Goal: Task Accomplishment & Management: Manage account settings

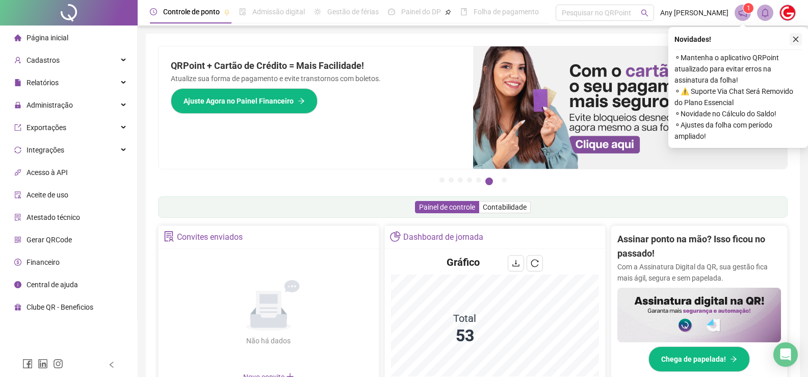
click at [794, 42] on icon "close" at bounding box center [795, 39] width 7 height 7
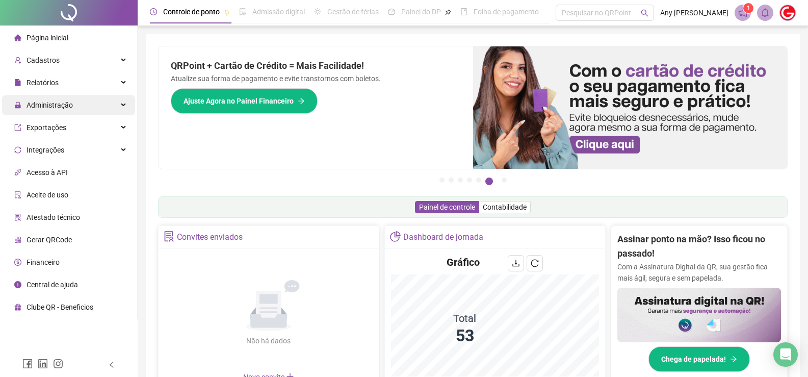
click at [55, 113] on span "Administração" at bounding box center [43, 105] width 59 height 20
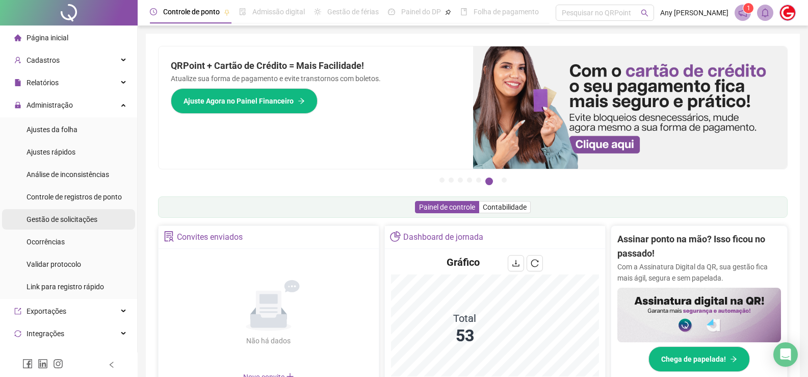
click at [54, 224] on div "Gestão de solicitações" at bounding box center [61, 219] width 71 height 20
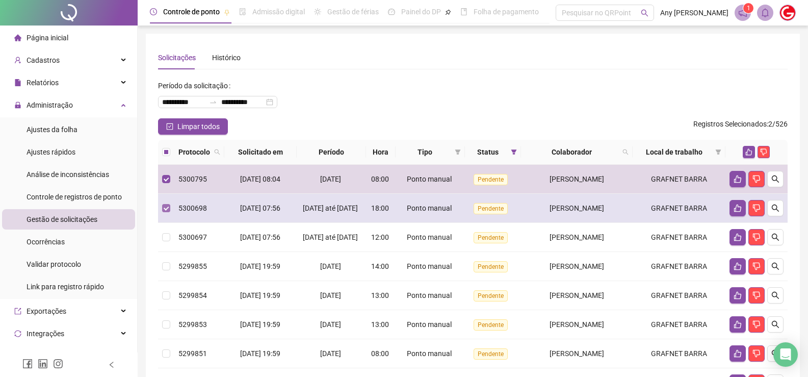
scroll to position [51, 0]
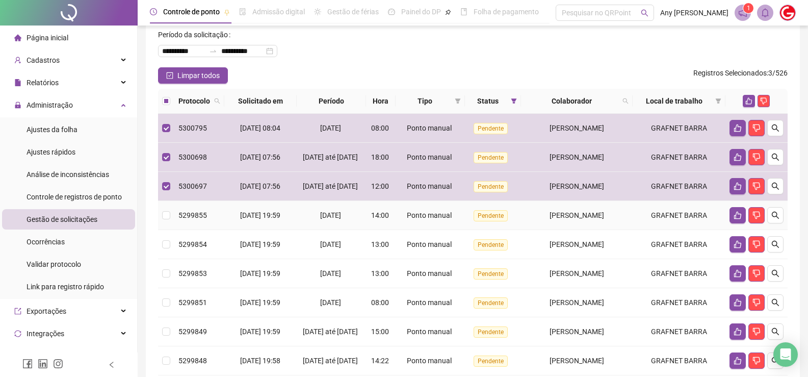
click at [172, 229] on td at bounding box center [166, 215] width 16 height 29
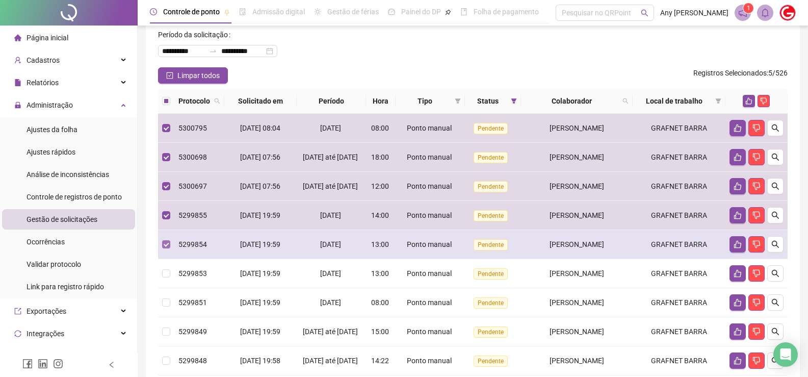
scroll to position [102, 0]
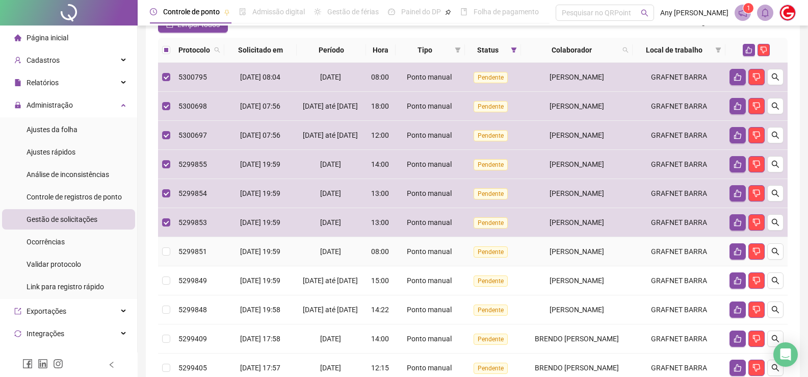
click at [165, 266] on td at bounding box center [166, 251] width 16 height 29
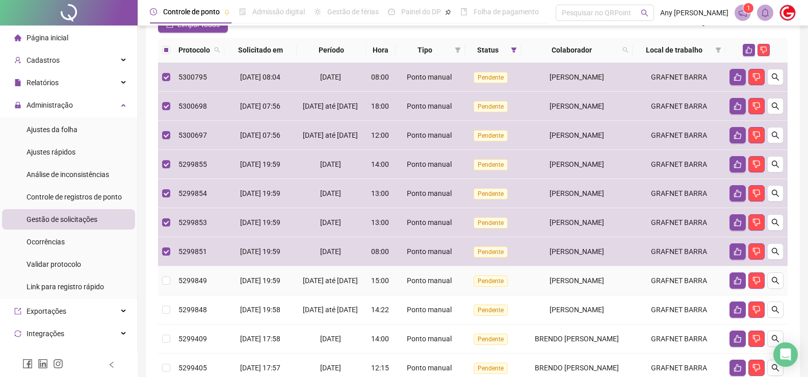
click at [162, 291] on td at bounding box center [166, 280] width 16 height 29
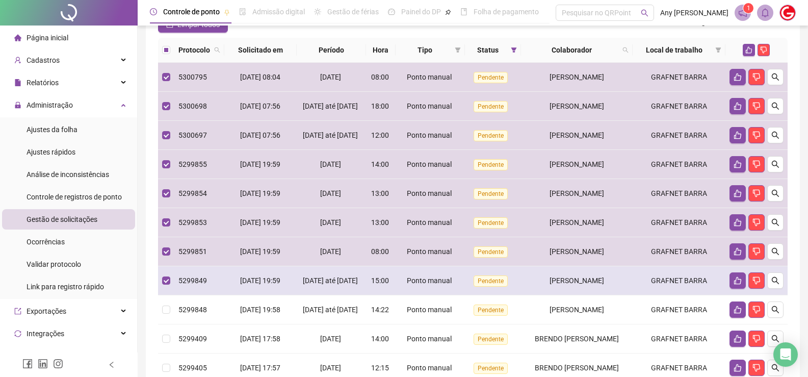
scroll to position [153, 0]
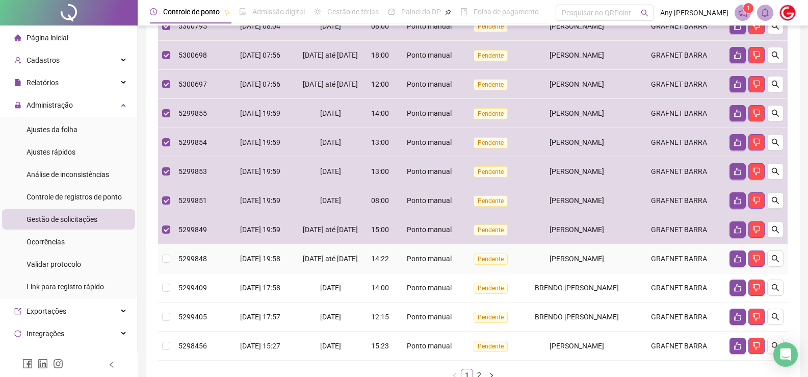
click at [171, 273] on td at bounding box center [166, 258] width 16 height 29
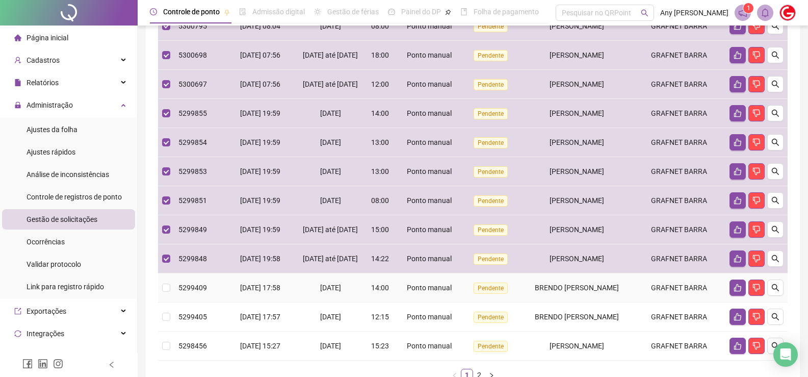
click at [173, 302] on td at bounding box center [166, 287] width 16 height 29
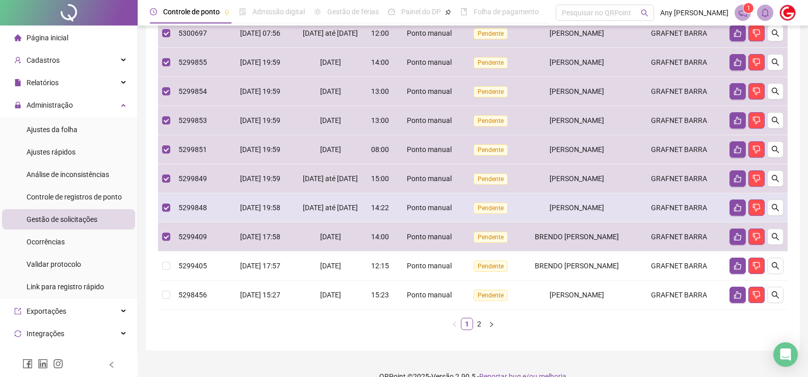
scroll to position [246, 0]
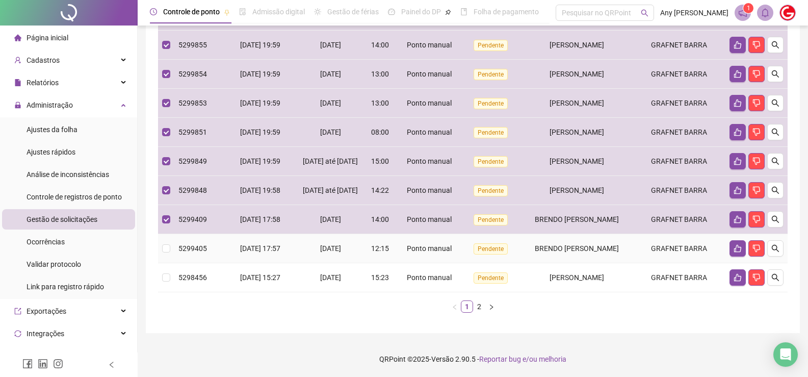
click at [161, 249] on td at bounding box center [166, 248] width 16 height 29
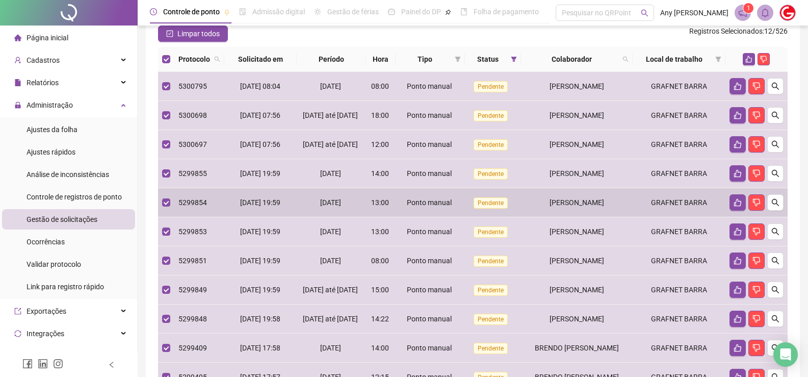
scroll to position [0, 0]
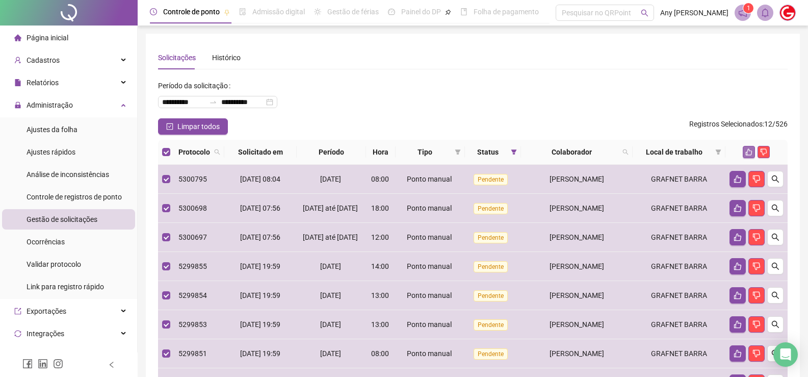
click at [749, 150] on icon "like" at bounding box center [748, 151] width 7 height 7
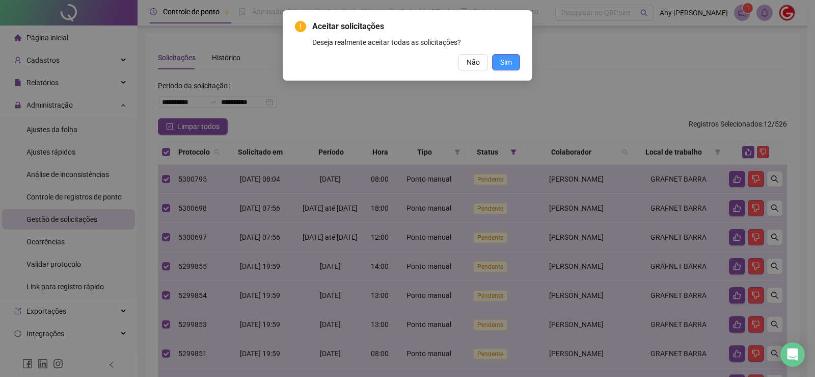
click at [520, 62] on div "Aceitar solicitações Deseja realmente aceitar todas as solicitações? Não Sim" at bounding box center [408, 45] width 250 height 70
click at [510, 68] on button "Sim" at bounding box center [506, 62] width 28 height 16
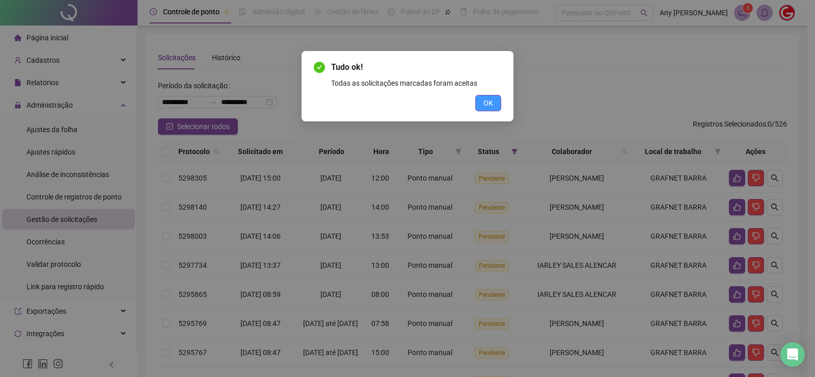
click at [489, 103] on span "OK" at bounding box center [489, 102] width 10 height 11
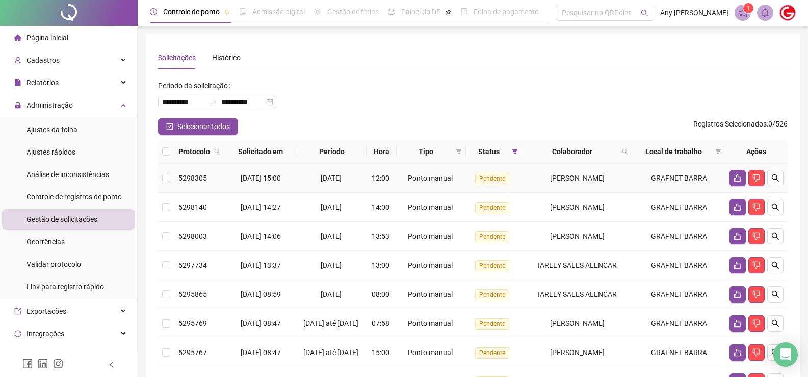
scroll to position [51, 0]
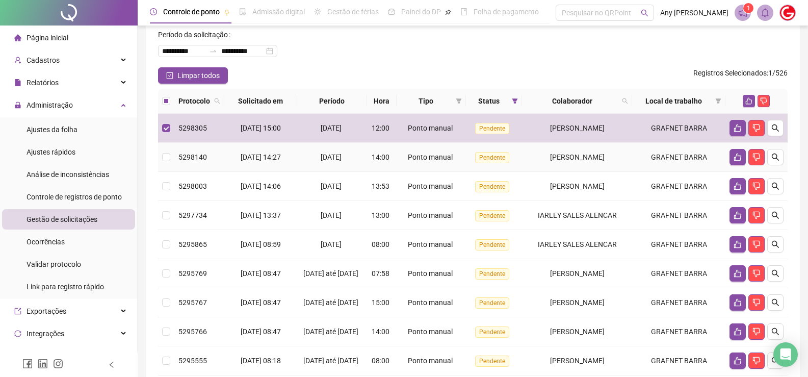
click at [167, 150] on td at bounding box center [166, 157] width 16 height 29
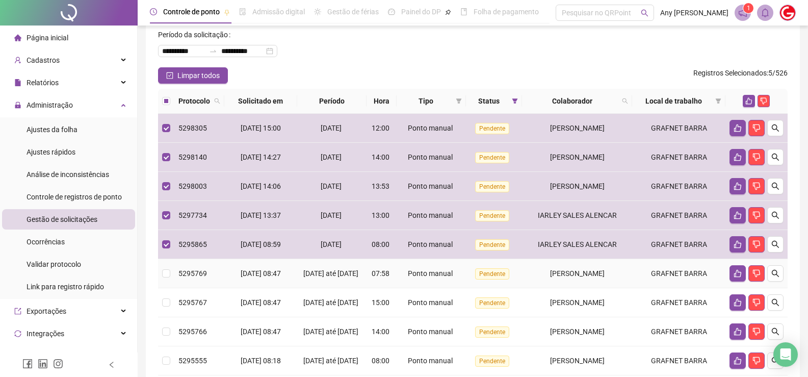
click at [169, 279] on td at bounding box center [166, 273] width 16 height 29
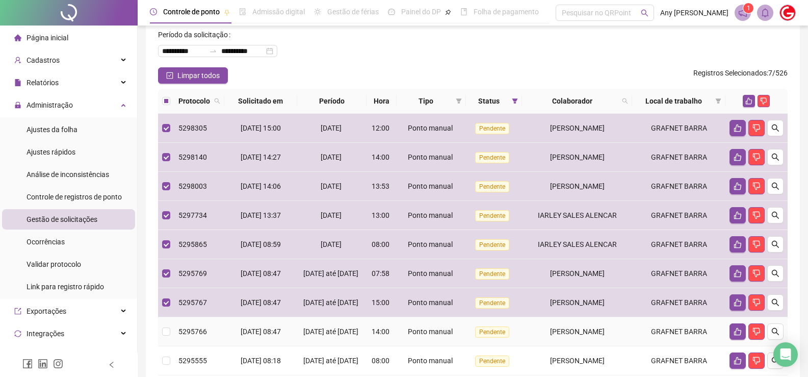
click at [169, 346] on td at bounding box center [166, 331] width 16 height 29
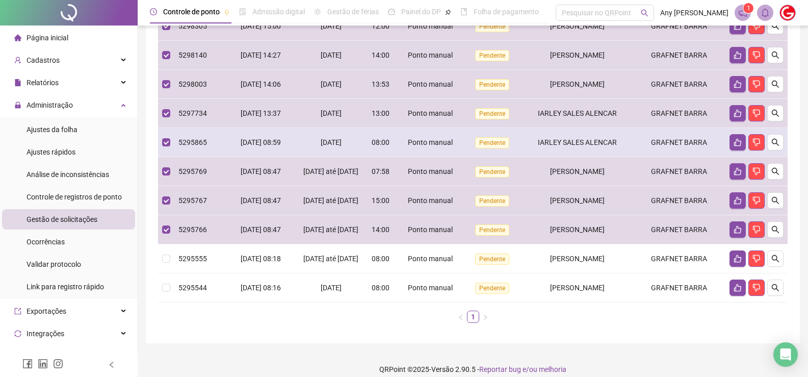
scroll to position [188, 0]
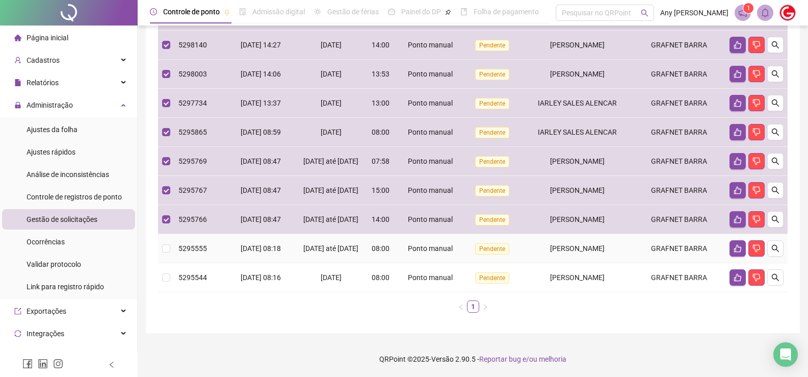
click at [168, 254] on td at bounding box center [166, 248] width 16 height 29
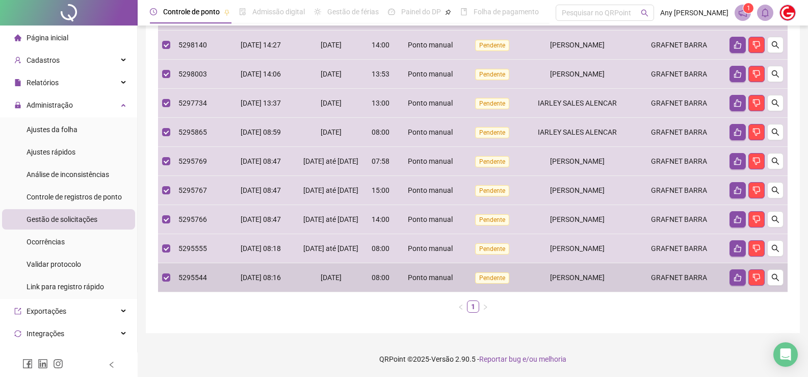
scroll to position [0, 0]
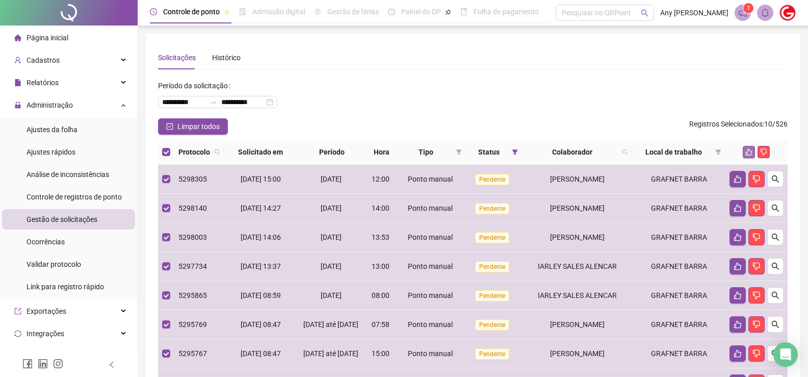
click at [751, 154] on icon "like" at bounding box center [748, 151] width 7 height 7
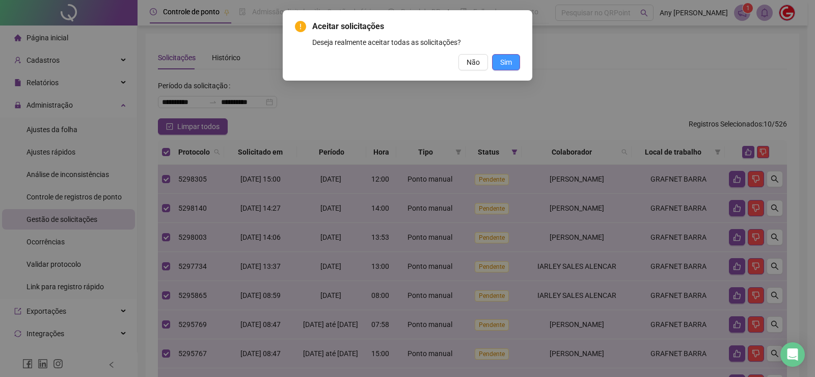
click at [500, 62] on span "Sim" at bounding box center [506, 62] width 12 height 11
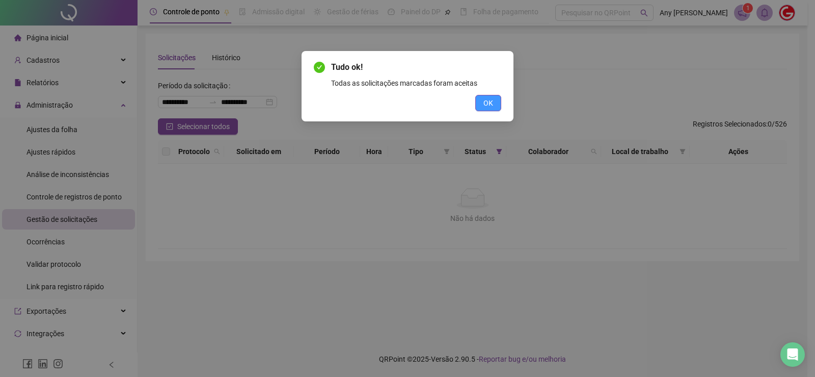
click at [491, 99] on span "OK" at bounding box center [489, 102] width 10 height 11
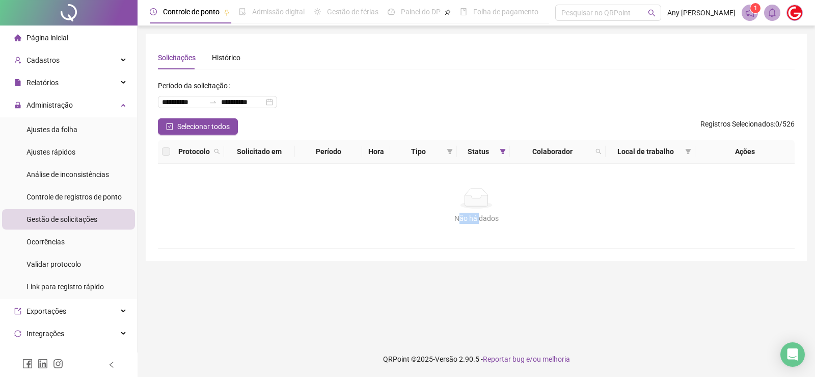
drag, startPoint x: 458, startPoint y: 221, endPoint x: 479, endPoint y: 218, distance: 21.1
click at [479, 218] on div "Não há dados" at bounding box center [476, 217] width 612 height 11
click at [476, 236] on div "Não há dados Não há dados" at bounding box center [476, 206] width 637 height 85
click at [39, 130] on span "Ajustes da folha" at bounding box center [51, 129] width 51 height 8
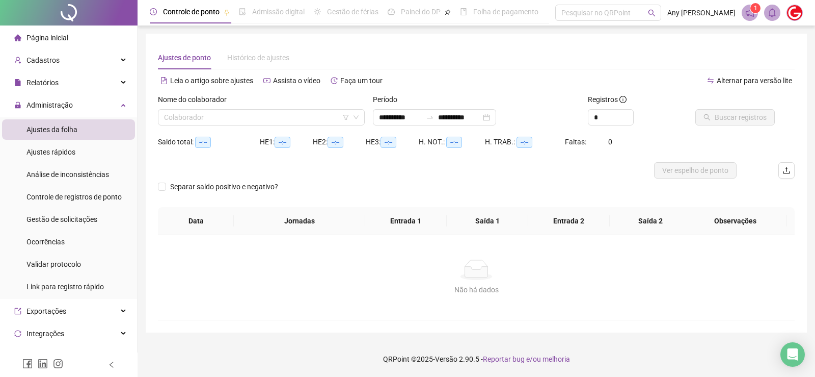
type input "**********"
click at [406, 119] on input "**********" at bounding box center [400, 117] width 43 height 11
type input "**********"
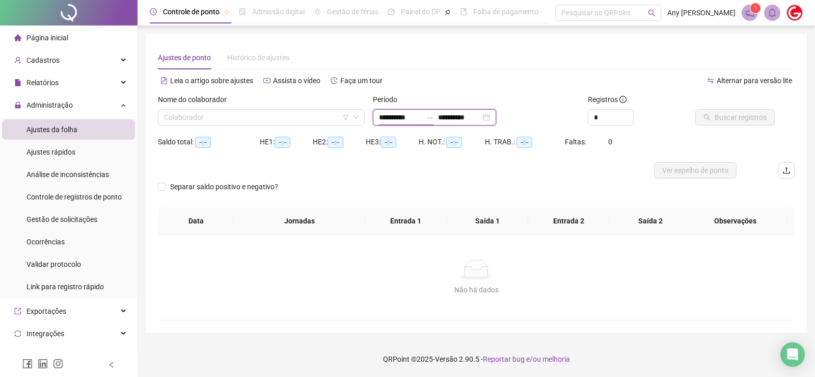
type input "**********"
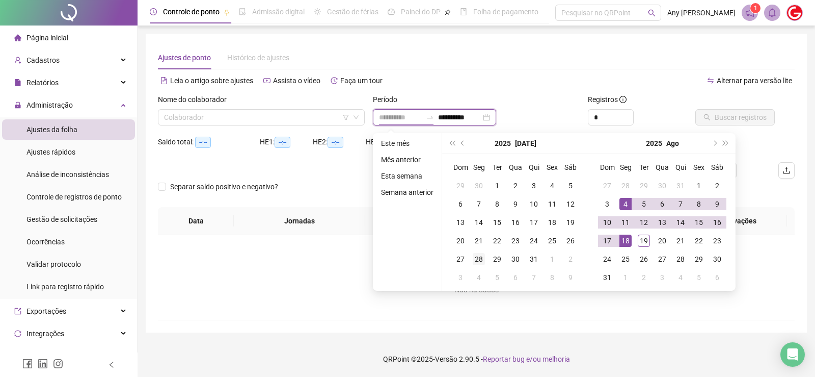
type input "**********"
click at [475, 261] on div "28" at bounding box center [479, 259] width 12 height 12
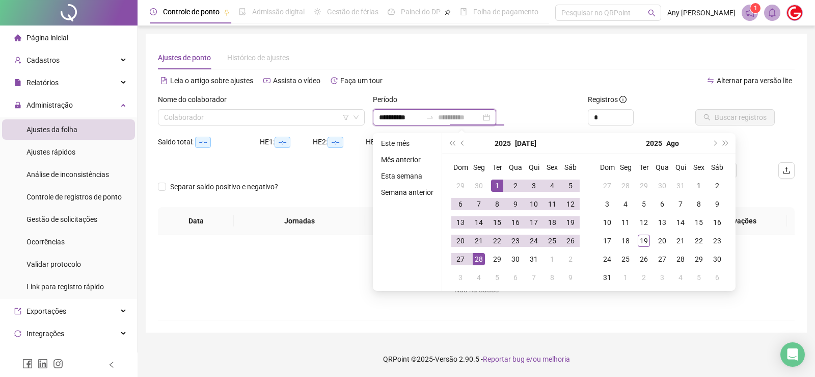
type input "**********"
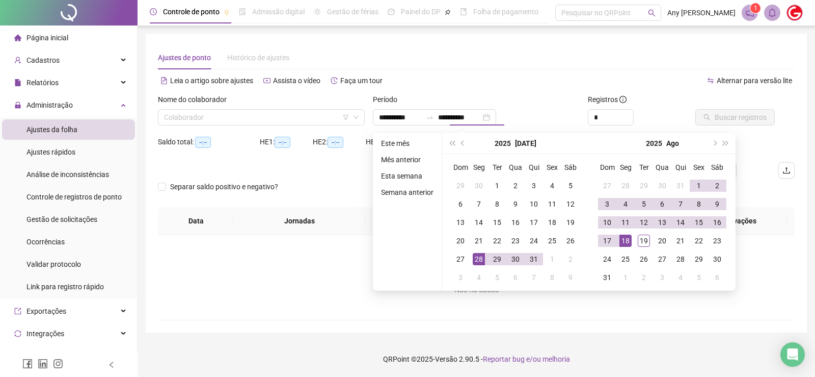
click at [522, 96] on div "Período" at bounding box center [476, 101] width 207 height 15
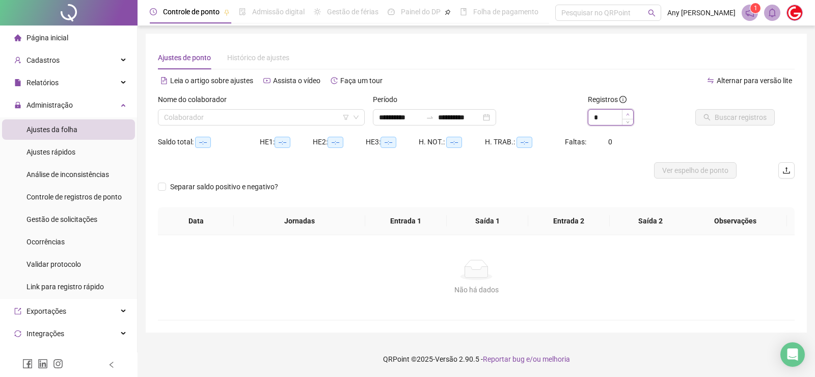
type input "*"
click at [626, 116] on span "Increase Value" at bounding box center [627, 114] width 11 height 9
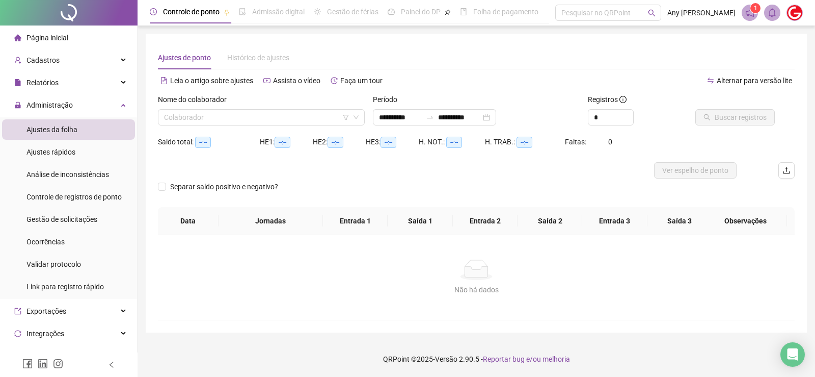
click at [538, 71] on div "**********" at bounding box center [476, 183] width 637 height 274
click at [333, 113] on input "search" at bounding box center [256, 117] width 185 height 15
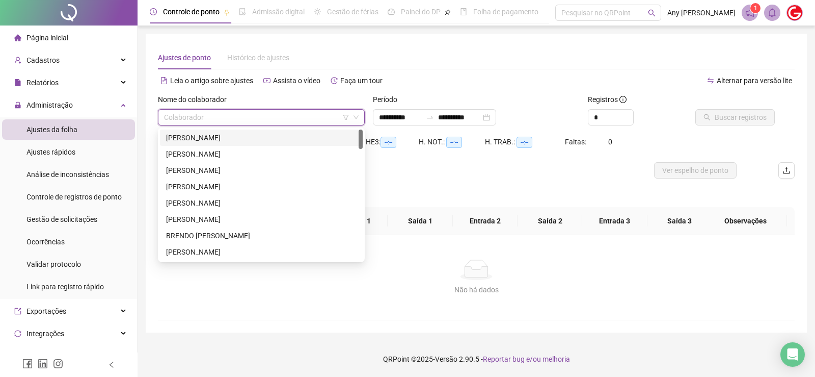
click at [229, 133] on div "ALESSANDRO LUCAS LIMA DA SILVA" at bounding box center [261, 137] width 191 height 11
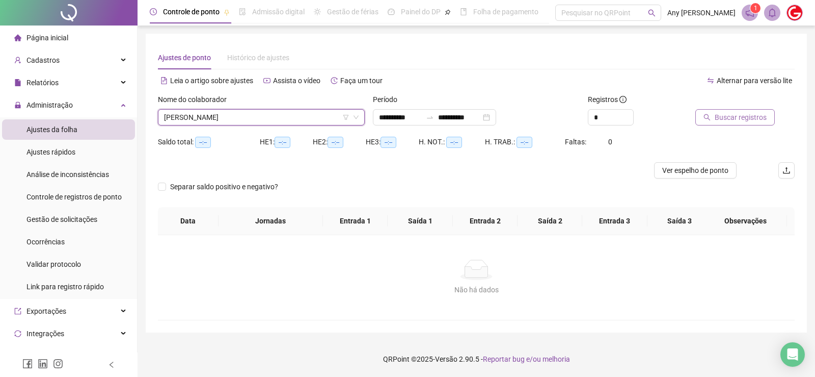
click at [707, 115] on icon "search" at bounding box center [707, 117] width 7 height 7
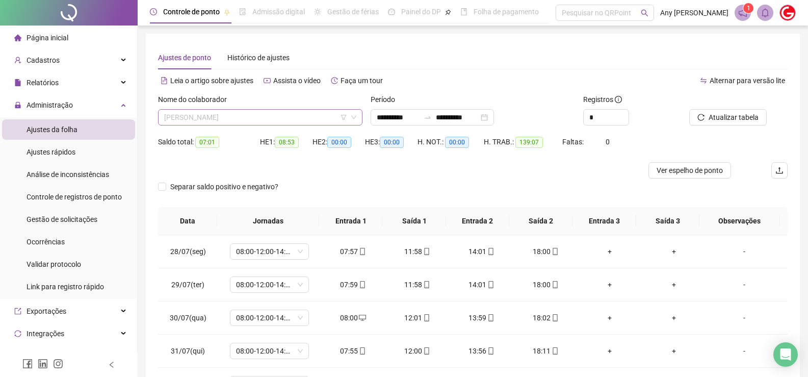
click at [196, 114] on span "ALESSANDRO LUCAS LIMA DA SILVA" at bounding box center [260, 117] width 192 height 15
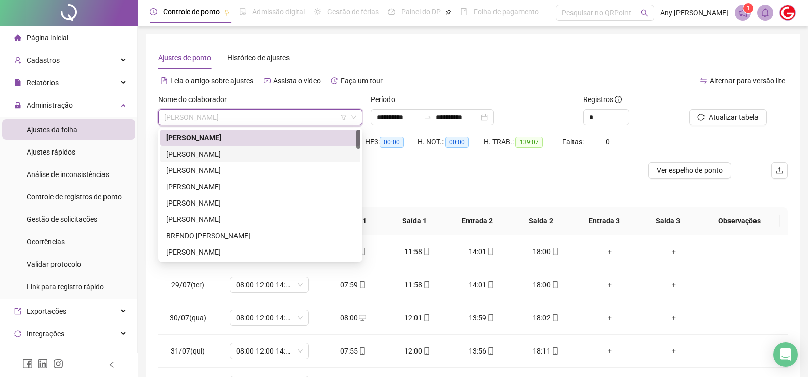
click at [198, 157] on div "AMANDA DE OLIVEIRA MIRANDA" at bounding box center [260, 153] width 188 height 11
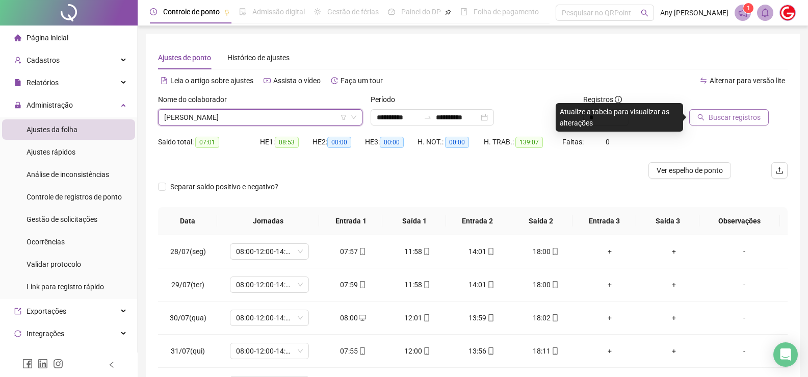
click at [722, 116] on span "Buscar registros" at bounding box center [734, 117] width 52 height 11
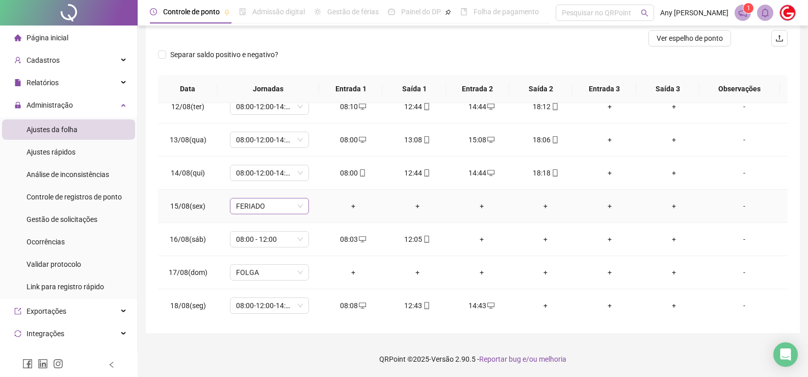
scroll to position [511, 0]
click at [542, 305] on div "+" at bounding box center [545, 303] width 48 height 11
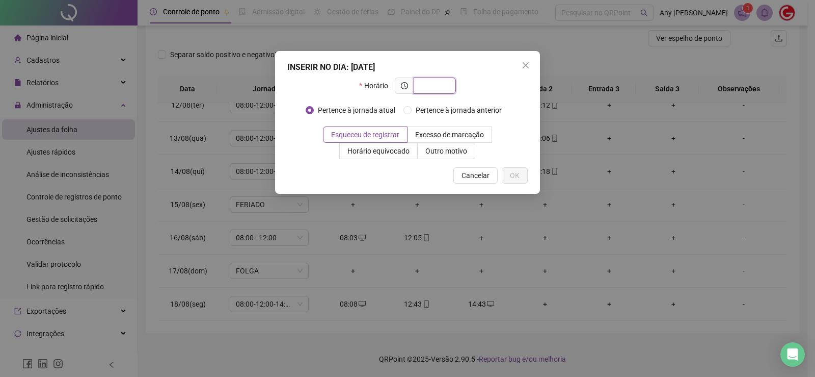
click at [421, 89] on input "text" at bounding box center [434, 85] width 28 height 11
type input "*"
type input "*****"
click at [520, 173] on button "OK" at bounding box center [515, 175] width 26 height 16
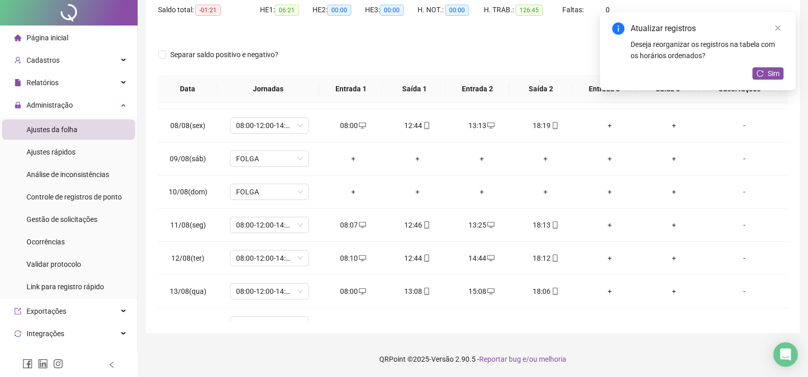
scroll to position [0, 0]
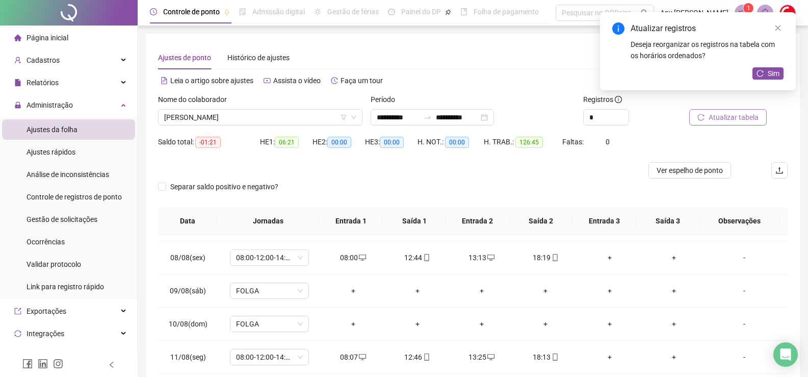
click at [713, 114] on span "Atualizar tabela" at bounding box center [733, 117] width 50 height 11
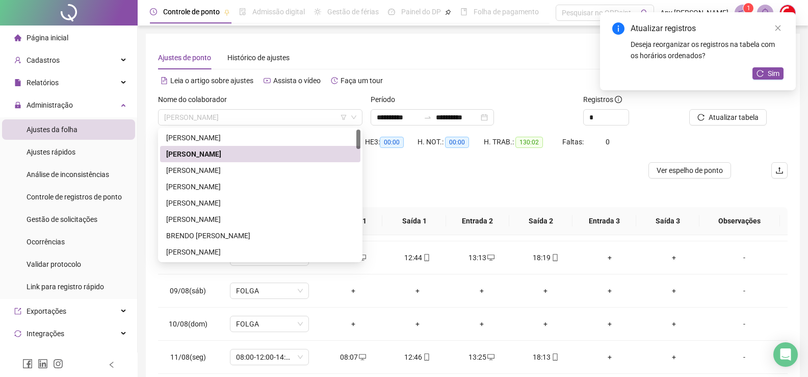
click at [217, 119] on span "AMANDA DE OLIVEIRA MIRANDA" at bounding box center [260, 117] width 192 height 15
click at [215, 167] on div "ANDREW HARRISON DA SILVA BRITO" at bounding box center [260, 170] width 188 height 11
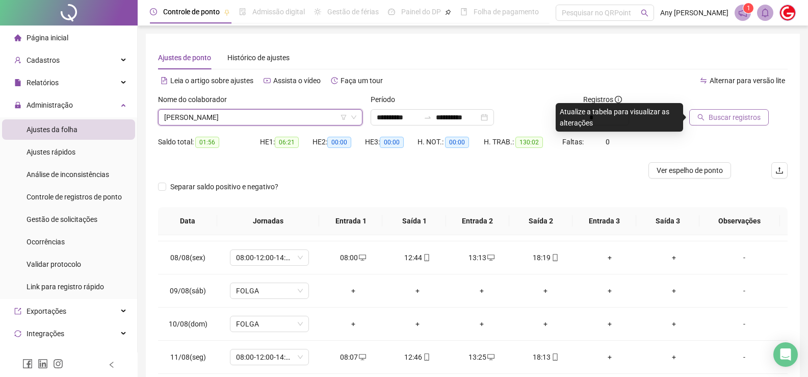
click at [738, 120] on span "Buscar registros" at bounding box center [734, 117] width 52 height 11
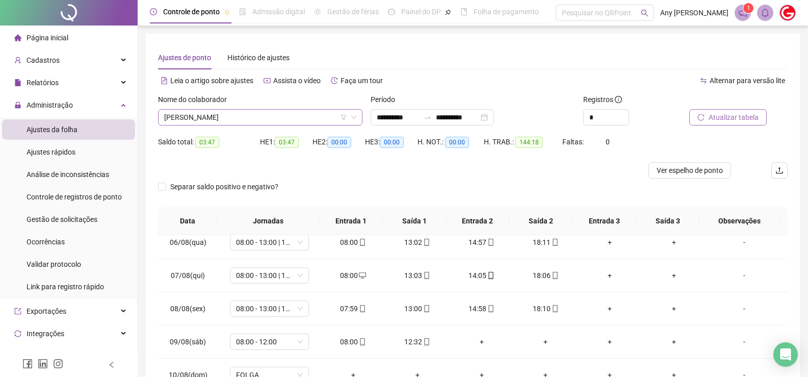
click at [169, 117] on span "ANDREW HARRISON DA SILVA BRITO" at bounding box center [260, 117] width 192 height 15
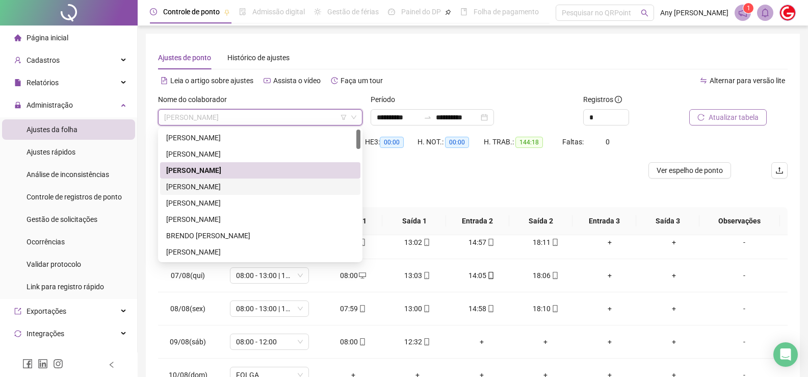
click at [194, 185] on div "ANGEL BRUNO MELO DA COSTA" at bounding box center [260, 186] width 188 height 11
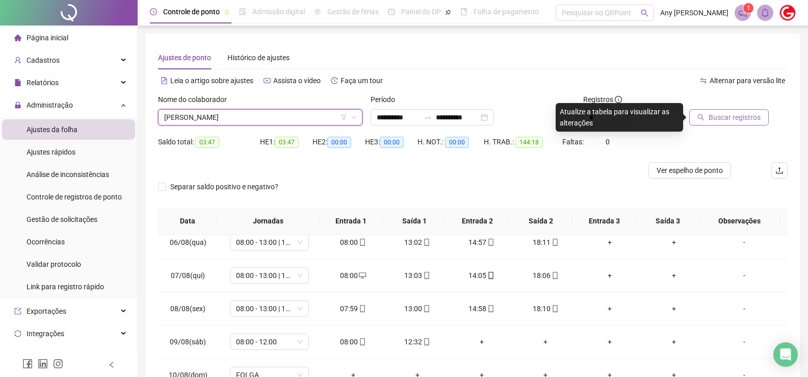
click at [705, 112] on button "Buscar registros" at bounding box center [728, 117] width 79 height 16
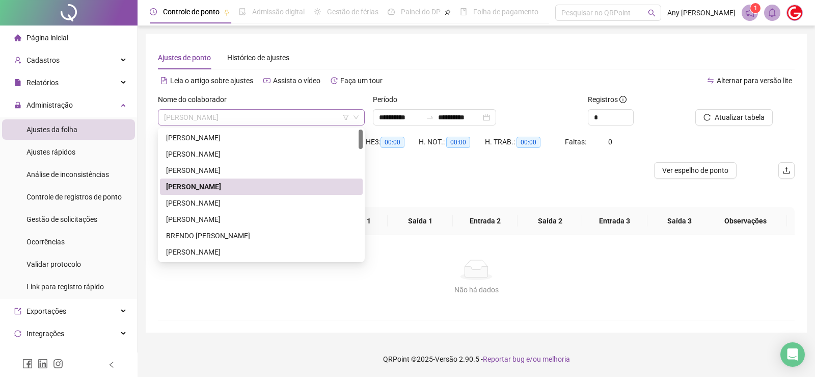
click at [228, 119] on span "ANGEL BRUNO MELO DA COSTA" at bounding box center [261, 117] width 195 height 15
click at [223, 204] on div "ANTÔNIO NÍKOLAS DA SILVA SOARES" at bounding box center [261, 202] width 191 height 11
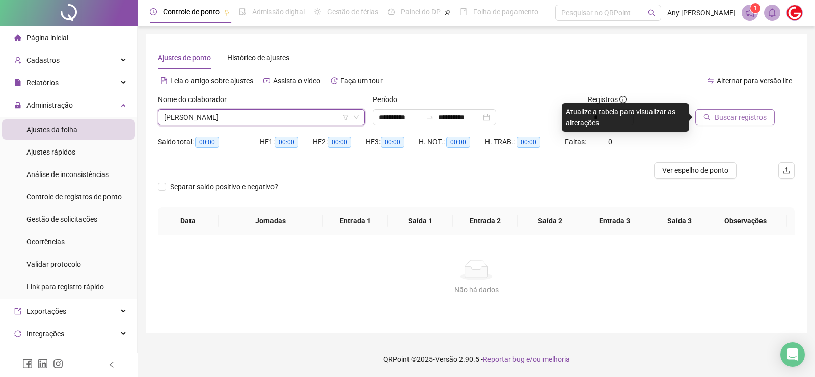
click at [728, 118] on span "Buscar registros" at bounding box center [741, 117] width 52 height 11
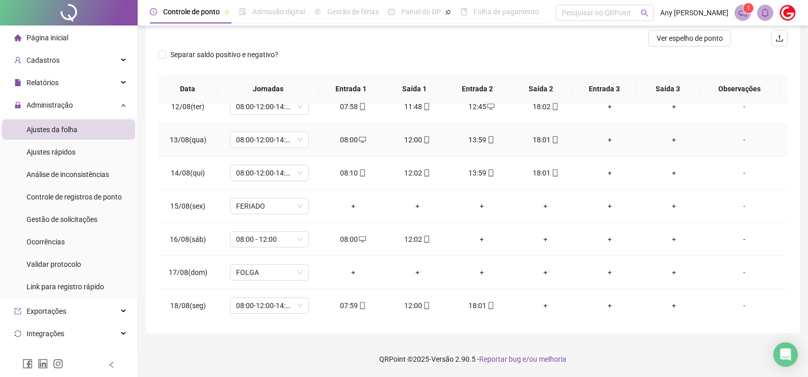
scroll to position [511, 0]
copy tr "18/08(seg) 08:00-12:00-14:00-18:00 07:59 12:00 18:01"
drag, startPoint x: 170, startPoint y: 302, endPoint x: 488, endPoint y: 300, distance: 318.0
click at [488, 300] on tr "18/08(seg) 08:00-12:00-14:00-18:00 07:59 12:00 18:01 + + + -" at bounding box center [472, 303] width 629 height 33
copy tr "18/08(seg) 08:00-12:00-14:00-18:00 07:59 12:00 18:01"
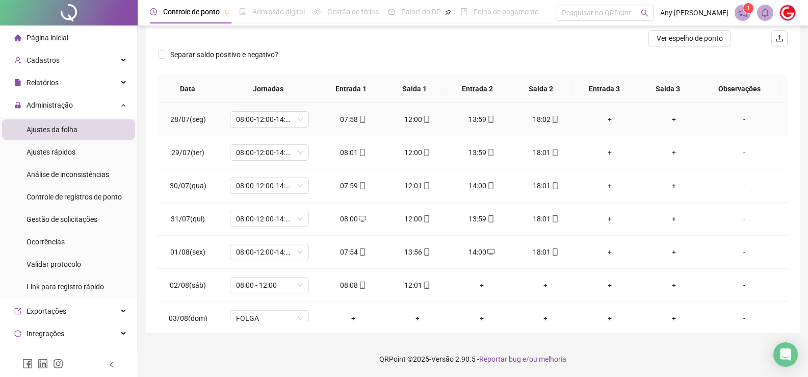
scroll to position [30, 0]
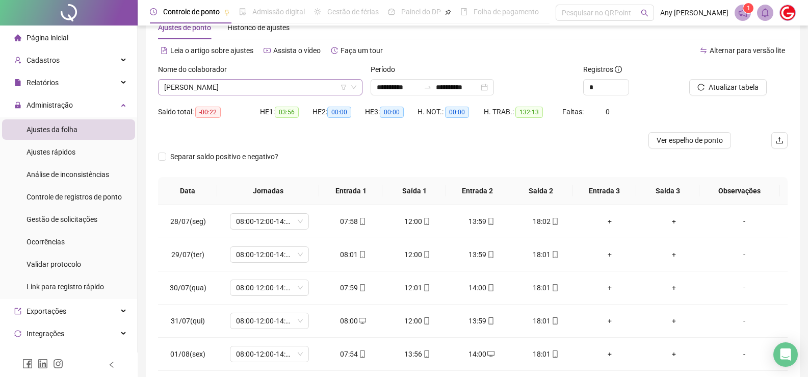
click at [218, 84] on span "ANTÔNIO NÍKOLAS DA SILVA SOARES" at bounding box center [260, 86] width 192 height 15
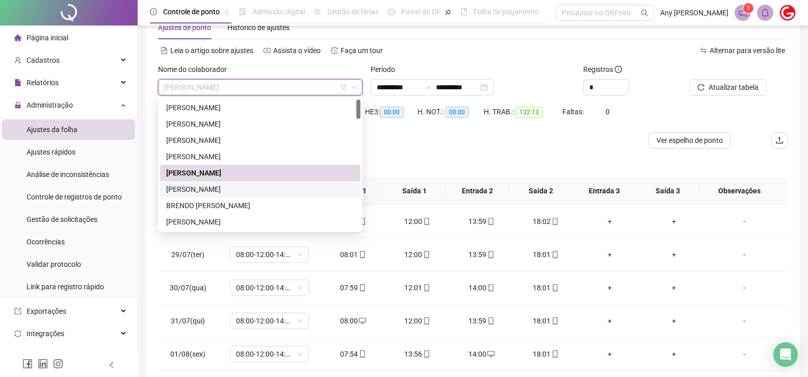
click at [215, 190] on div "BENEDITO TEIXEIRA RODRIGUES" at bounding box center [260, 188] width 188 height 11
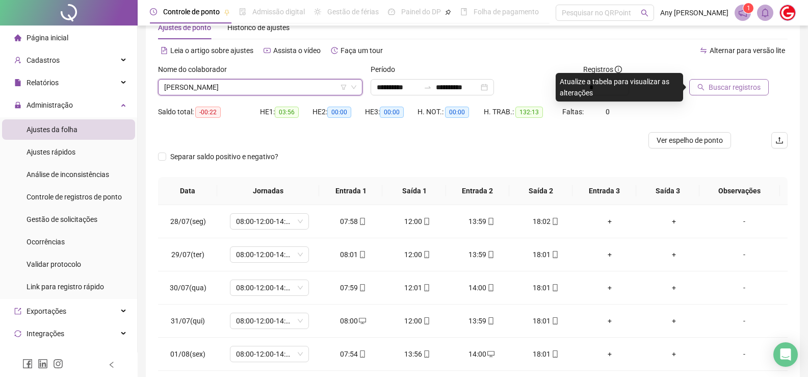
click at [738, 93] on button "Buscar registros" at bounding box center [728, 87] width 79 height 16
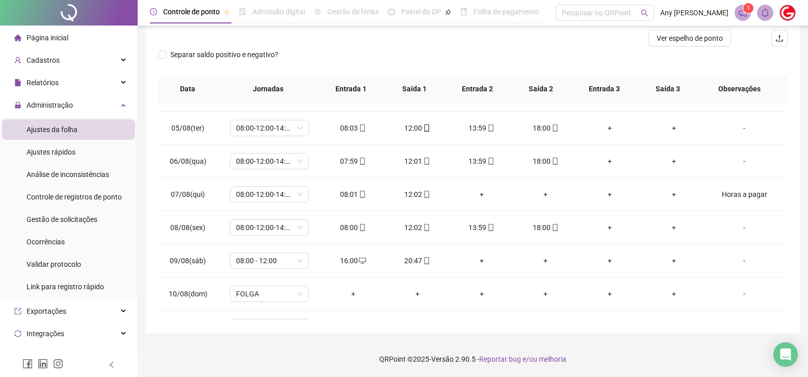
scroll to position [0, 0]
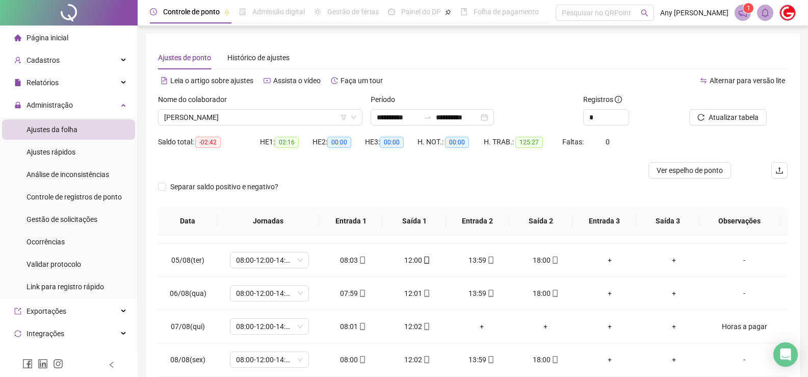
click at [222, 109] on div "Nome do colaborador" at bounding box center [260, 101] width 204 height 15
click at [222, 114] on span "BENEDITO TEIXEIRA RODRIGUES" at bounding box center [260, 117] width 192 height 15
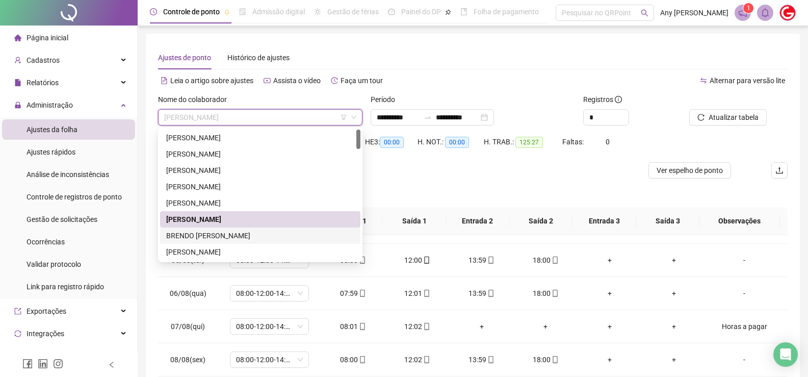
click at [202, 237] on div "BRENDO IAN ELOY MARQUES" at bounding box center [260, 235] width 188 height 11
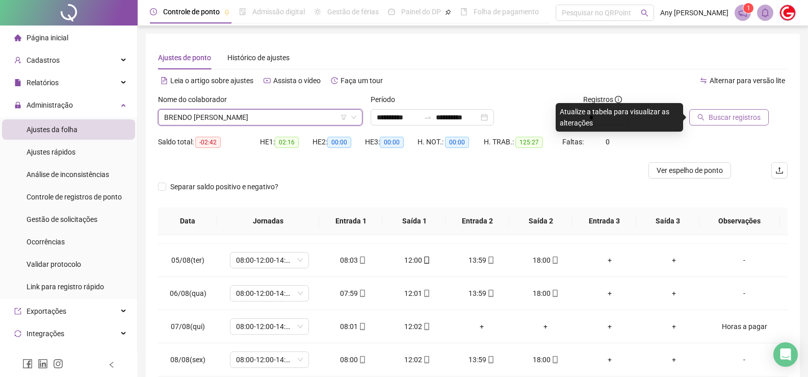
click at [725, 115] on span "Buscar registros" at bounding box center [734, 117] width 52 height 11
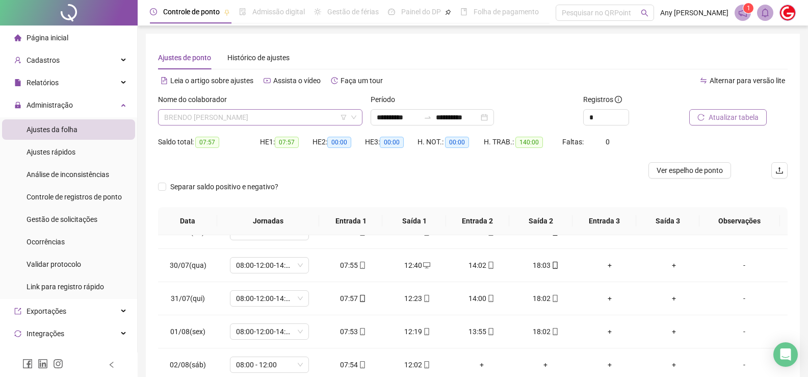
click at [195, 121] on span "BRENDO IAN ELOY MARQUES" at bounding box center [260, 117] width 192 height 15
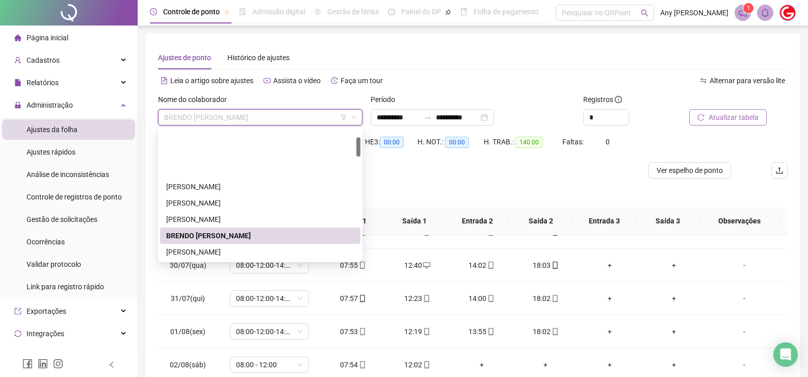
scroll to position [51, 0]
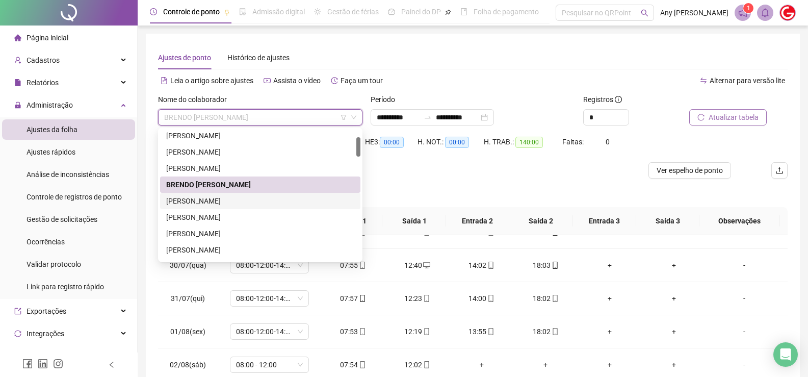
click at [221, 198] on div "BRUNO DE ANDRADE PEREIRA" at bounding box center [260, 200] width 188 height 11
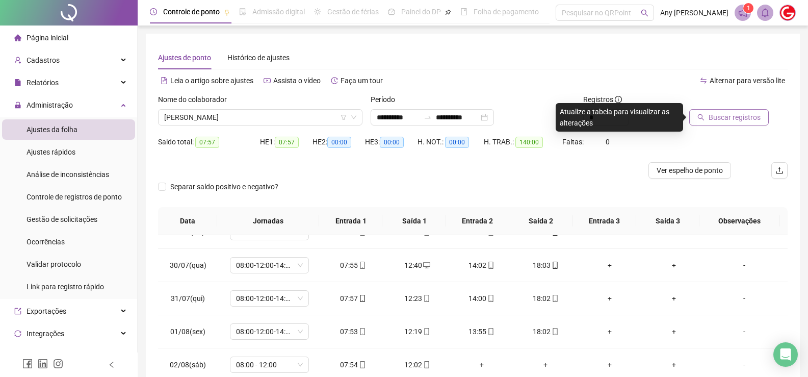
click at [718, 119] on span "Buscar registros" at bounding box center [734, 117] width 52 height 11
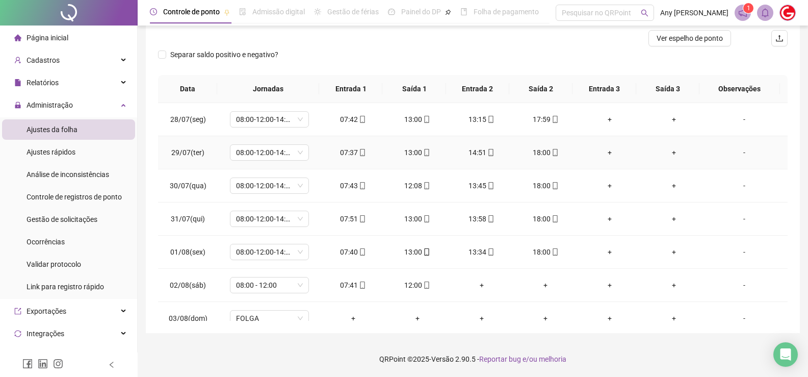
scroll to position [0, 0]
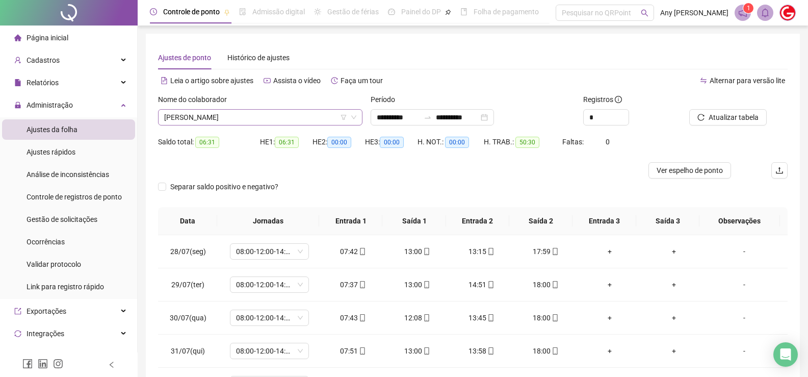
click at [210, 118] on span "BRUNO DE ANDRADE PEREIRA" at bounding box center [260, 117] width 192 height 15
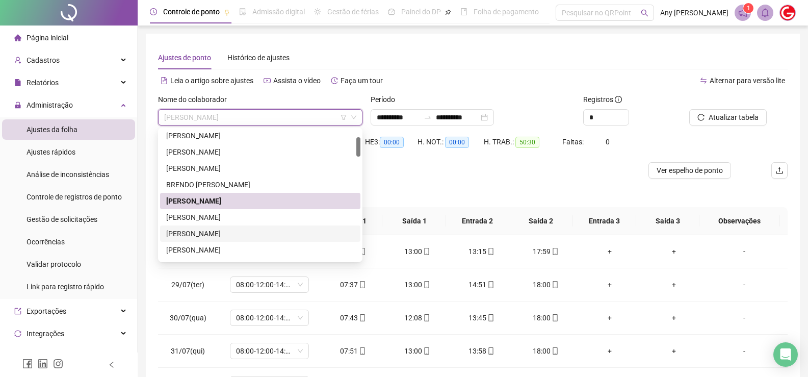
click at [225, 228] on div "CAIO WILGNER MONTEIRO BARROS" at bounding box center [260, 233] width 188 height 11
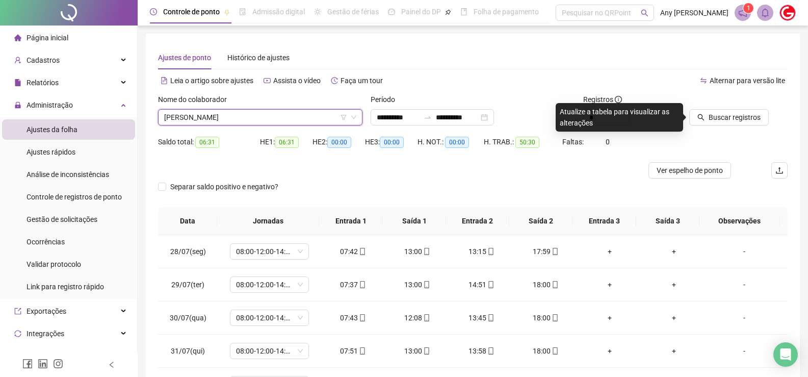
click at [211, 117] on span "CAIO WILGNER MONTEIRO BARROS" at bounding box center [260, 117] width 192 height 15
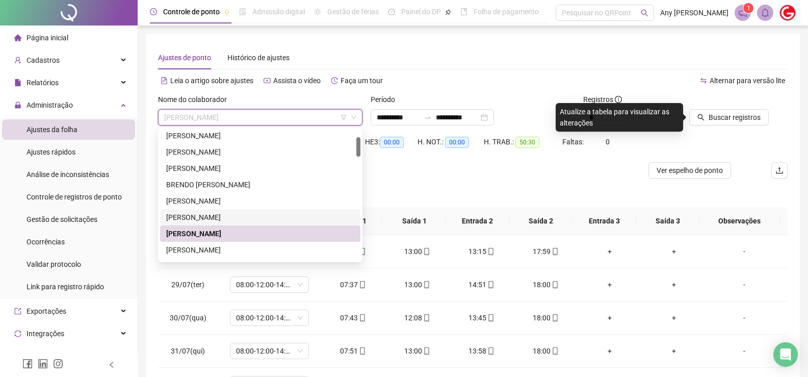
click at [227, 219] on div "BRUNO IGOR AGUIAR DE CASTRO" at bounding box center [260, 216] width 188 height 11
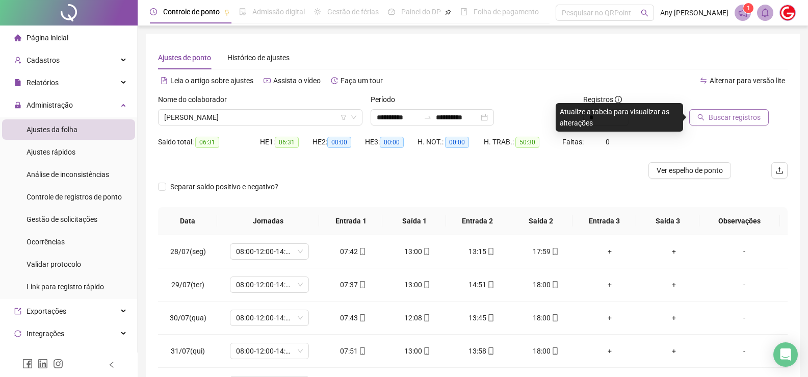
click at [713, 114] on span "Buscar registros" at bounding box center [734, 117] width 52 height 11
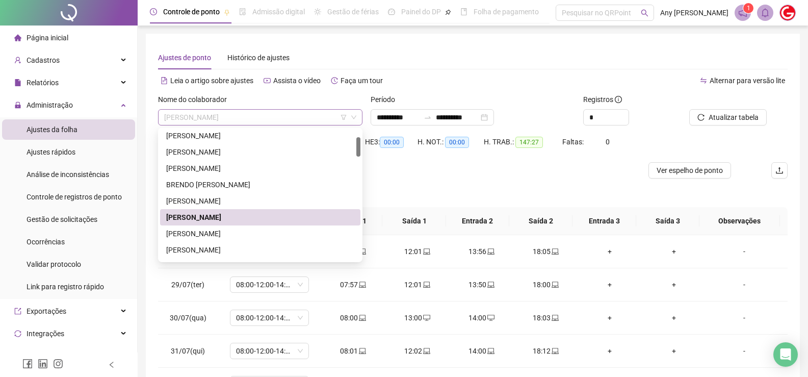
click at [192, 121] on span "BRUNO IGOR AGUIAR DE CASTRO" at bounding box center [260, 117] width 192 height 15
click at [187, 231] on div "CAIO WILGNER MONTEIRO BARROS" at bounding box center [260, 233] width 188 height 11
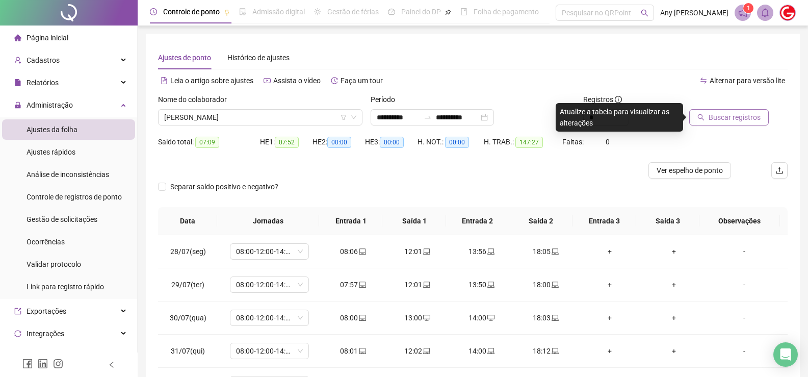
click at [726, 117] on span "Buscar registros" at bounding box center [734, 117] width 52 height 11
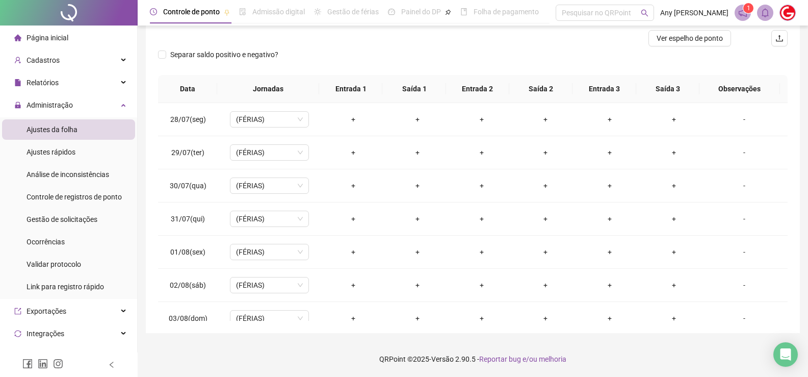
scroll to position [30, 0]
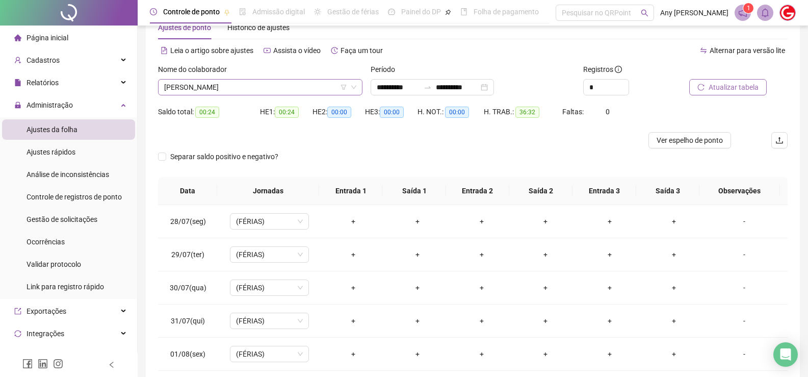
click at [188, 88] on span "CAIO WILGNER MONTEIRO BARROS" at bounding box center [260, 86] width 192 height 15
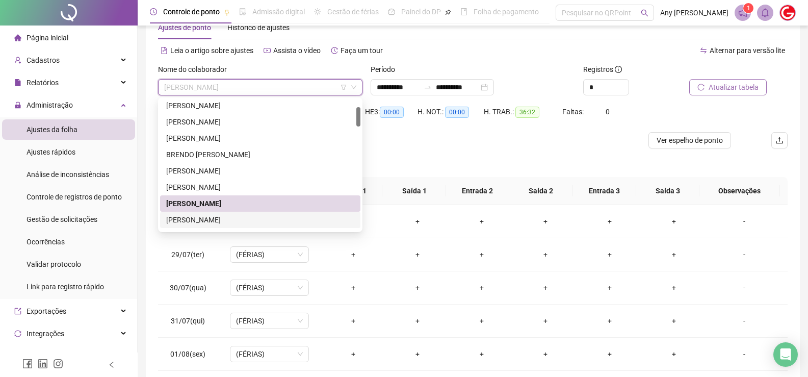
click at [198, 215] on div "CARLOS ANDREY DE SOUZA PAIVA" at bounding box center [260, 219] width 188 height 11
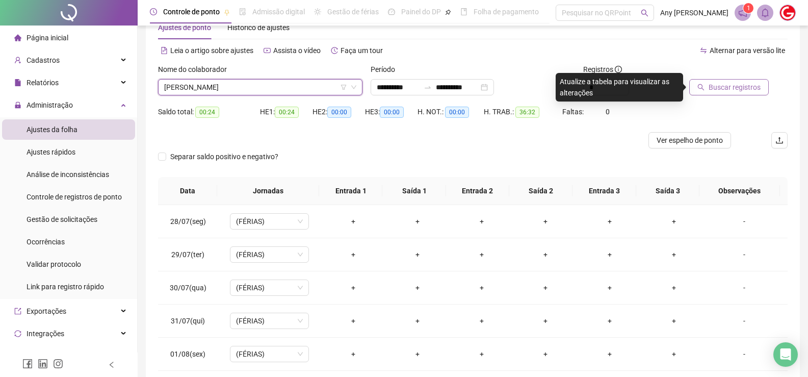
click at [713, 83] on span "Buscar registros" at bounding box center [734, 87] width 52 height 11
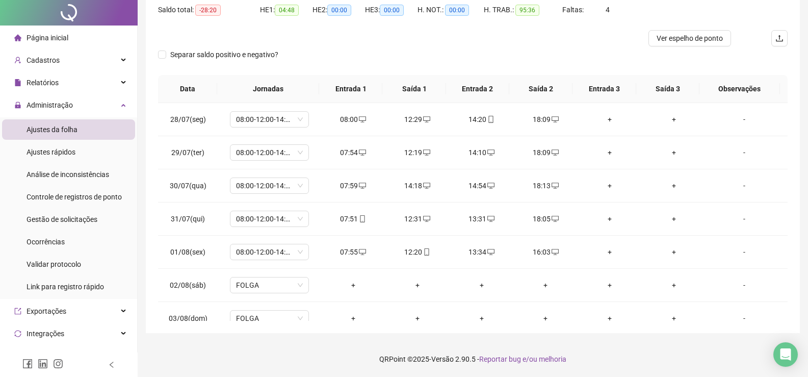
scroll to position [0, 0]
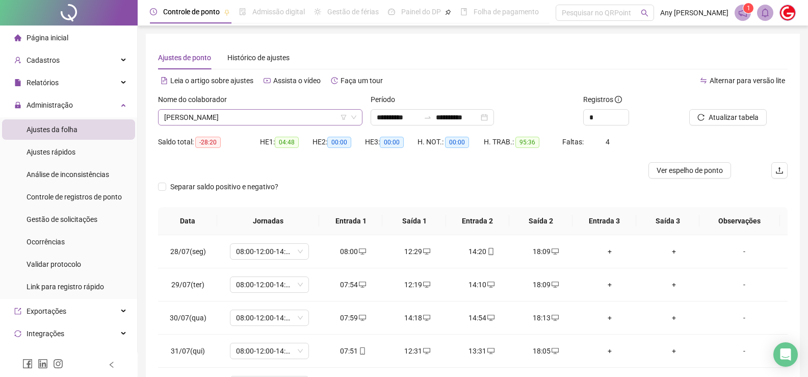
click at [211, 116] on span "CARLOS ANDREY DE SOUZA PAIVA" at bounding box center [260, 117] width 192 height 15
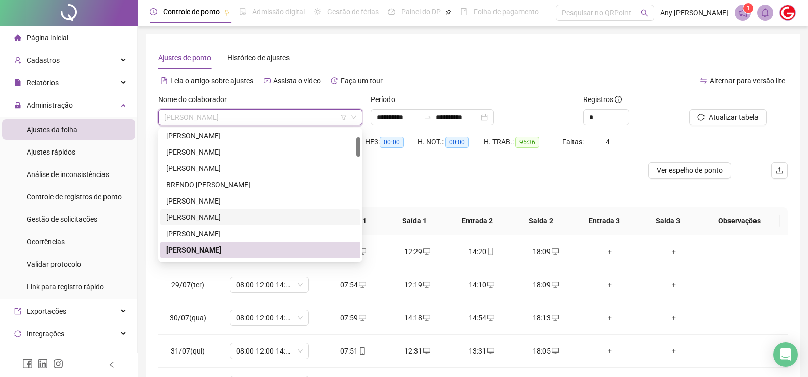
scroll to position [102, 0]
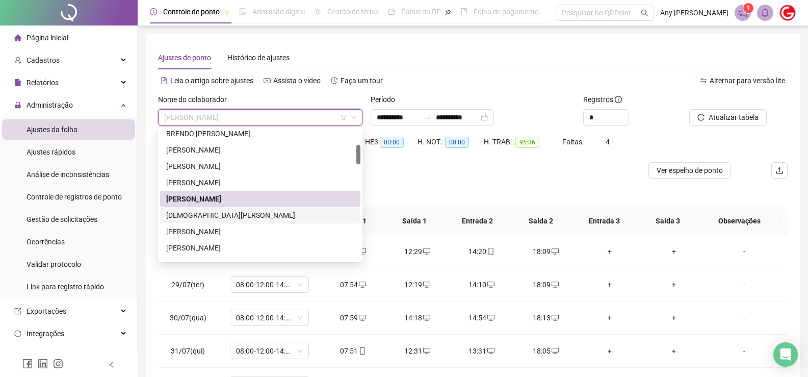
click at [191, 213] on div "CRISTIANE DE LIMA SOUSA" at bounding box center [260, 214] width 188 height 11
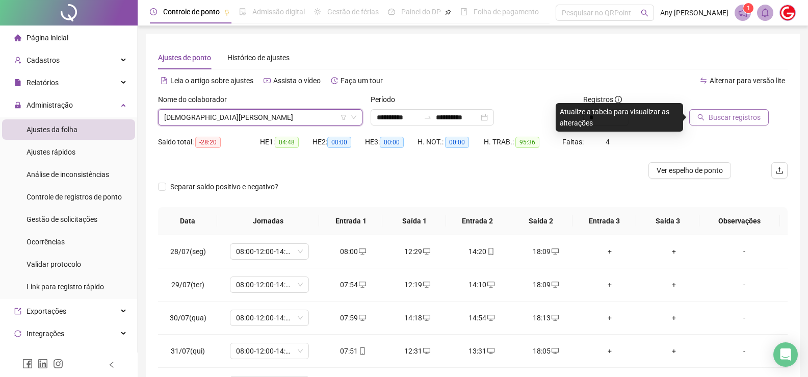
click at [717, 119] on span "Buscar registros" at bounding box center [734, 117] width 52 height 11
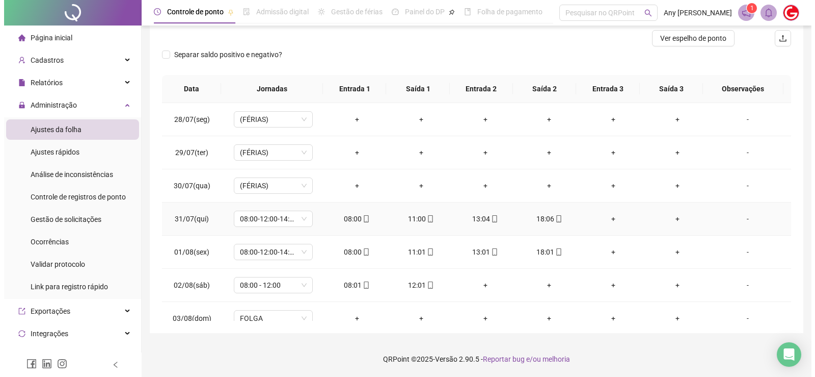
scroll to position [0, 0]
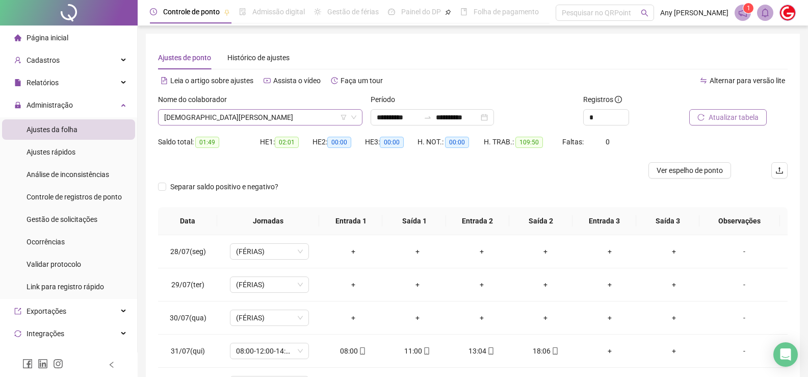
click at [208, 114] on span "CRISTIANE DE LIMA SOUSA" at bounding box center [260, 117] width 192 height 15
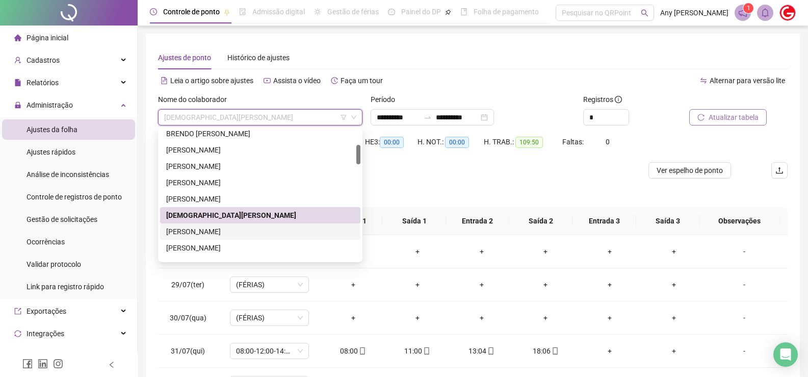
click at [202, 228] on div "DAVI ALENCAR ALVES" at bounding box center [260, 231] width 188 height 11
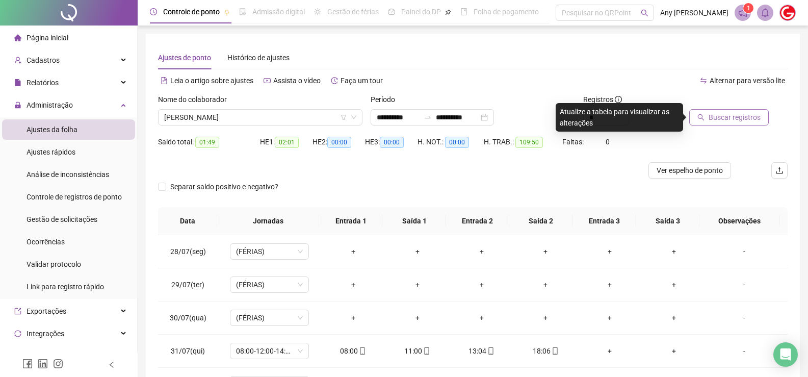
click at [715, 121] on span "Buscar registros" at bounding box center [734, 117] width 52 height 11
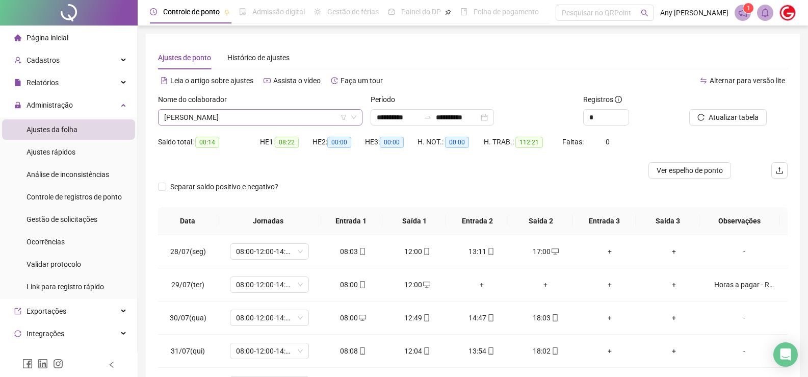
click at [184, 120] on span "DAVI ALENCAR ALVES" at bounding box center [260, 117] width 192 height 15
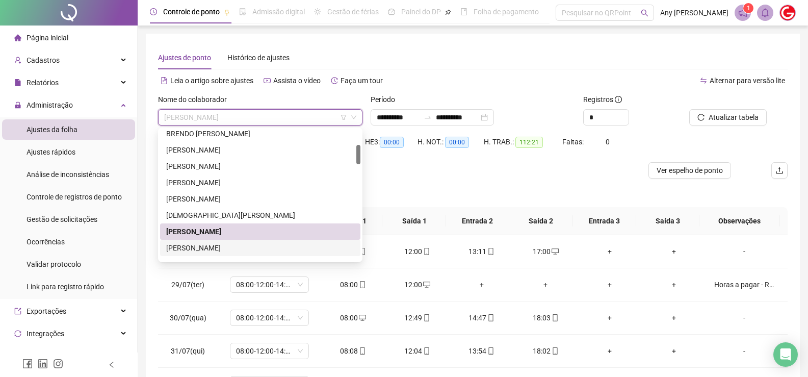
click at [208, 244] on div "EDNARDO SOUZA RODRIGUES" at bounding box center [260, 247] width 188 height 11
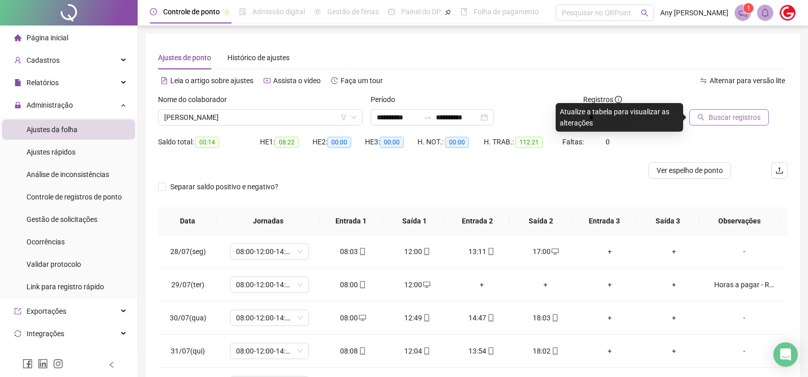
click at [710, 116] on span "Buscar registros" at bounding box center [734, 117] width 52 height 11
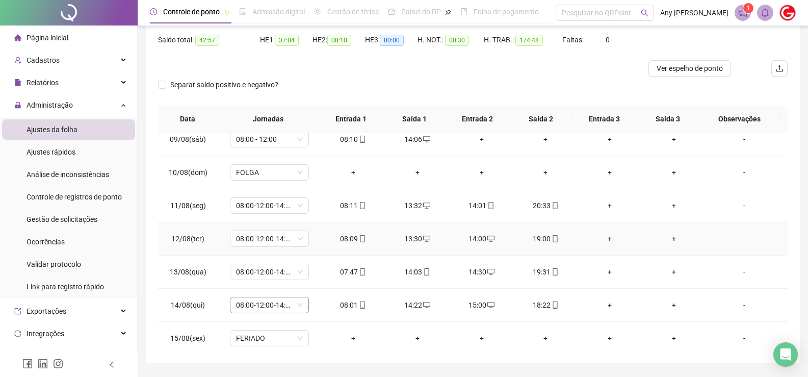
scroll to position [511, 0]
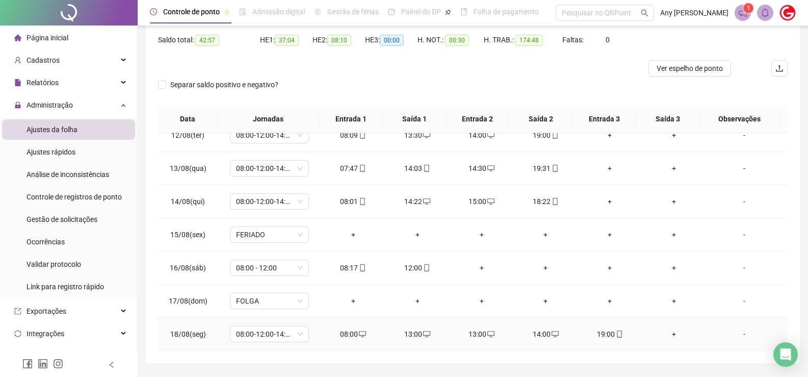
click at [596, 331] on div "19:00" at bounding box center [609, 333] width 48 height 11
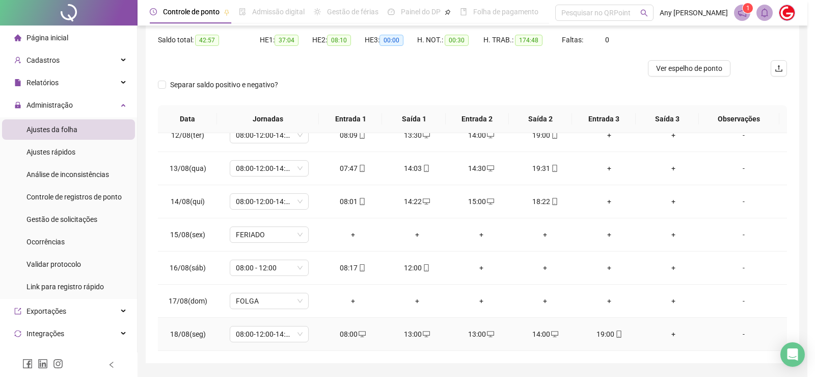
type input "**********"
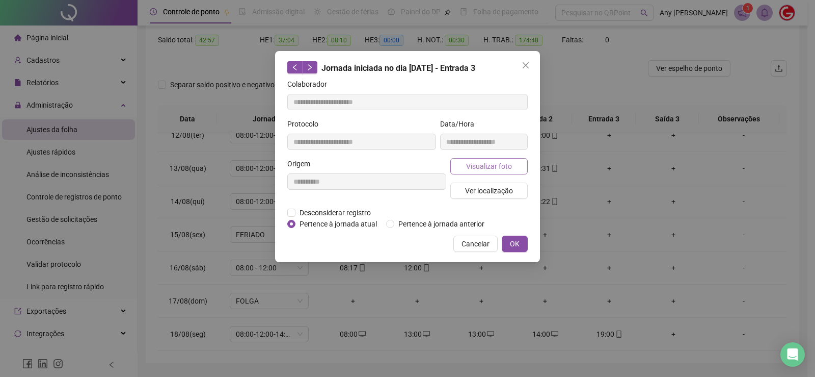
click at [478, 169] on span "Visualizar foto" at bounding box center [489, 166] width 46 height 11
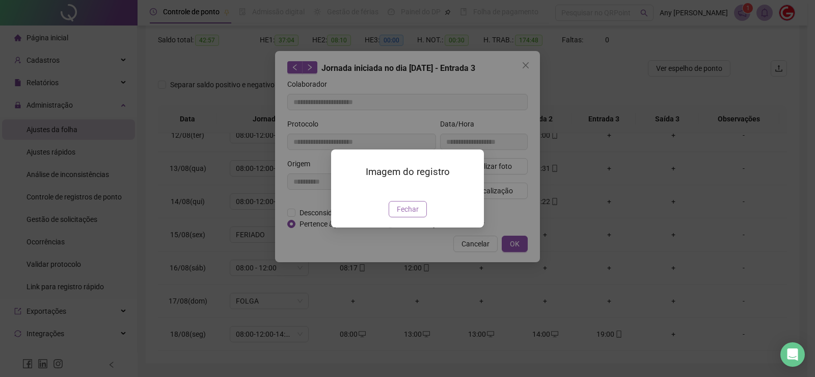
click at [412, 215] on span "Fechar" at bounding box center [408, 208] width 22 height 11
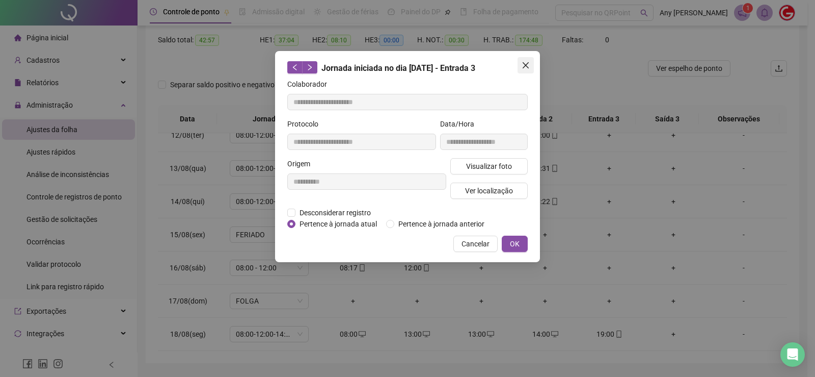
click at [526, 68] on icon "close" at bounding box center [526, 65] width 8 height 8
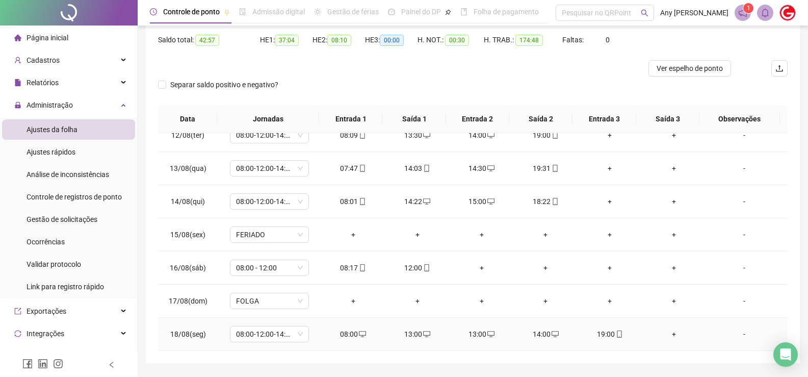
click at [480, 337] on div "13:00" at bounding box center [482, 333] width 48 height 11
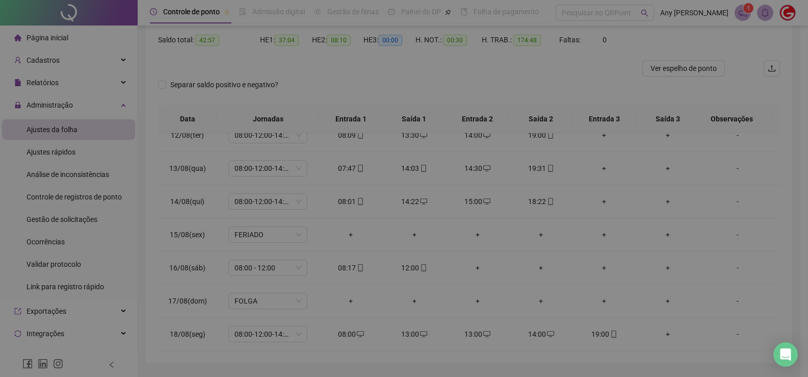
type input "**********"
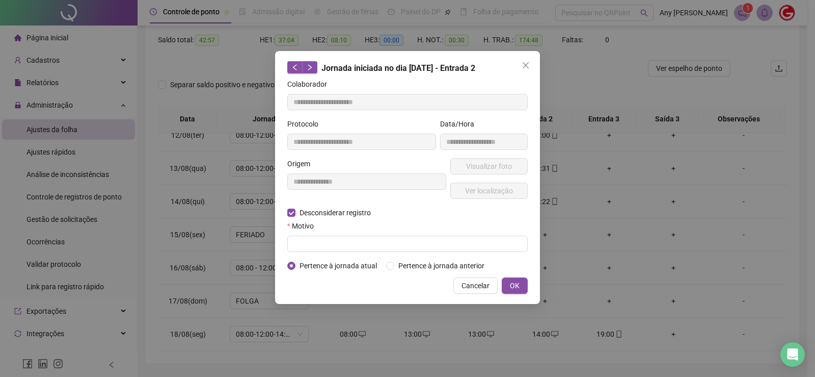
click at [331, 251] on form "**********" at bounding box center [407, 174] width 241 height 193
click at [331, 247] on input "text" at bounding box center [407, 243] width 241 height 16
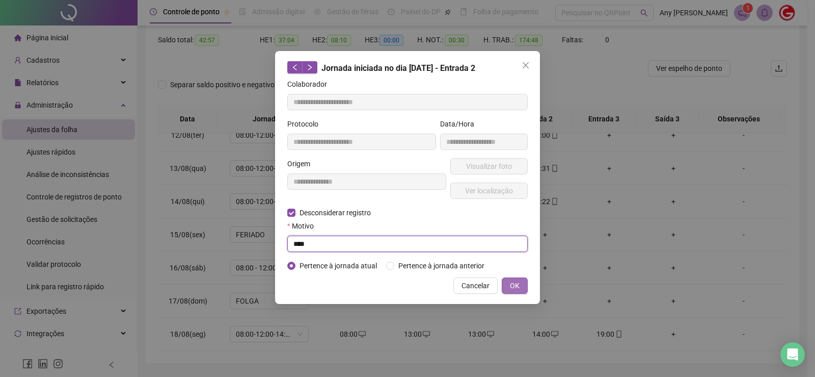
type input "****"
click at [513, 281] on span "OK" at bounding box center [515, 285] width 10 height 11
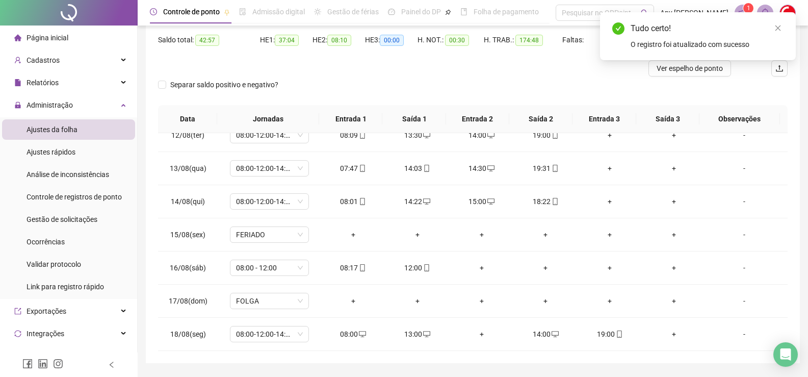
scroll to position [0, 0]
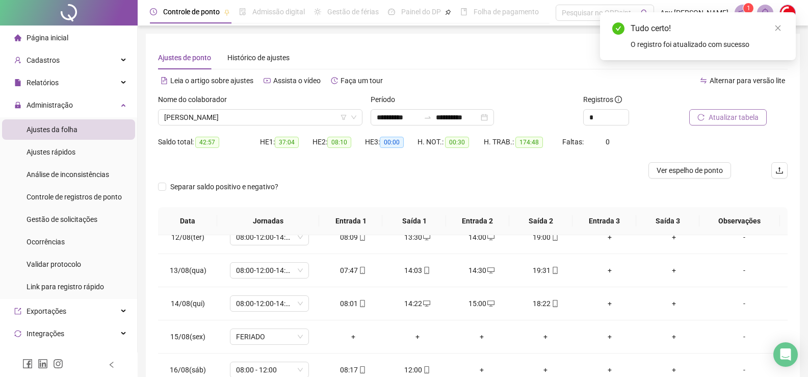
click at [712, 120] on span "Atualizar tabela" at bounding box center [733, 117] width 50 height 11
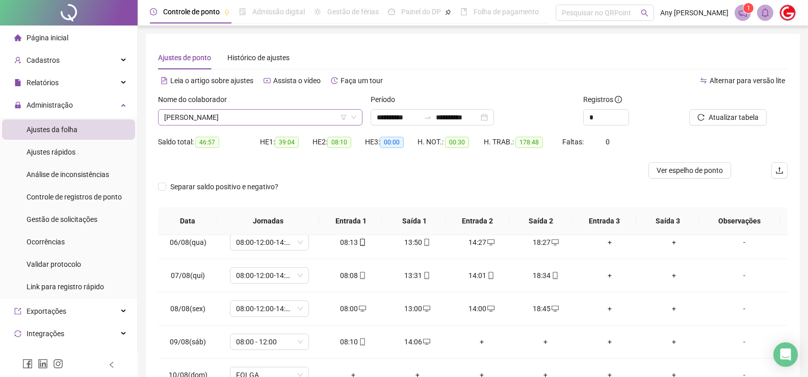
click at [202, 116] on span "EDNARDO SOUZA RODRIGUES" at bounding box center [260, 117] width 192 height 15
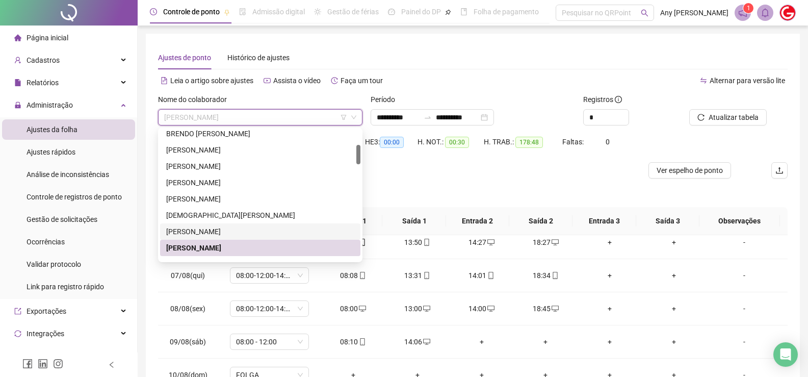
scroll to position [153, 0]
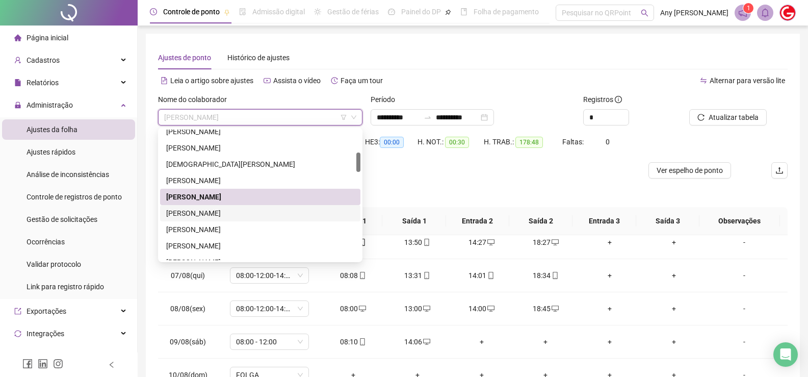
click at [189, 214] on div "ELIEL MATIAS DA SILVA" at bounding box center [260, 212] width 188 height 11
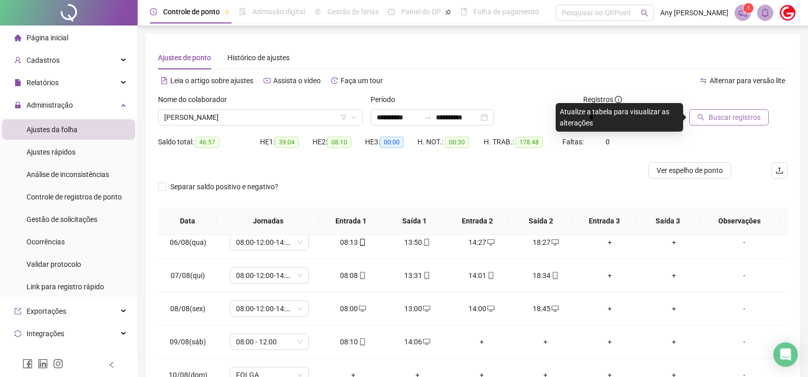
click at [704, 119] on icon "search" at bounding box center [700, 117] width 7 height 7
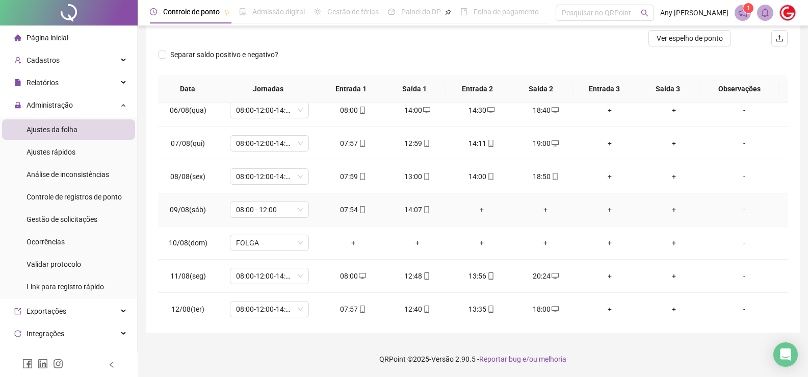
scroll to position [511, 0]
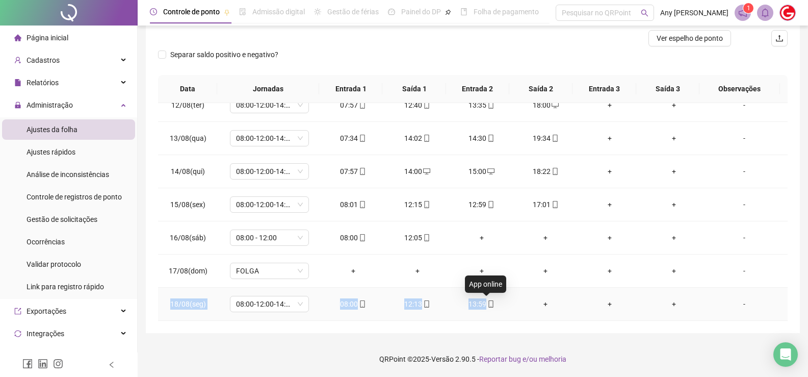
copy tr "18/08(seg) 08:00-12:00-14:00-18:00 08:00 12:13 13:59"
drag, startPoint x: 243, startPoint y: 307, endPoint x: 488, endPoint y: 300, distance: 245.2
click at [488, 300] on tr "18/08(seg) 08:00-12:00-14:00-18:00 08:00 12:13 13:59 + + + -" at bounding box center [472, 303] width 629 height 33
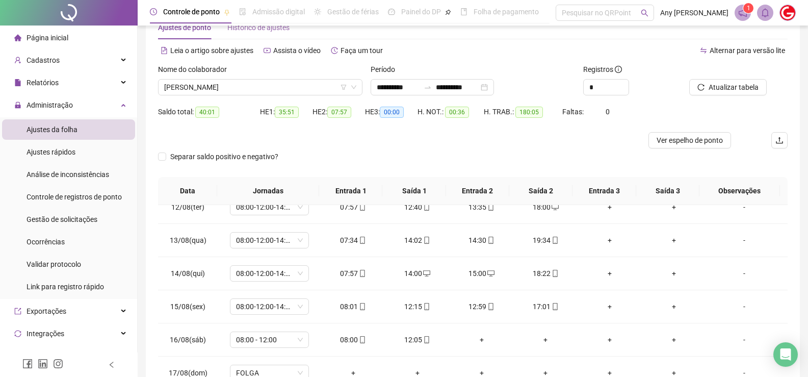
scroll to position [0, 0]
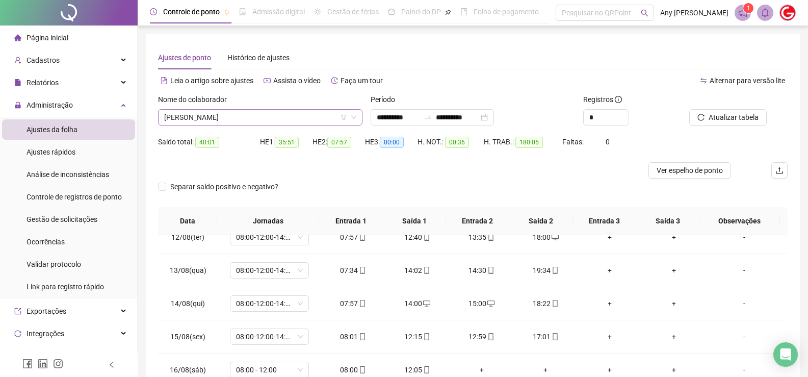
click at [221, 116] on span "ELIEL MATIAS DA SILVA" at bounding box center [260, 117] width 192 height 15
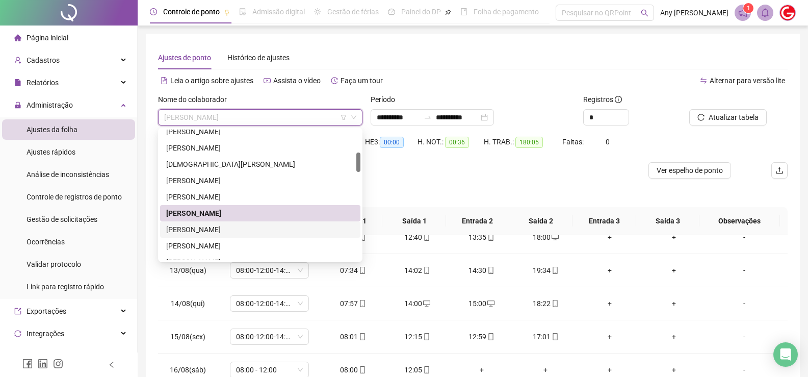
click at [219, 221] on div "FELIPE SANTANA DA CRUZ" at bounding box center [260, 229] width 200 height 16
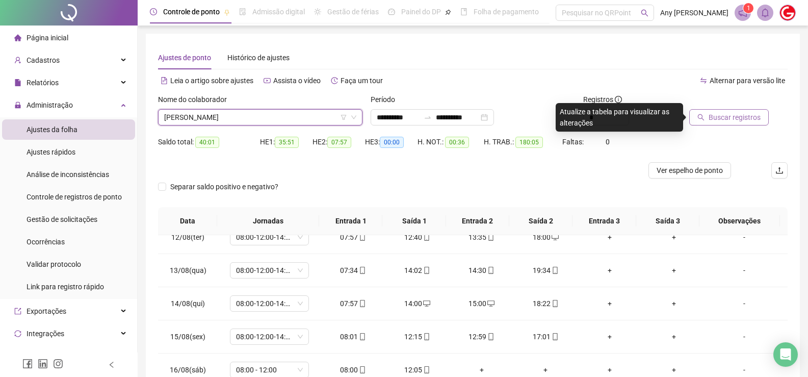
click at [715, 113] on span "Buscar registros" at bounding box center [734, 117] width 52 height 11
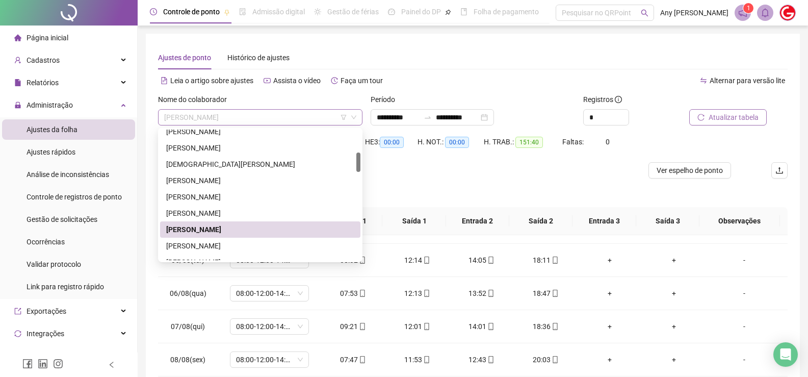
click at [197, 121] on span "FELIPE SANTANA DA CRUZ" at bounding box center [260, 117] width 192 height 15
click at [202, 243] on div "FRANCILIO DA COSTA SILVA" at bounding box center [260, 245] width 188 height 11
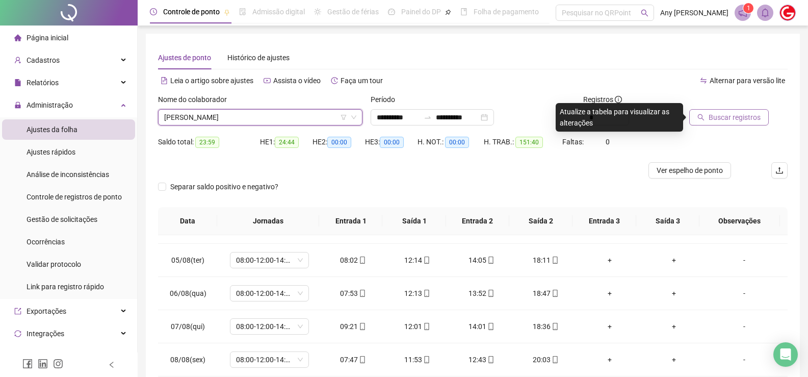
click at [725, 115] on span "Buscar registros" at bounding box center [734, 117] width 52 height 11
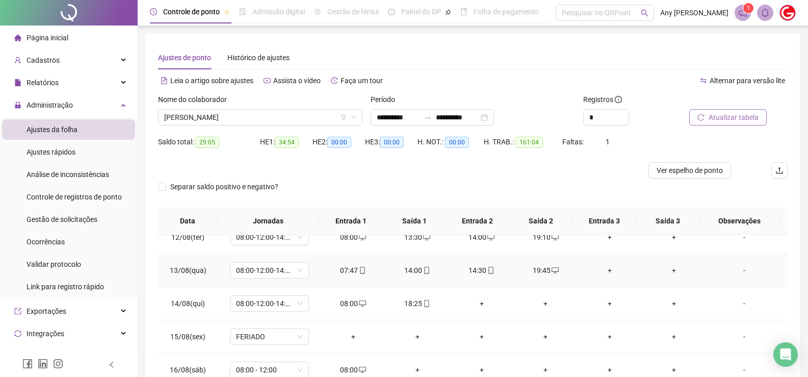
scroll to position [132, 0]
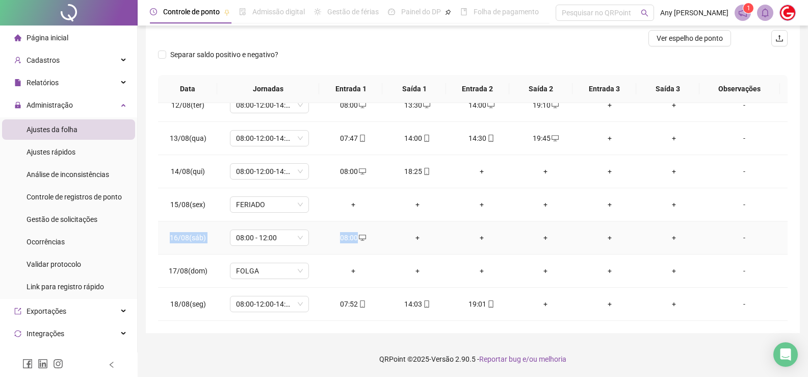
copy tr "16/08(sáb) 08:00 - 12:00 08:00"
drag, startPoint x: 168, startPoint y: 239, endPoint x: 376, endPoint y: 235, distance: 207.4
click at [376, 235] on tr "16/08(sáb) 08:00 - 12:00 08:00 + + + + + -" at bounding box center [472, 237] width 629 height 33
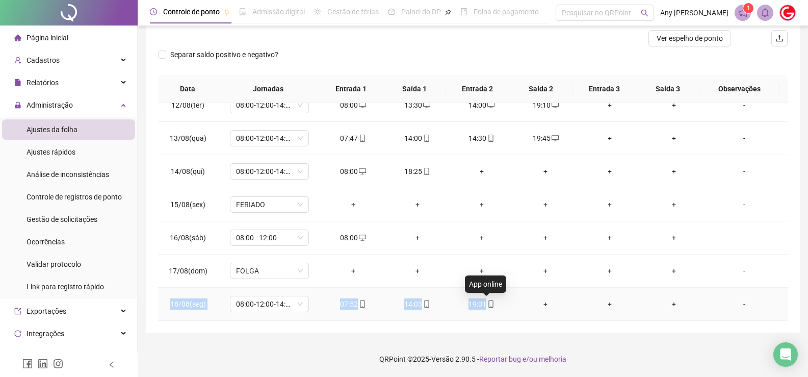
copy tr "18/08(seg) 08:00-12:00-14:00-18:00 07:52 14:03 19:01"
drag, startPoint x: 178, startPoint y: 304, endPoint x: 482, endPoint y: 307, distance: 303.2
click at [482, 307] on tr "18/08(seg) 08:00-12:00-14:00-18:00 07:52 14:03 19:01 + + + -" at bounding box center [472, 303] width 629 height 33
click at [318, 330] on div "**********" at bounding box center [473, 117] width 654 height 431
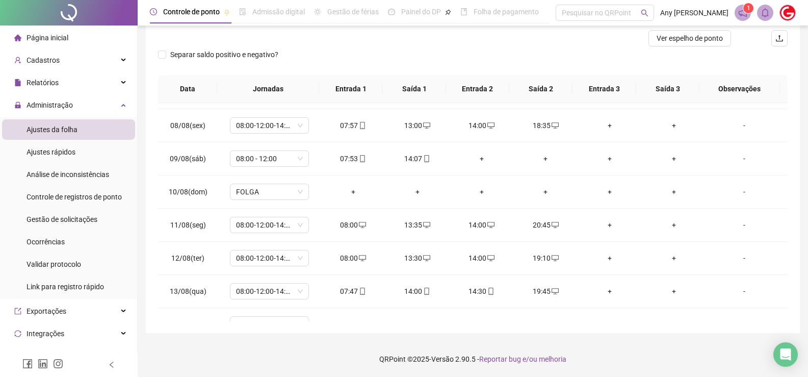
scroll to position [0, 0]
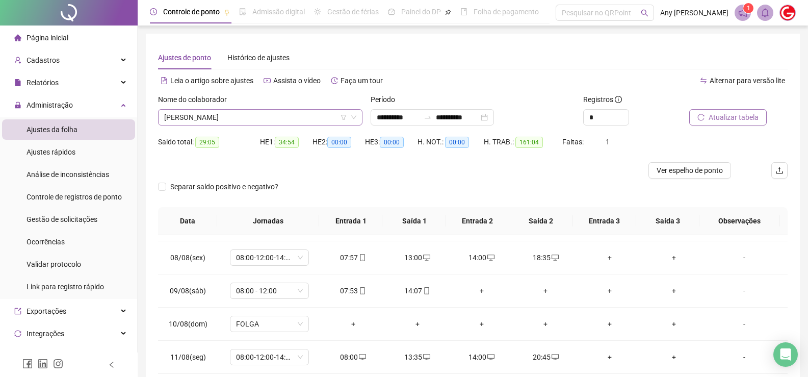
click at [212, 122] on span "FRANCILIO DA COSTA SILVA" at bounding box center [260, 117] width 192 height 15
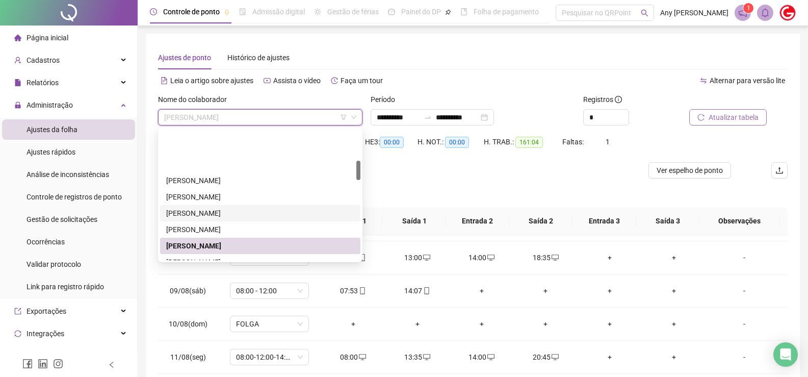
scroll to position [255, 0]
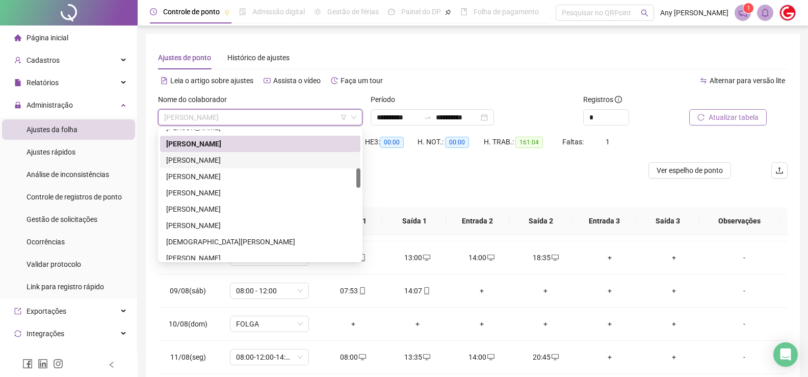
click at [185, 161] on div "FRANCISCO GLAYSON DE VASCONCELOS SILVA" at bounding box center [260, 159] width 188 height 11
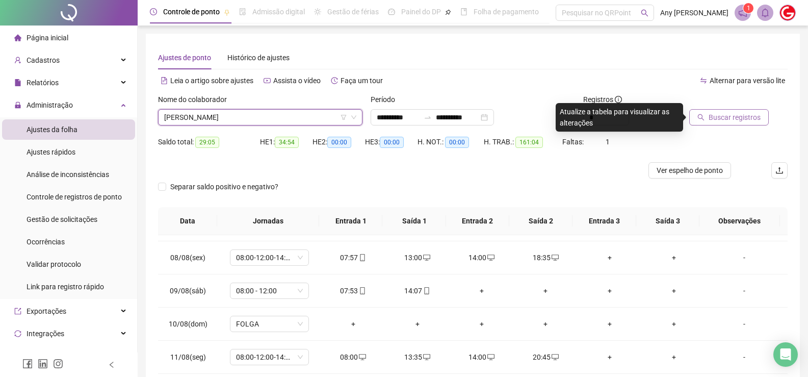
click at [714, 120] on span "Buscar registros" at bounding box center [734, 117] width 52 height 11
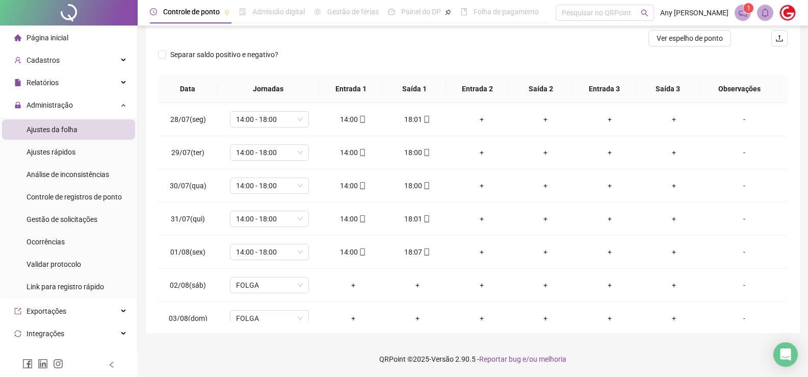
scroll to position [30, 0]
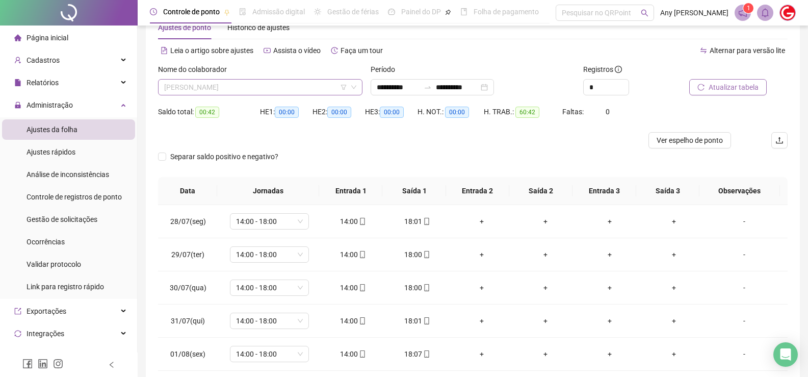
click at [188, 89] on span "FRANCISCO GLAYSON DE VASCONCELOS SILVA" at bounding box center [260, 86] width 192 height 15
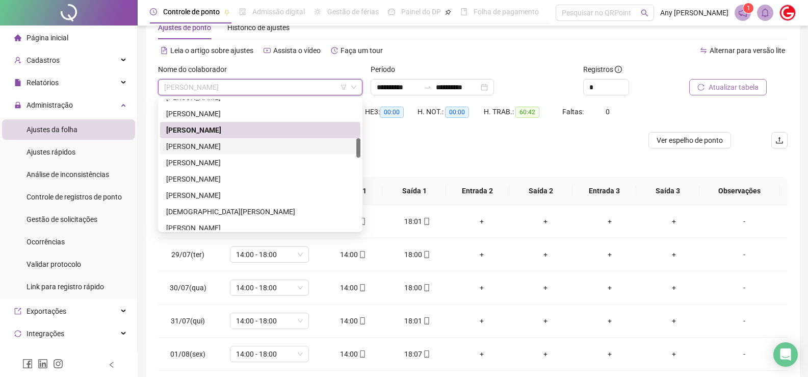
click at [207, 145] on div "FRANCISCO KAIO SANTOS OLIVEIRA" at bounding box center [260, 146] width 188 height 11
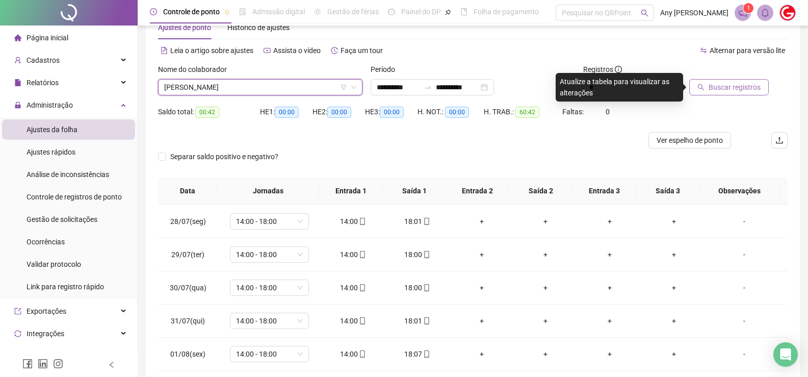
click at [735, 83] on span "Buscar registros" at bounding box center [734, 87] width 52 height 11
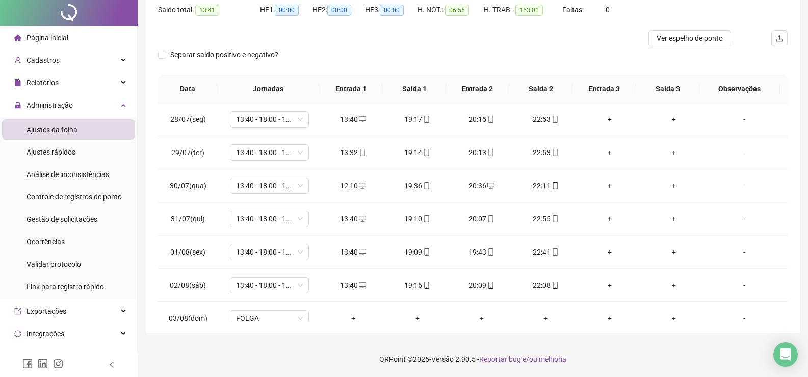
scroll to position [0, 0]
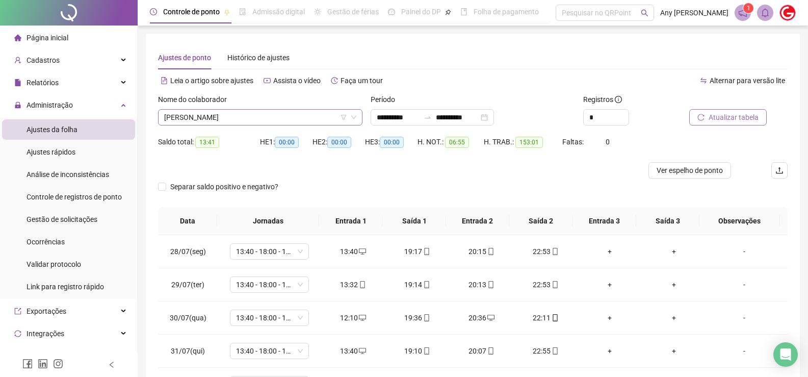
click at [192, 114] on span "FRANCISCO KAIO SANTOS OLIVEIRA" at bounding box center [260, 117] width 192 height 15
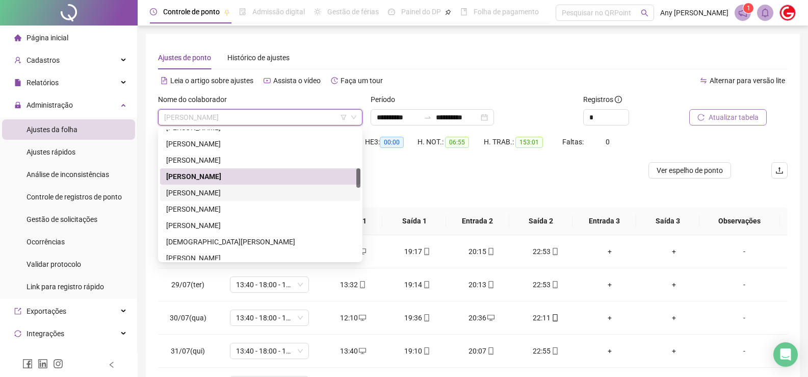
click at [215, 192] on div "FRANCISCO VALDILAM BRAGA DA ROCHA" at bounding box center [260, 192] width 188 height 11
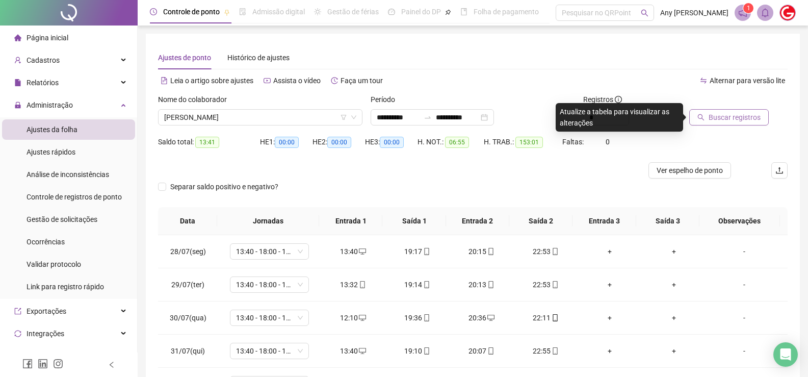
click at [712, 109] on div at bounding box center [725, 101] width 73 height 15
click at [714, 116] on span "Buscar registros" at bounding box center [734, 117] width 52 height 11
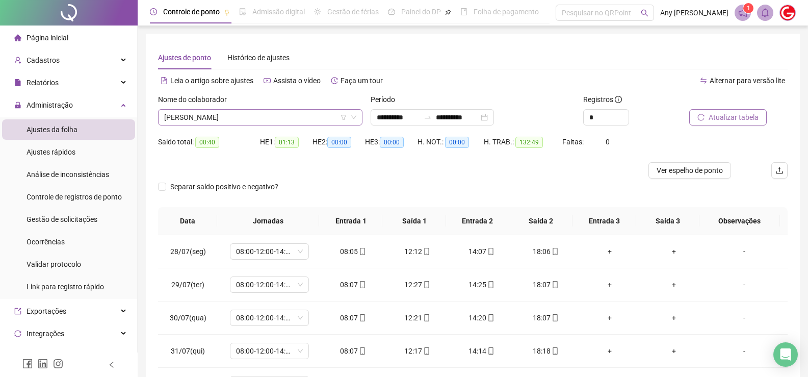
click at [201, 111] on span "FRANCISCO VALDILAM BRAGA DA ROCHA" at bounding box center [260, 117] width 192 height 15
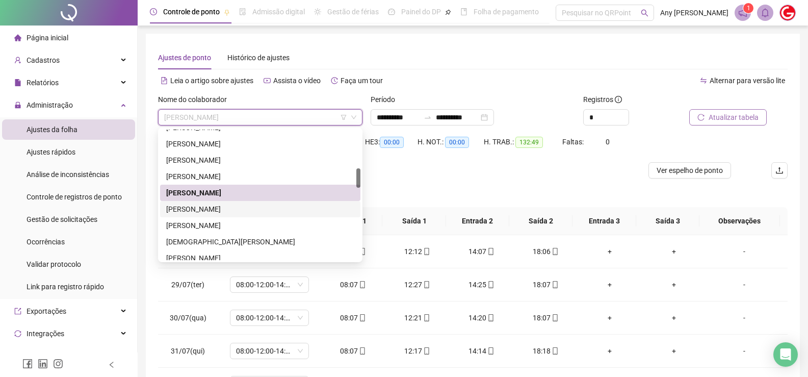
click at [220, 206] on div "FRANCISLEUDO DA SILVA CORREIA" at bounding box center [260, 208] width 188 height 11
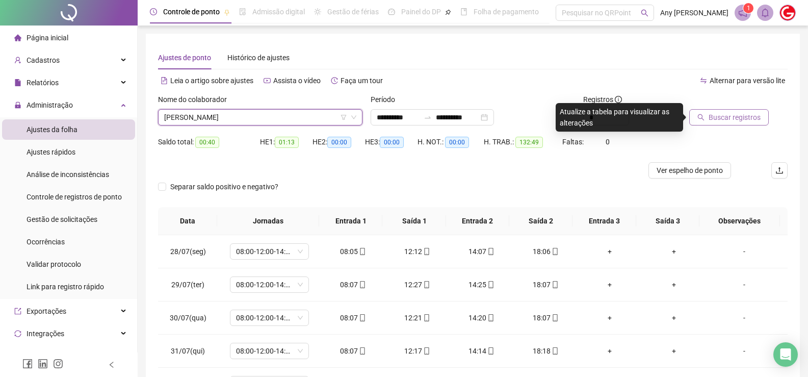
click at [729, 116] on span "Buscar registros" at bounding box center [734, 117] width 52 height 11
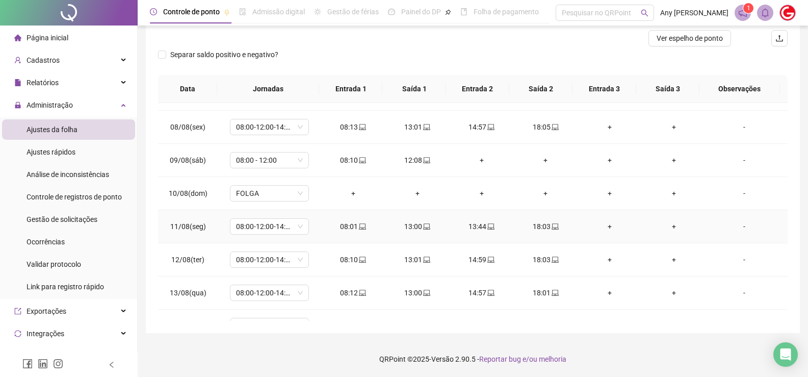
scroll to position [511, 0]
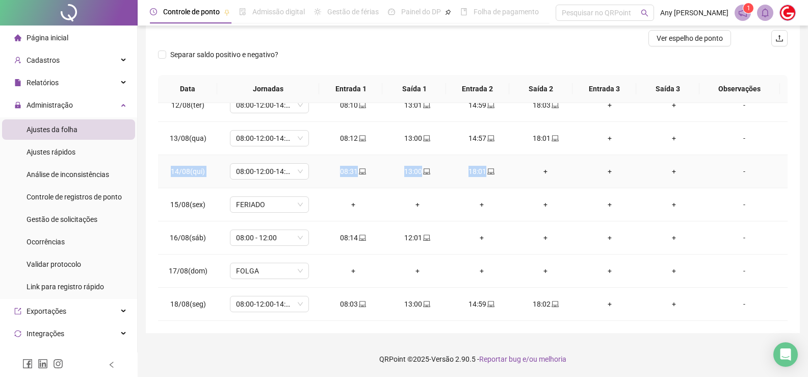
copy tr "14/08(qui) 08:00-12:00-14:00-18:00 08:31 13:00 18:01"
drag, startPoint x: 208, startPoint y: 170, endPoint x: 494, endPoint y: 168, distance: 285.9
click at [494, 168] on tr "14/08(qui) 08:00-12:00-14:00-18:00 08:31 13:00 18:01 + + + -" at bounding box center [472, 171] width 629 height 33
click at [152, 187] on div "**********" at bounding box center [473, 117] width 654 height 431
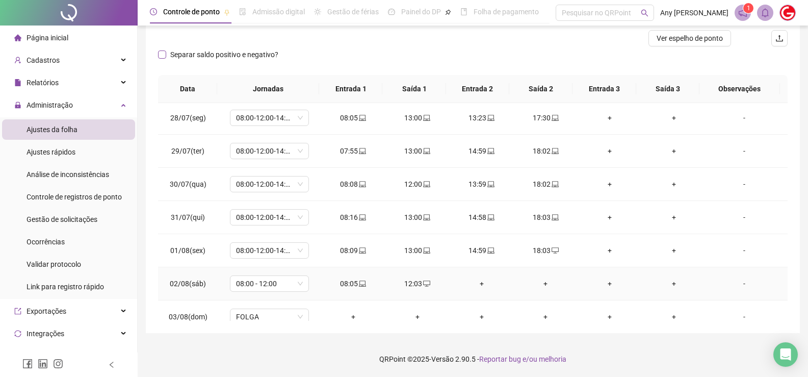
scroll to position [0, 0]
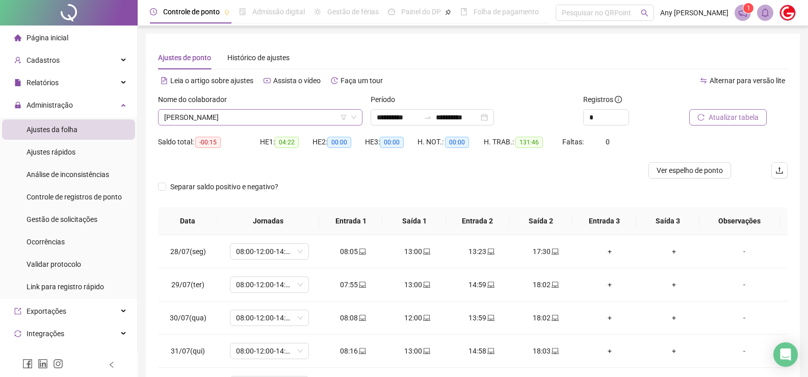
click at [198, 121] on span "FRANCISLEUDO DA SILVA CORREIA" at bounding box center [260, 117] width 192 height 15
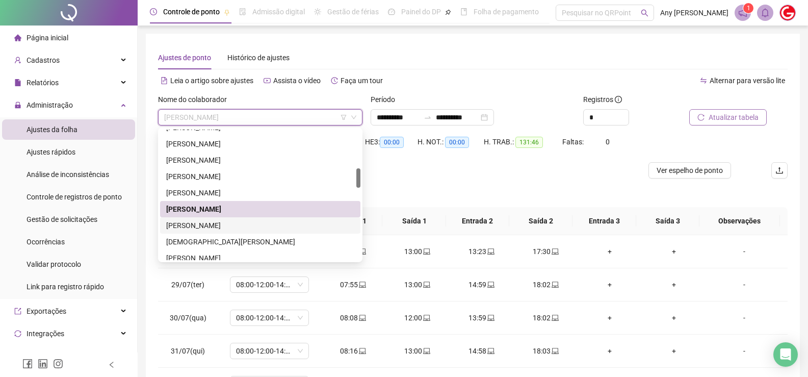
click at [223, 223] on div "GERARDO BRUNO MENEZES DE CARVALHO" at bounding box center [260, 225] width 188 height 11
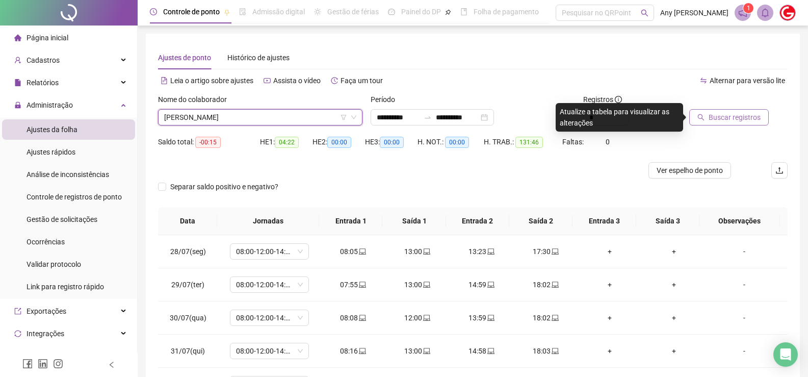
click at [727, 114] on span "Buscar registros" at bounding box center [734, 117] width 52 height 11
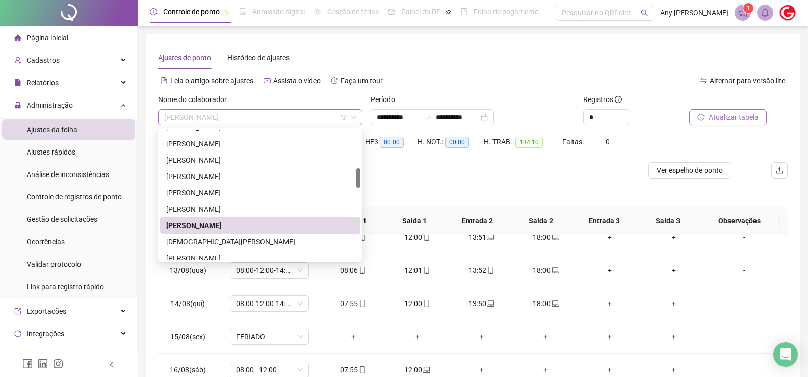
click at [195, 117] on span "GERARDO BRUNO MENEZES DE CARVALHO" at bounding box center [260, 117] width 192 height 15
click at [197, 237] on div "GERMANO BERNARDO NASCIMENTO" at bounding box center [260, 241] width 188 height 11
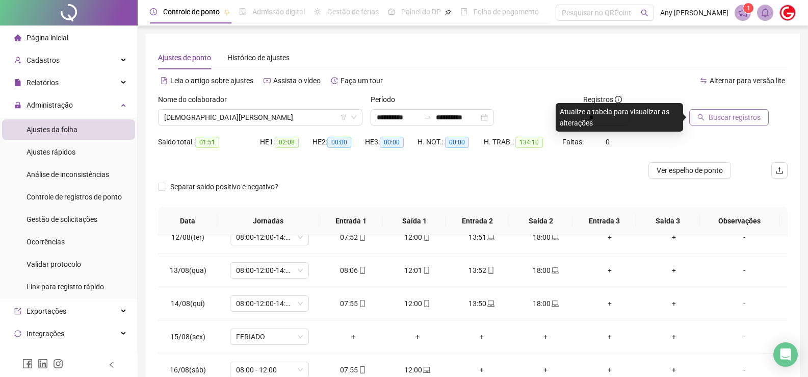
click at [705, 124] on button "Buscar registros" at bounding box center [728, 117] width 79 height 16
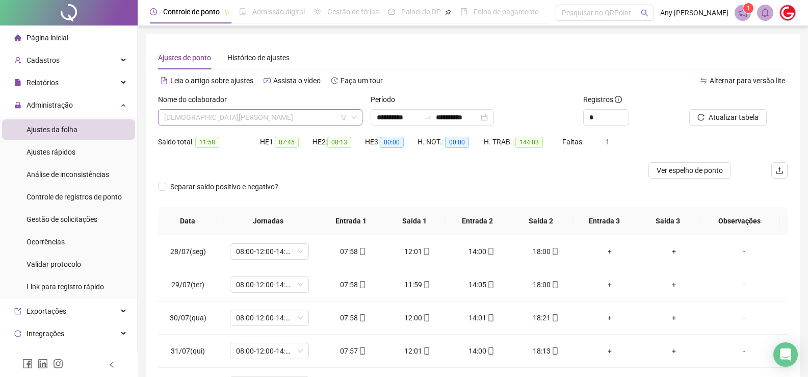
click at [203, 122] on span "GERMANO BERNARDO NASCIMENTO" at bounding box center [260, 117] width 192 height 15
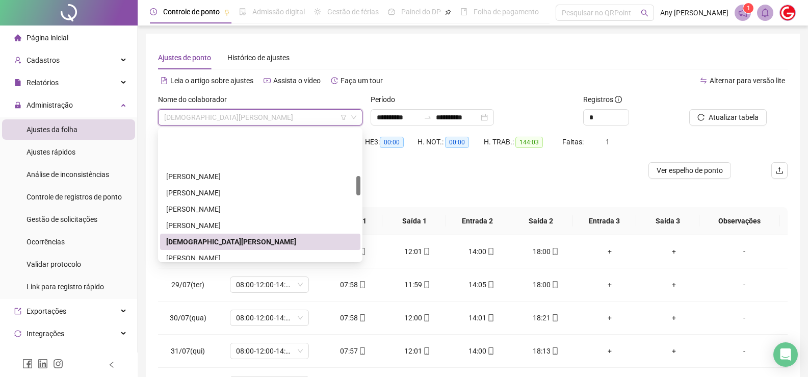
scroll to position [306, 0]
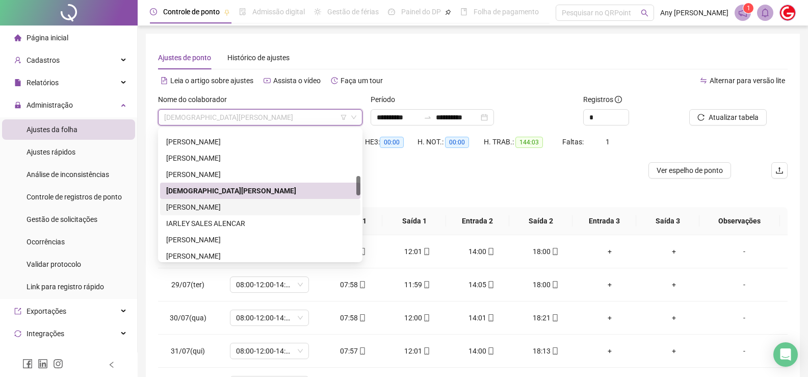
click at [200, 205] on div "HERBERSON GONÇALVES TARGINO" at bounding box center [260, 206] width 188 height 11
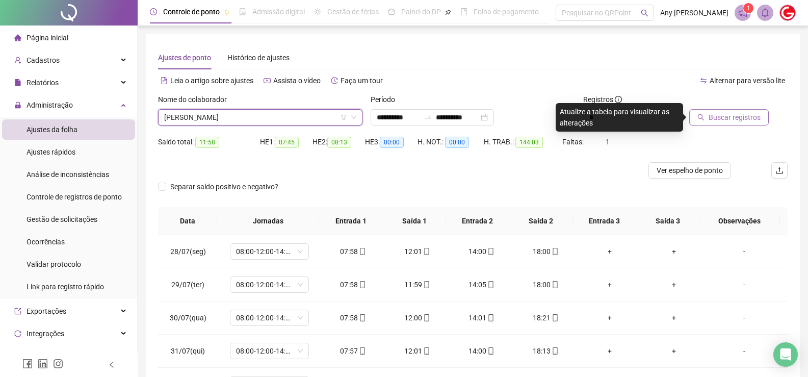
click at [733, 113] on span "Buscar registros" at bounding box center [734, 117] width 52 height 11
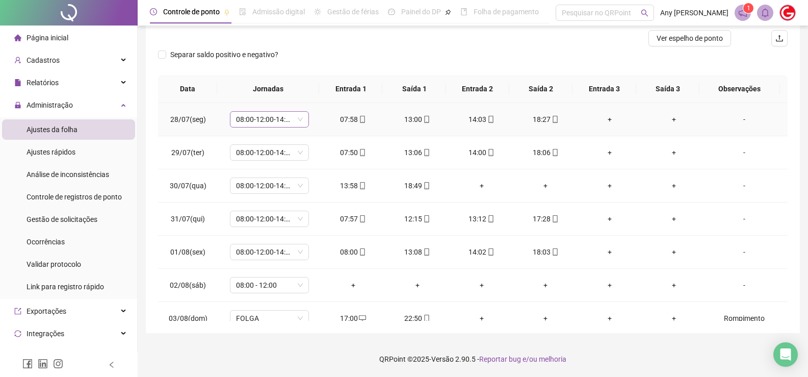
scroll to position [0, 0]
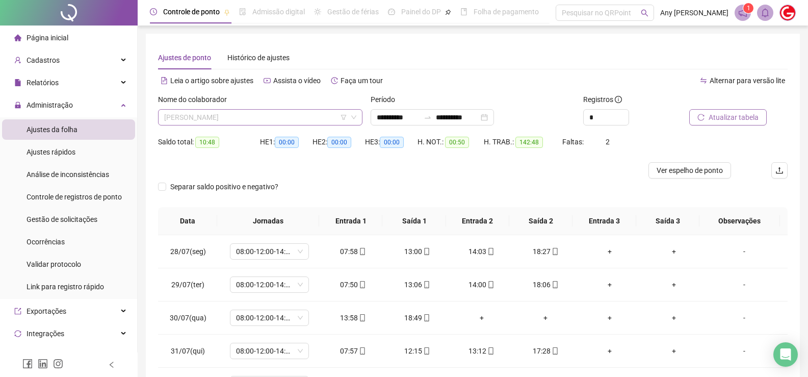
click at [230, 119] on span "HERBERSON GONÇALVES TARGINO" at bounding box center [260, 117] width 192 height 15
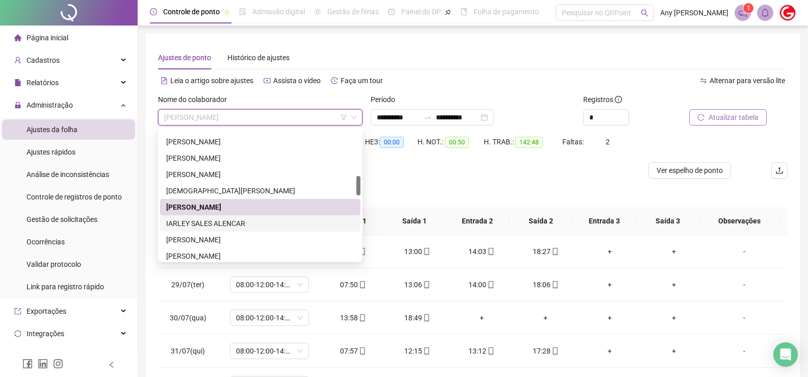
click at [226, 225] on div "IARLEY SALES ALENCAR" at bounding box center [260, 223] width 188 height 11
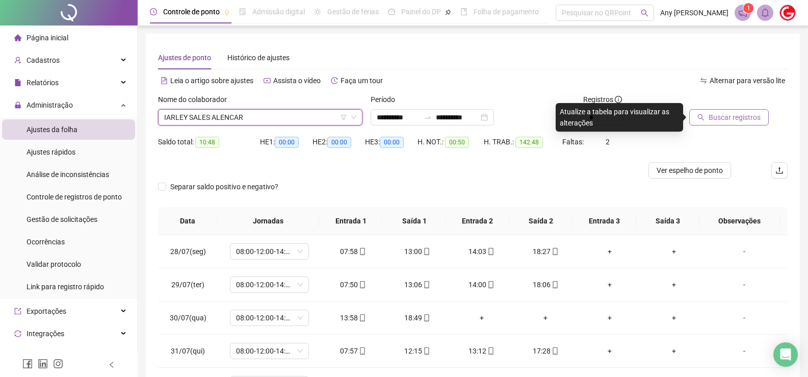
click at [713, 118] on span "Buscar registros" at bounding box center [734, 117] width 52 height 11
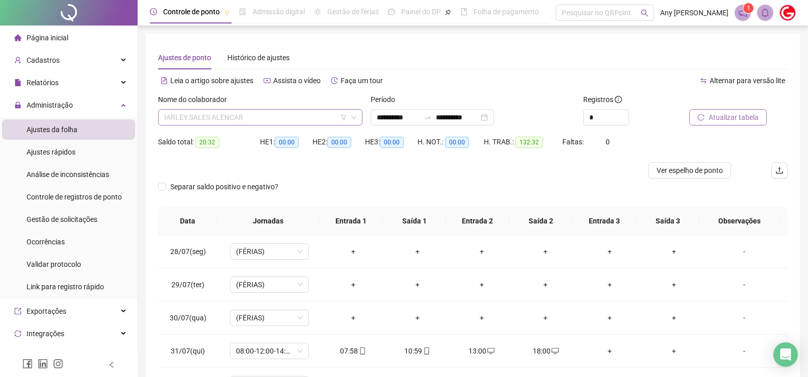
click at [252, 125] on div "IARLEY SALES ALENCAR" at bounding box center [260, 117] width 204 height 16
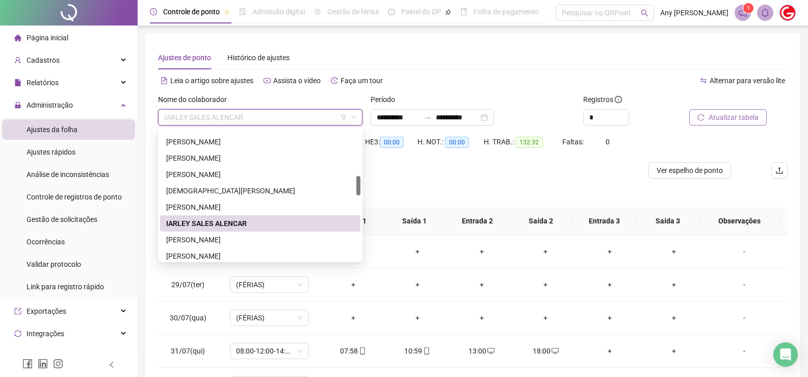
scroll to position [357, 0]
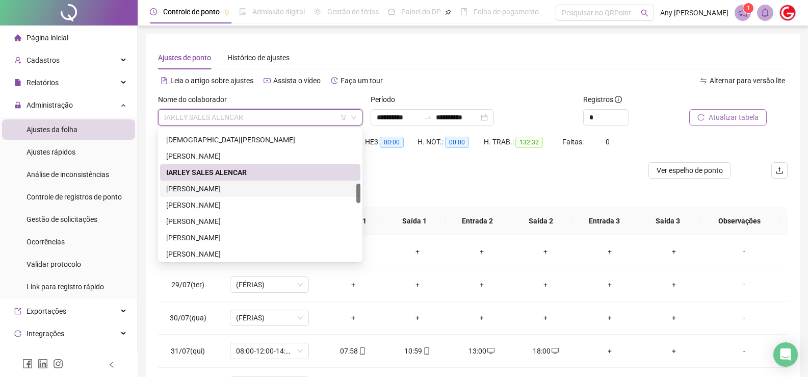
click at [192, 188] on div "JARBAS PEREIRA DA SILVA" at bounding box center [260, 188] width 188 height 11
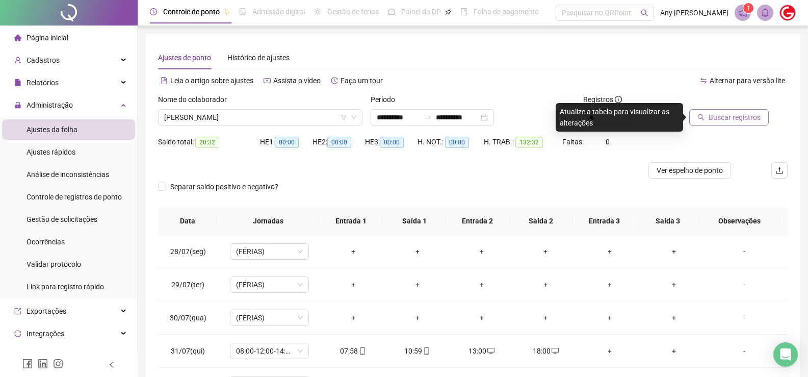
click at [717, 121] on span "Buscar registros" at bounding box center [734, 117] width 52 height 11
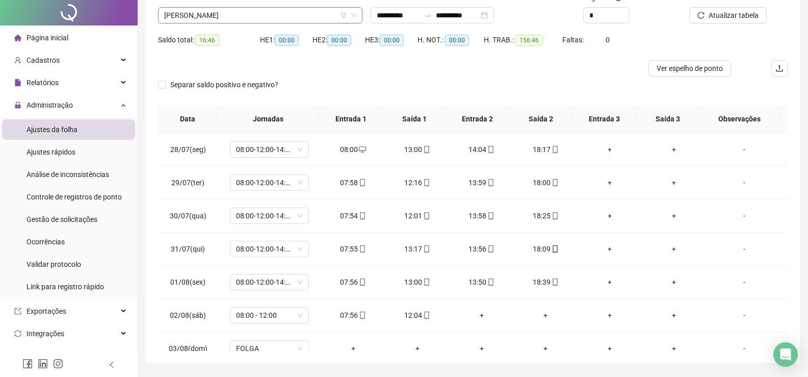
scroll to position [0, 0]
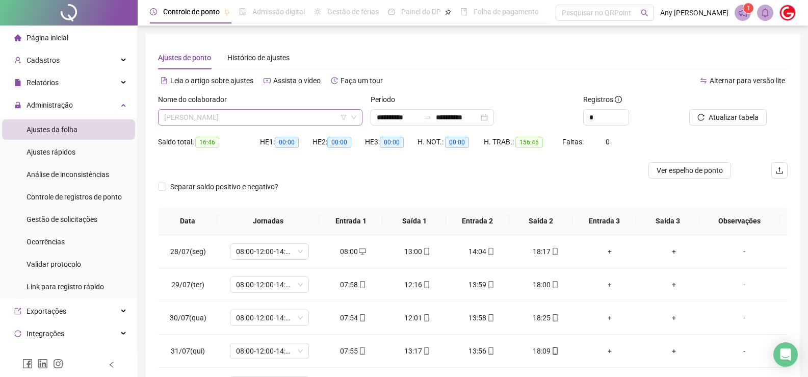
drag, startPoint x: 205, startPoint y: 114, endPoint x: 208, endPoint y: 129, distance: 16.1
click at [205, 114] on span "JARBAS PEREIRA DA SILVA" at bounding box center [260, 117] width 192 height 15
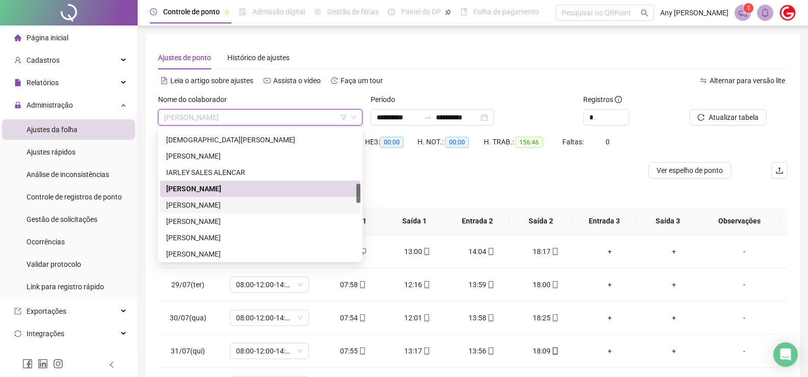
click at [199, 198] on div "JEAN DAMASCENO FREIRES" at bounding box center [260, 205] width 200 height 16
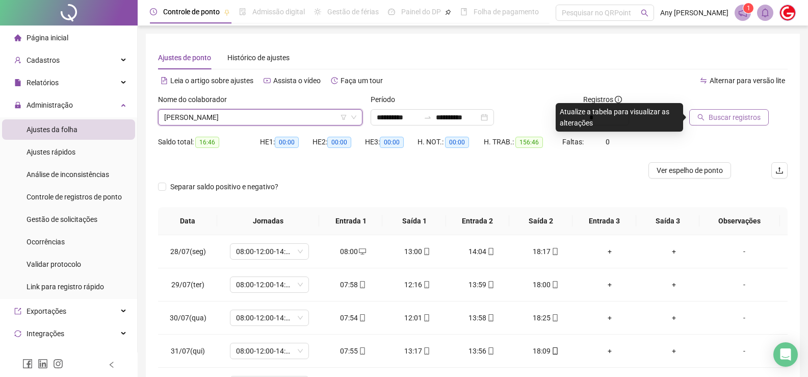
click at [712, 114] on span "Buscar registros" at bounding box center [734, 117] width 52 height 11
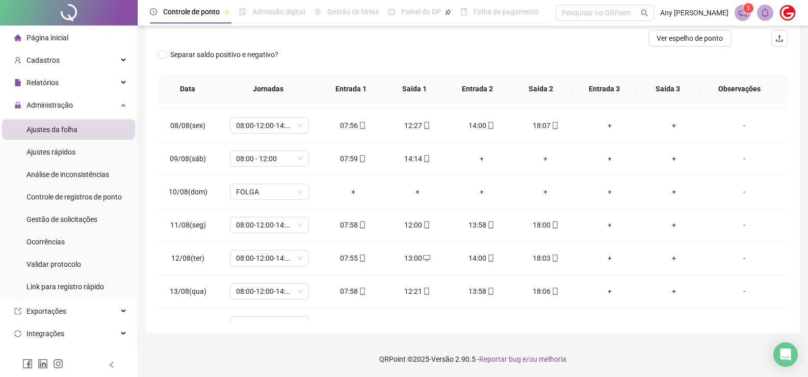
scroll to position [511, 0]
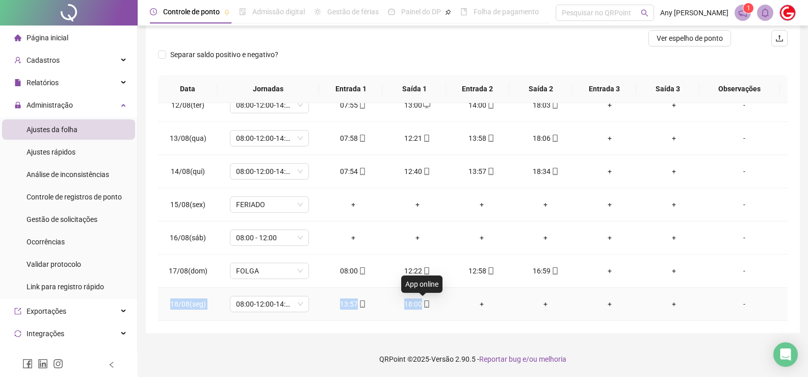
copy tr "18/08(seg) 08:00-12:00-14:00-18:00 13:57 18:00"
drag, startPoint x: 170, startPoint y: 303, endPoint x: 424, endPoint y: 304, distance: 253.7
click at [424, 304] on tr "18/08(seg) 08:00-12:00-14:00-18:00 13:57 18:00 + + + + -" at bounding box center [472, 303] width 629 height 33
click at [212, 322] on div "**********" at bounding box center [473, 117] width 654 height 431
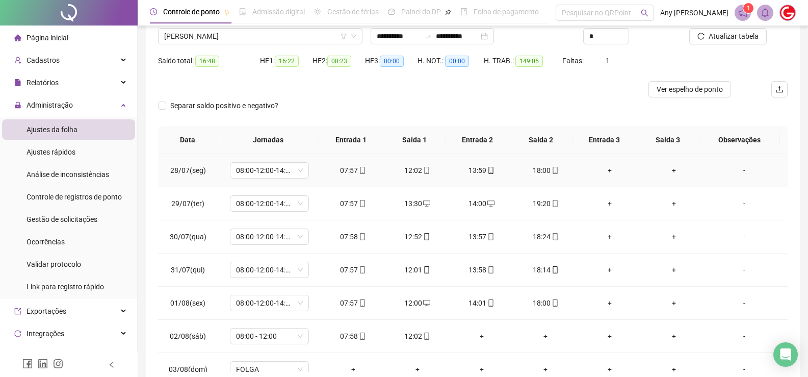
scroll to position [30, 0]
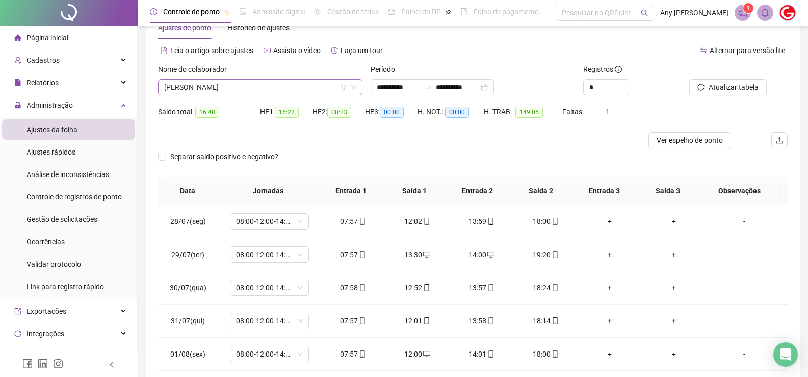
click at [208, 87] on span "JEAN DAMASCENO FREIRES" at bounding box center [260, 86] width 192 height 15
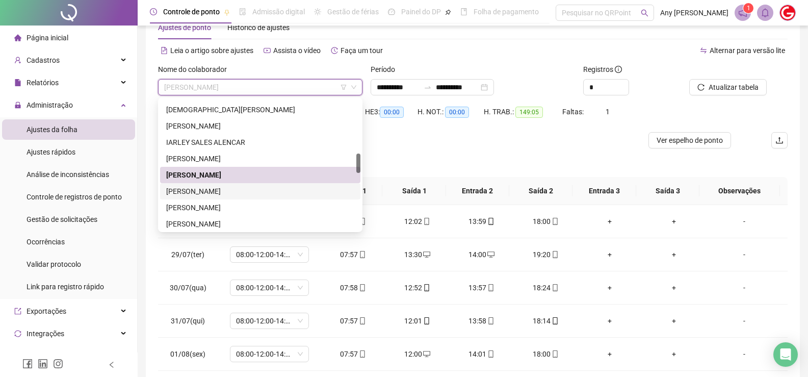
click at [201, 192] on div "JOÃO EMANOEL BRAZ DA SILVA NASCIMENTO" at bounding box center [260, 190] width 188 height 11
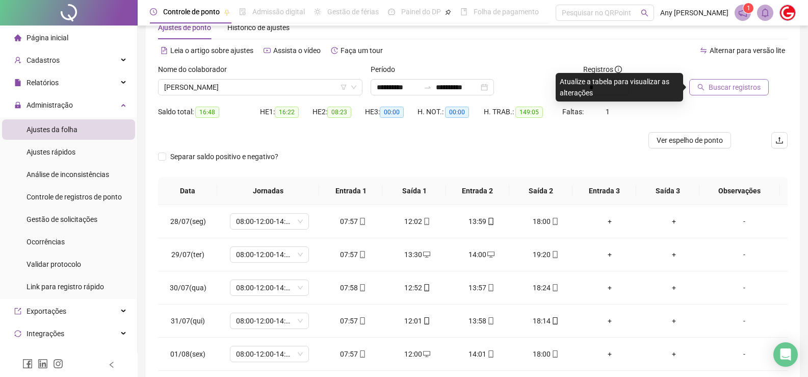
click at [726, 85] on span "Buscar registros" at bounding box center [734, 87] width 52 height 11
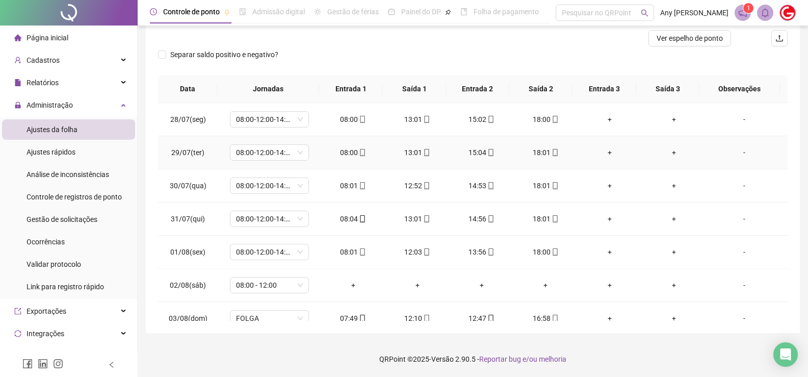
scroll to position [0, 0]
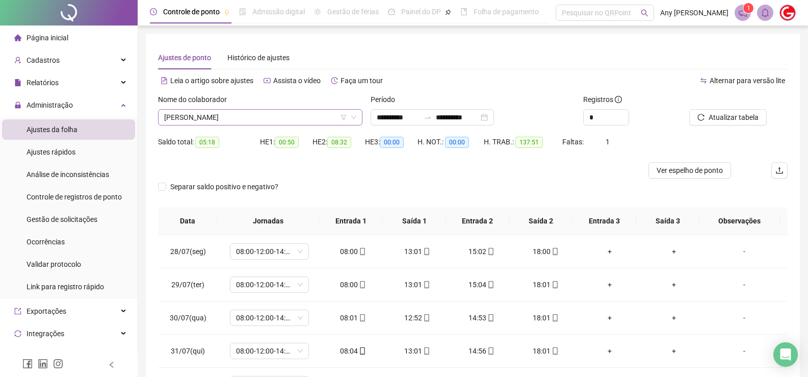
click at [211, 119] on span "JOÃO EMANOEL BRAZ DA SILVA NASCIMENTO" at bounding box center [260, 117] width 192 height 15
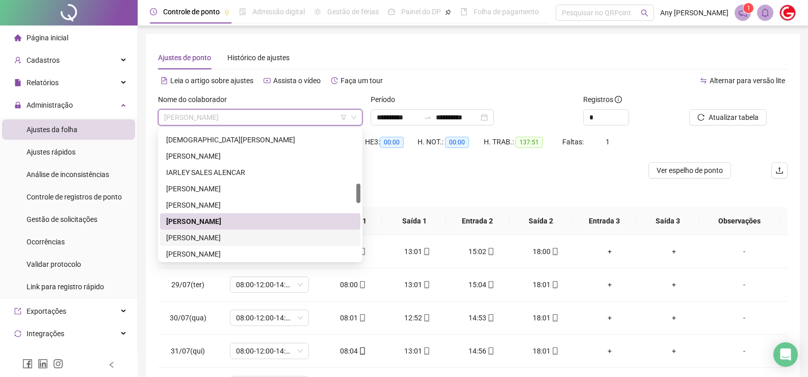
click at [213, 237] on div "JOHNSON CATARINO DUARTE" at bounding box center [260, 237] width 188 height 11
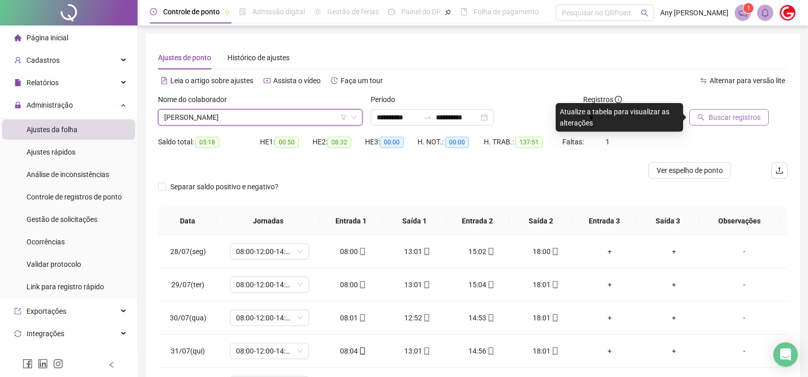
click at [715, 116] on span "Buscar registros" at bounding box center [734, 117] width 52 height 11
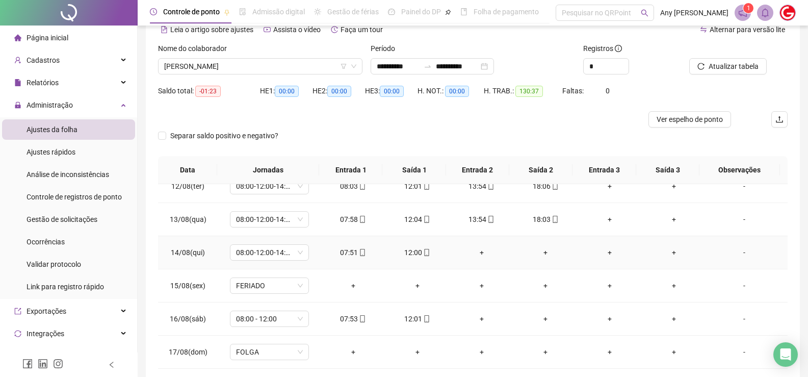
scroll to position [132, 0]
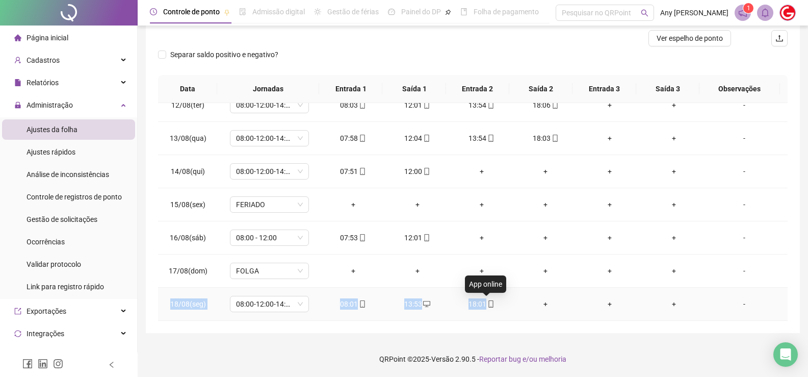
copy tr "18/08(seg) 08:00-12:00-14:00-18:00 08:01 13:53 18:01"
drag, startPoint x: 283, startPoint y: 311, endPoint x: 484, endPoint y: 302, distance: 201.0
click at [484, 302] on tr "18/08(seg) 08:00-12:00-14:00-18:00 08:01 13:53 18:01 + + + -" at bounding box center [472, 303] width 629 height 33
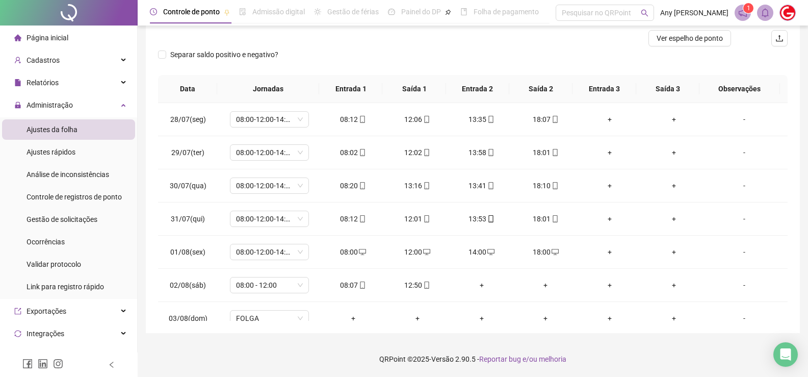
scroll to position [30, 0]
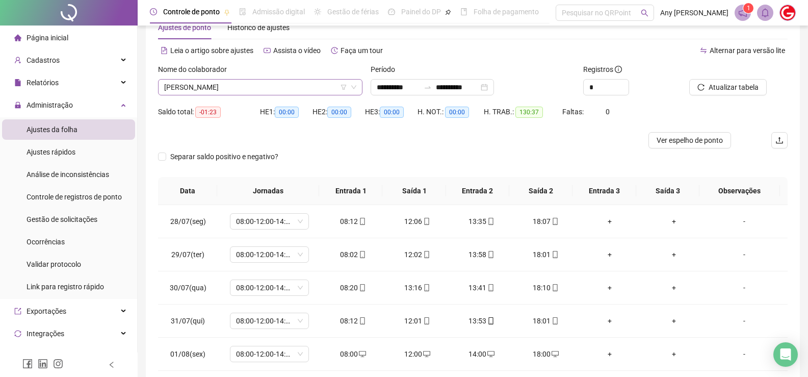
click at [205, 86] on span "JOHNSON CATARINO DUARTE" at bounding box center [260, 86] width 192 height 15
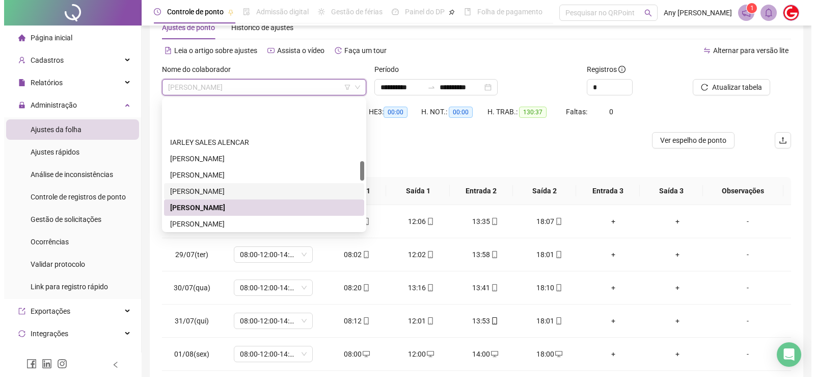
scroll to position [408, 0]
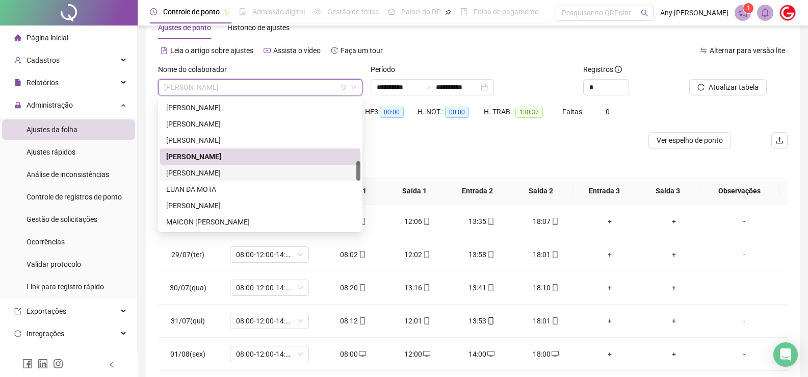
click at [199, 172] on div "JONH MAX RODRIGUES DE ARAUJO" at bounding box center [260, 172] width 188 height 11
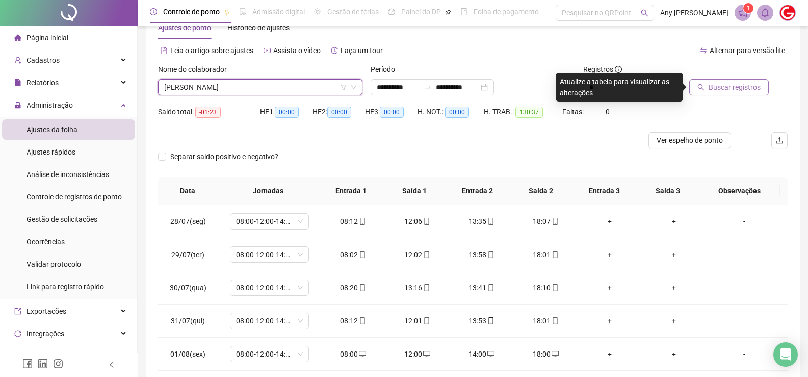
click at [708, 84] on button "Buscar registros" at bounding box center [728, 87] width 79 height 16
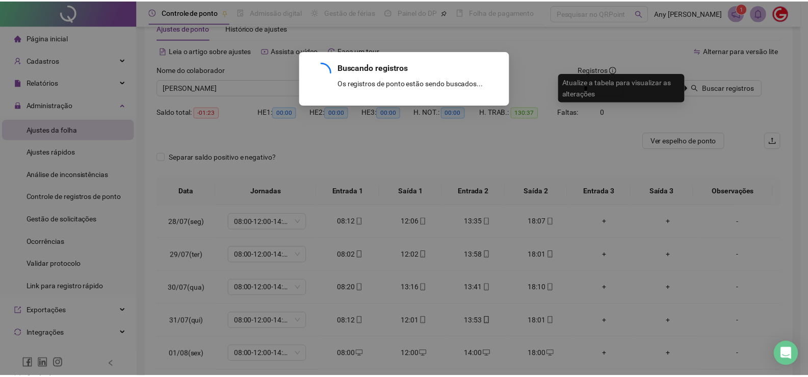
scroll to position [0, 0]
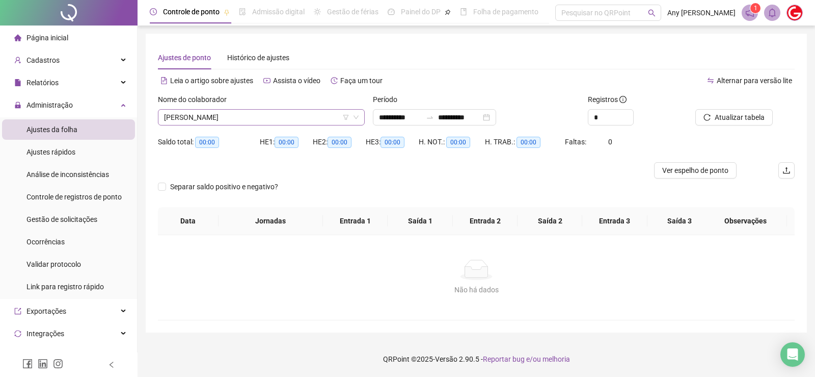
click at [208, 123] on span "JONH MAX RODRIGUES DE ARAUJO" at bounding box center [261, 117] width 195 height 15
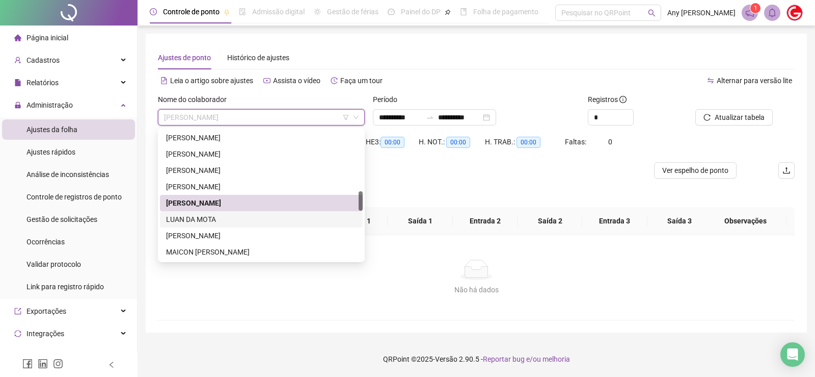
click at [194, 220] on div "LUAN DA MOTA" at bounding box center [261, 218] width 191 height 11
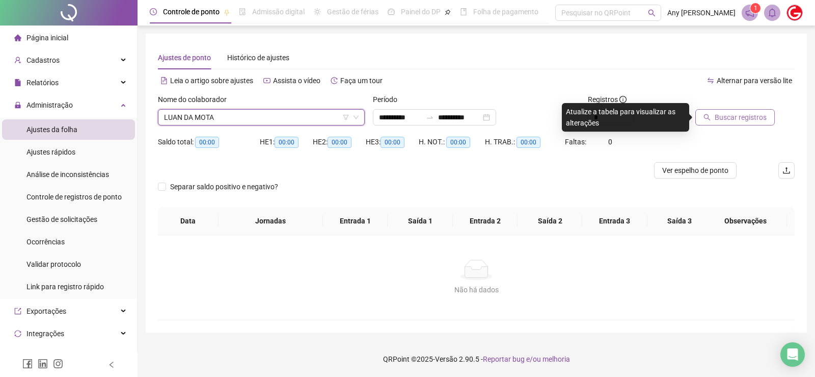
click at [726, 113] on span "Buscar registros" at bounding box center [741, 117] width 52 height 11
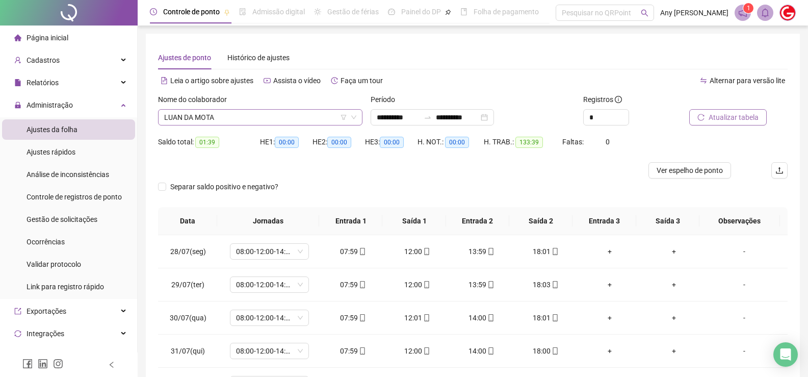
click at [181, 120] on span "LUAN DA MOTA" at bounding box center [260, 117] width 192 height 15
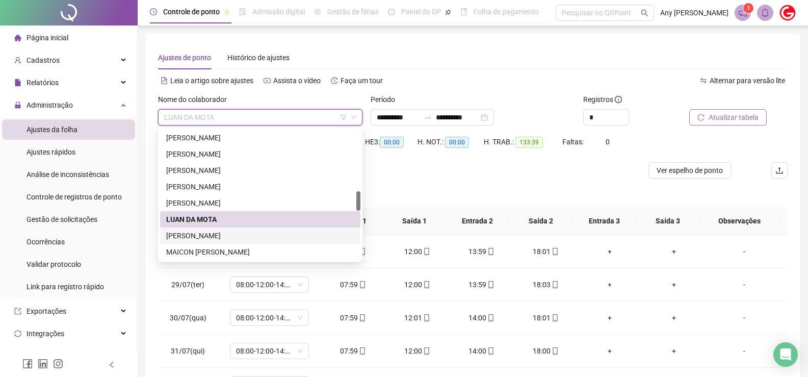
click at [193, 233] on div "LUCAS LIMA" at bounding box center [260, 235] width 188 height 11
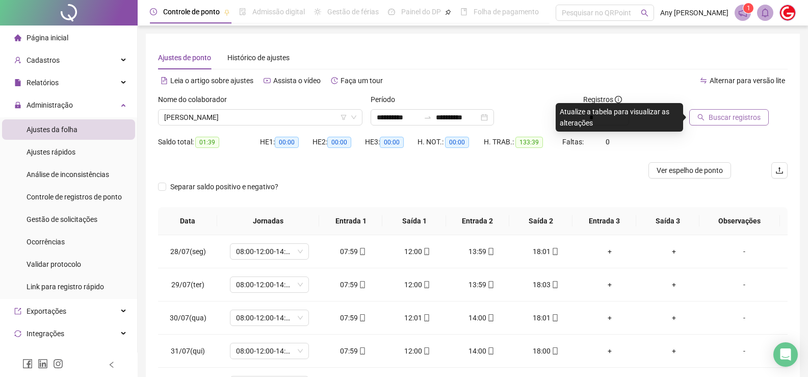
click at [728, 115] on span "Buscar registros" at bounding box center [734, 117] width 52 height 11
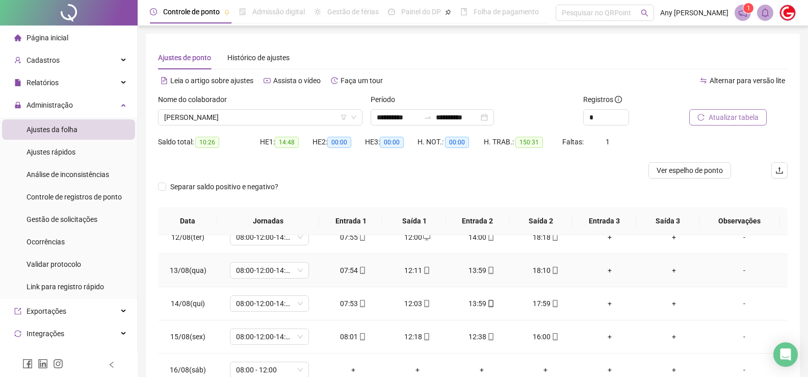
scroll to position [132, 0]
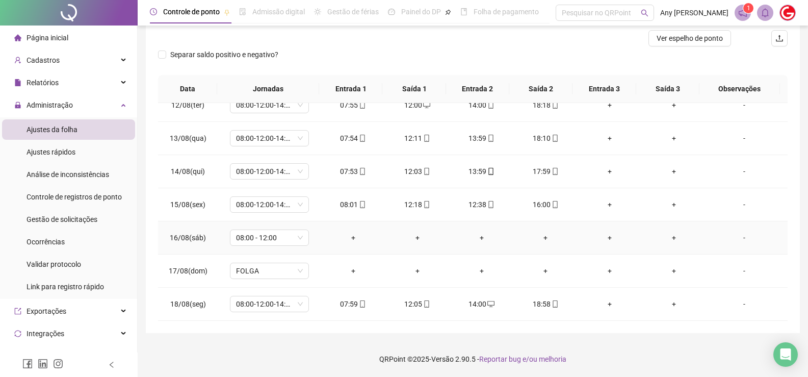
click at [735, 239] on div "-" at bounding box center [744, 237] width 60 height 11
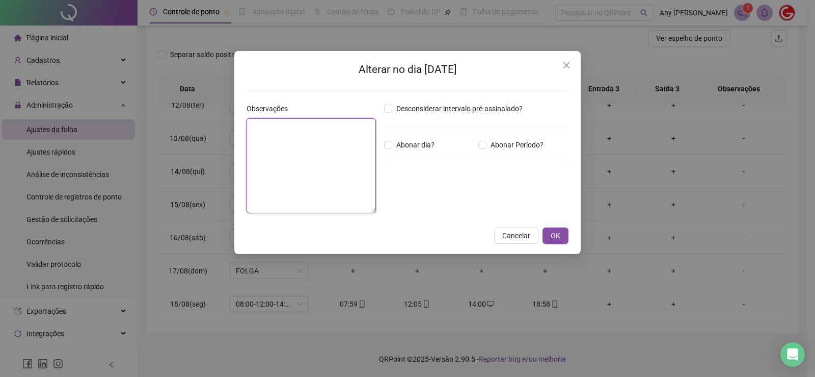
click at [258, 140] on textarea at bounding box center [311, 165] width 129 height 95
type textarea "**********"
click at [560, 237] on span "OK" at bounding box center [556, 235] width 10 height 11
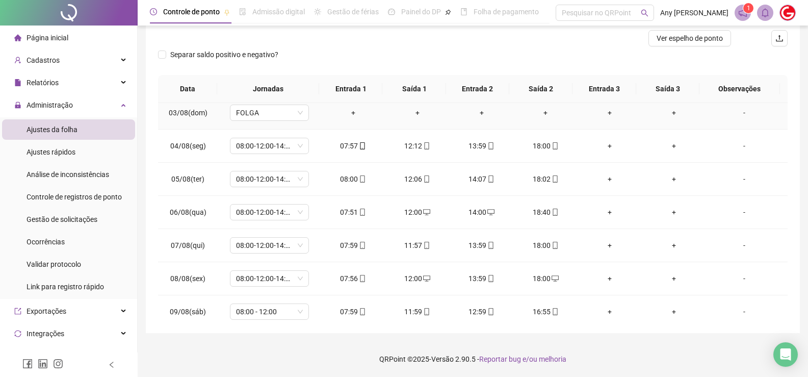
scroll to position [0, 0]
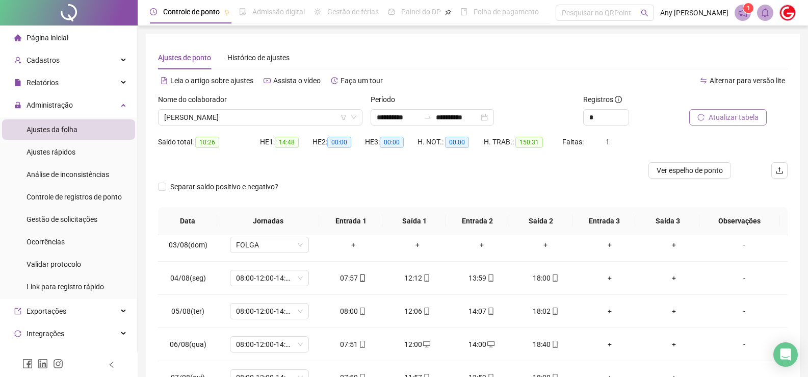
click at [721, 113] on span "Atualizar tabela" at bounding box center [733, 117] width 50 height 11
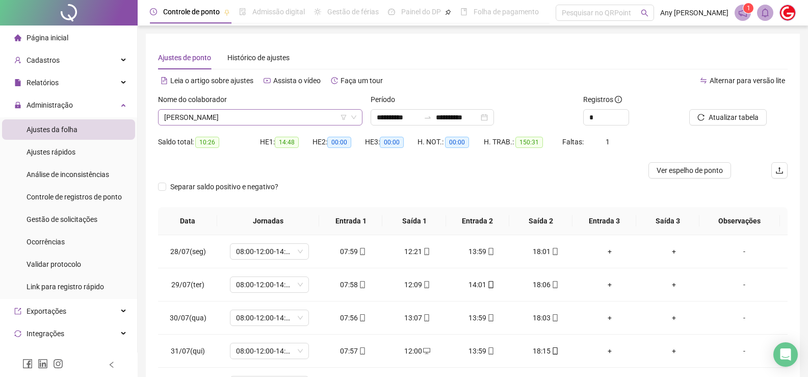
click at [197, 117] on span "LUCAS LIMA" at bounding box center [260, 117] width 192 height 15
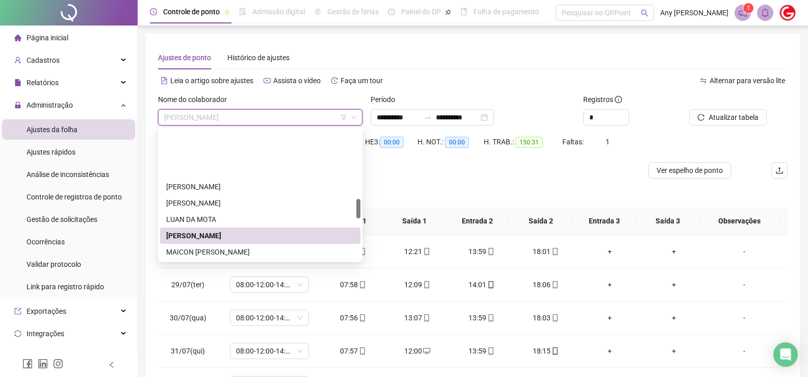
scroll to position [459, 0]
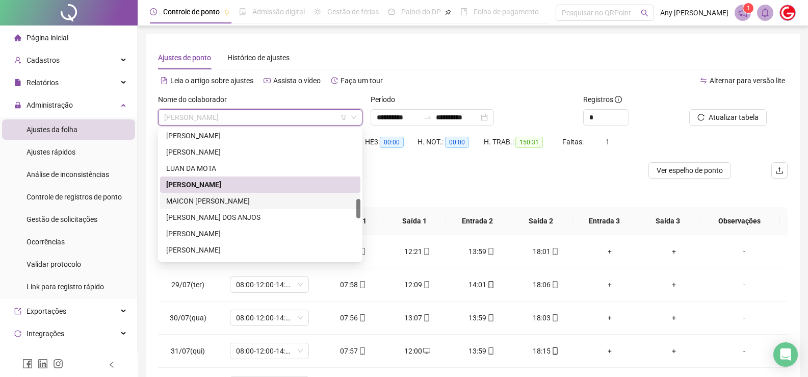
click at [202, 202] on div "MAICON MAXIMIANO FERREIRA" at bounding box center [260, 200] width 188 height 11
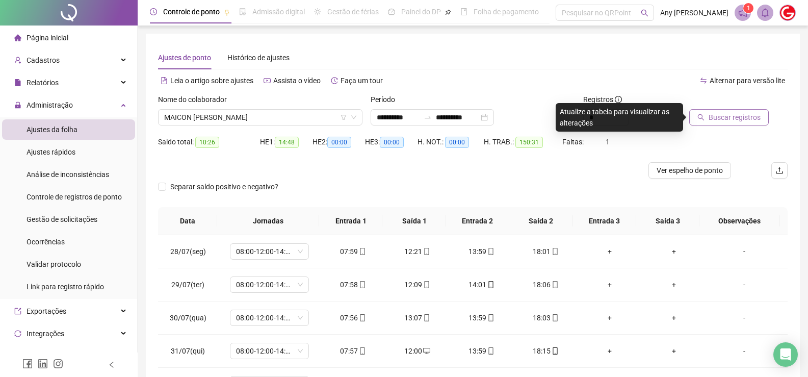
click at [743, 118] on span "Buscar registros" at bounding box center [734, 117] width 52 height 11
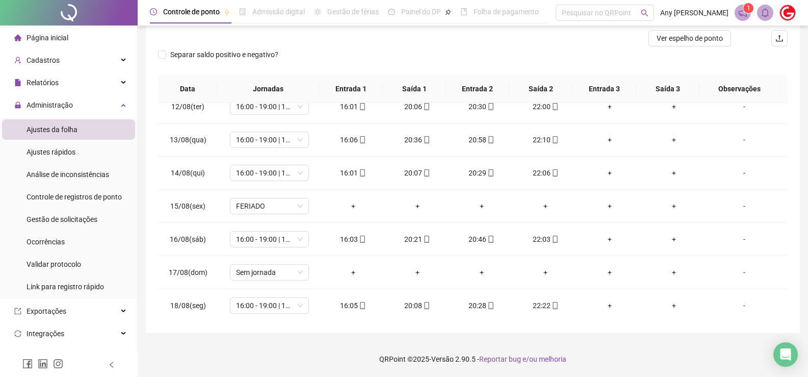
scroll to position [511, 0]
click at [301, 271] on span "Sem jornada" at bounding box center [269, 270] width 67 height 15
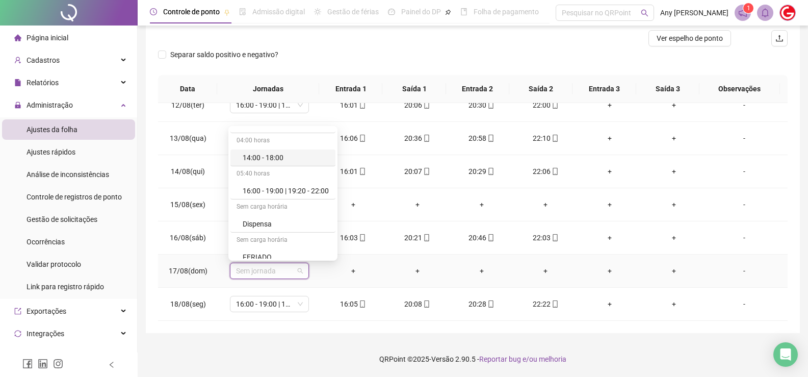
scroll to position [598, 0]
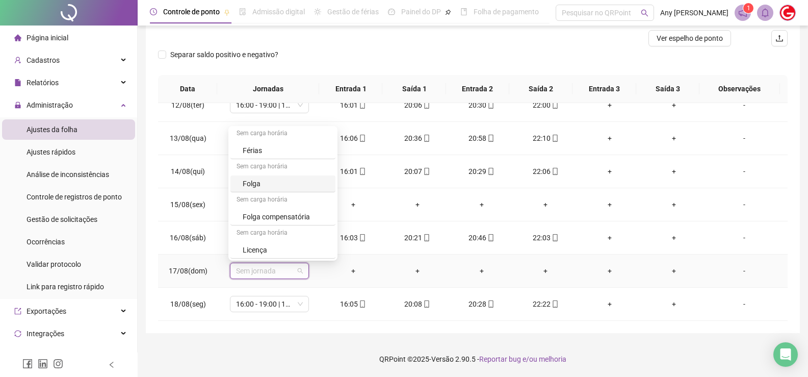
click at [259, 185] on div "Folga" at bounding box center [286, 183] width 87 height 11
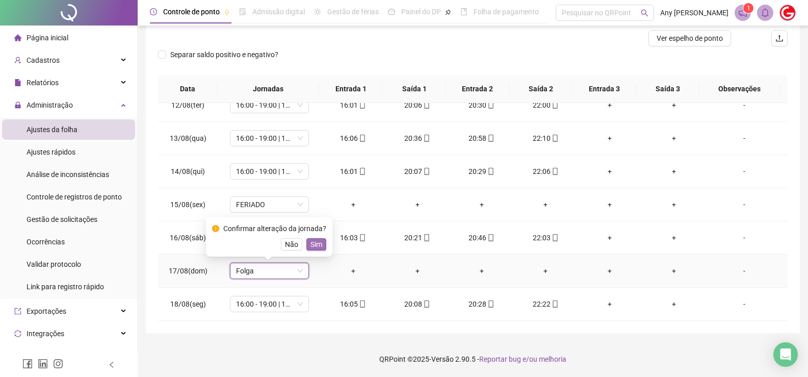
click at [311, 243] on span "Sim" at bounding box center [316, 243] width 12 height 11
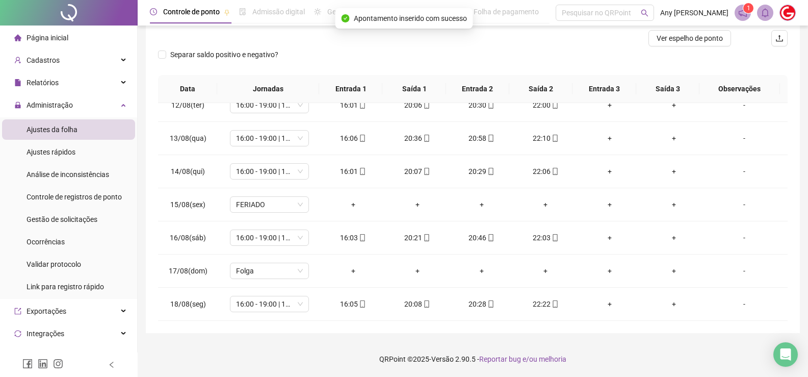
scroll to position [0, 0]
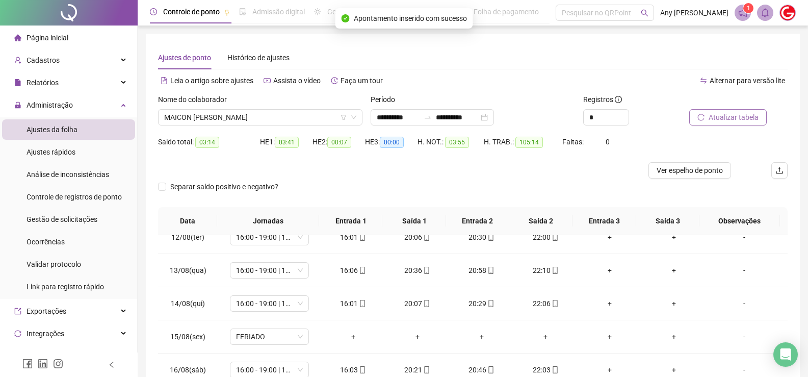
click at [740, 120] on span "Atualizar tabela" at bounding box center [733, 117] width 50 height 11
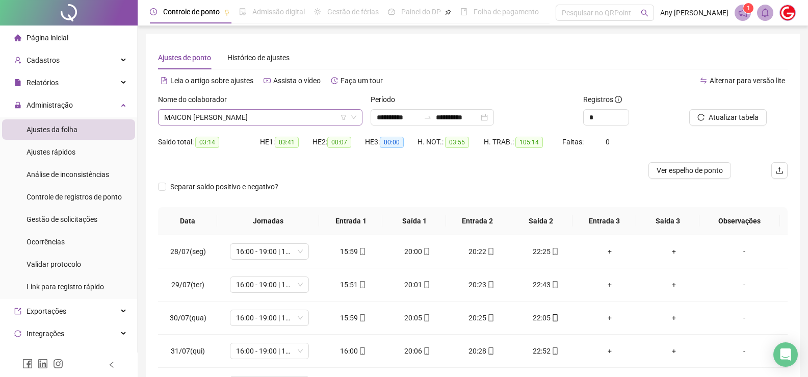
click at [210, 117] on span "MAICON MAXIMIANO FERREIRA" at bounding box center [260, 117] width 192 height 15
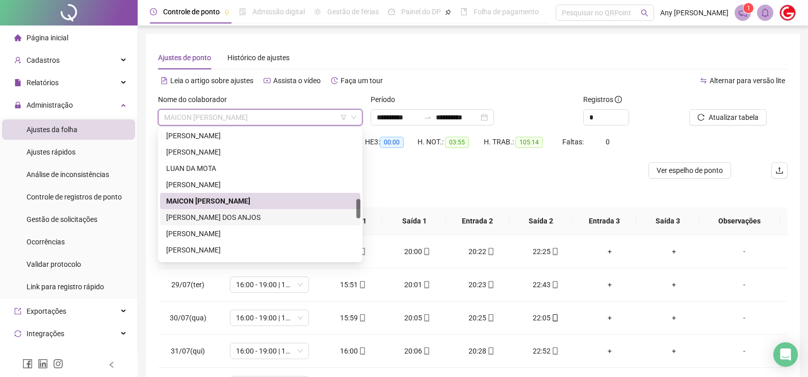
click at [195, 214] on div "MARCIANE SOUZA DOS ANJOS" at bounding box center [260, 216] width 188 height 11
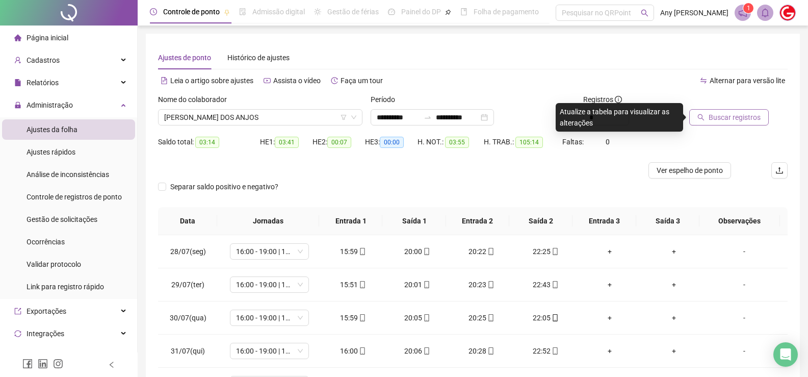
click at [705, 122] on button "Buscar registros" at bounding box center [728, 117] width 79 height 16
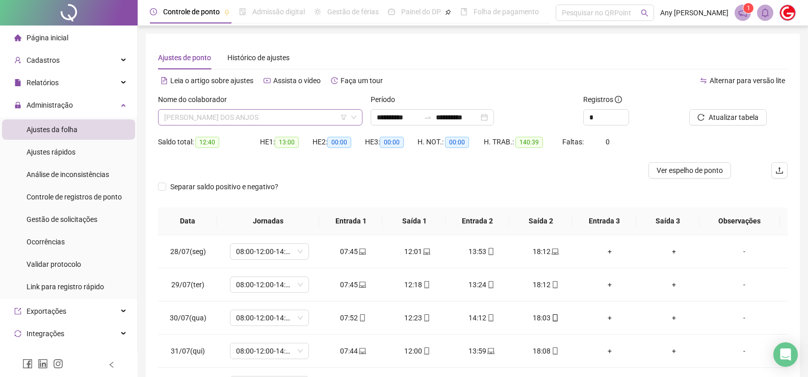
click at [193, 118] on span "MARCIANE SOUZA DOS ANJOS" at bounding box center [260, 117] width 192 height 15
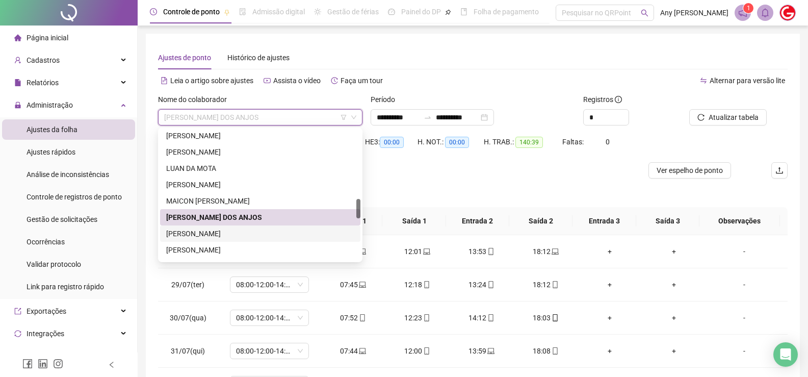
click at [211, 233] on div "MARCOS EDUARDO OLIVEIRA DE ALMEIDA" at bounding box center [260, 233] width 188 height 11
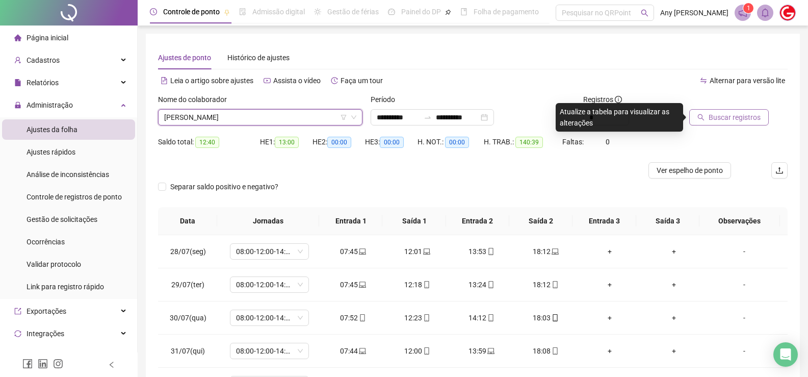
click at [746, 116] on span "Buscar registros" at bounding box center [734, 117] width 52 height 11
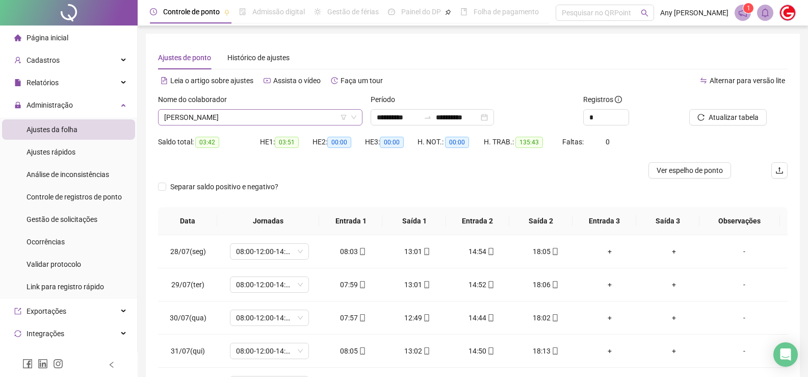
click at [165, 120] on span "MARCOS EDUARDO OLIVEIRA DE ALMEIDA" at bounding box center [260, 117] width 192 height 15
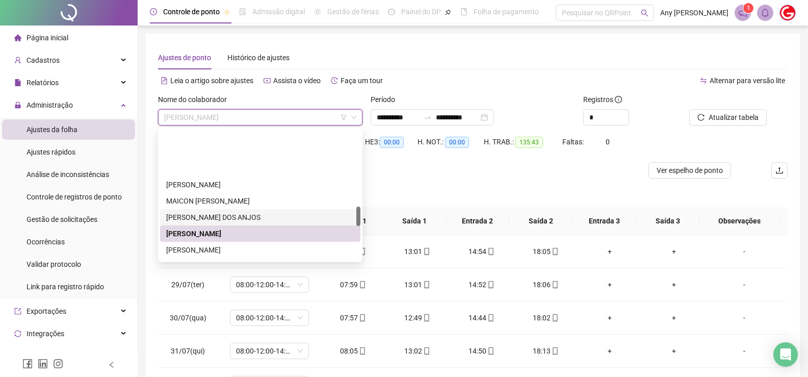
scroll to position [510, 0]
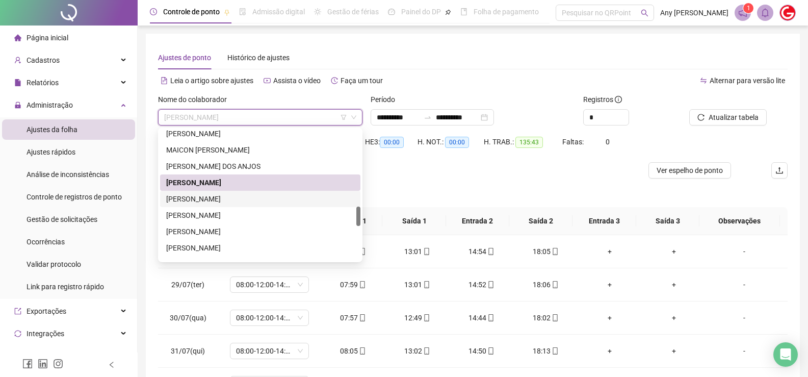
click at [203, 196] on div "MARCOS HALLAN BARBOSA DE SALES" at bounding box center [260, 198] width 188 height 11
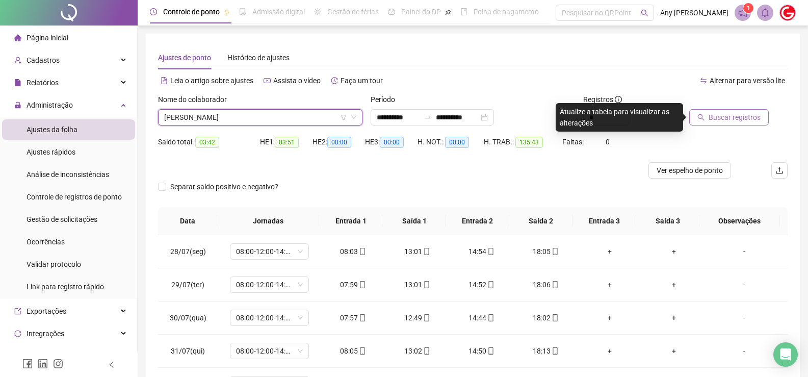
click at [715, 117] on span "Buscar registros" at bounding box center [734, 117] width 52 height 11
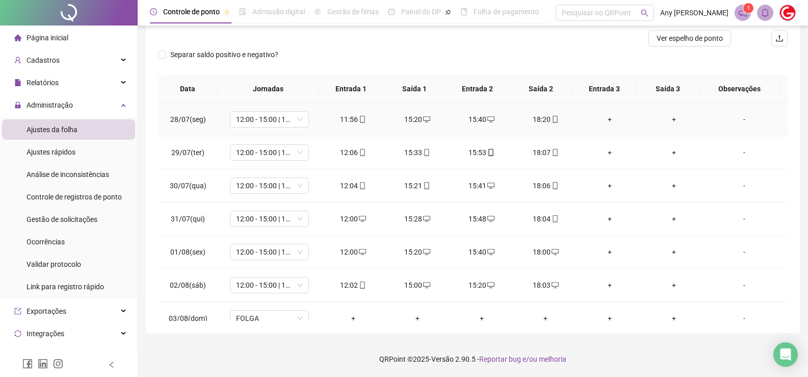
scroll to position [0, 0]
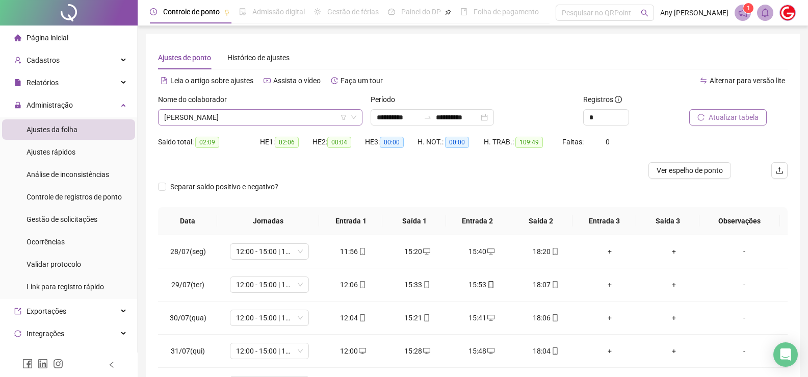
click at [207, 113] on span "MARCOS HALLAN BARBOSA DE SALES" at bounding box center [260, 117] width 192 height 15
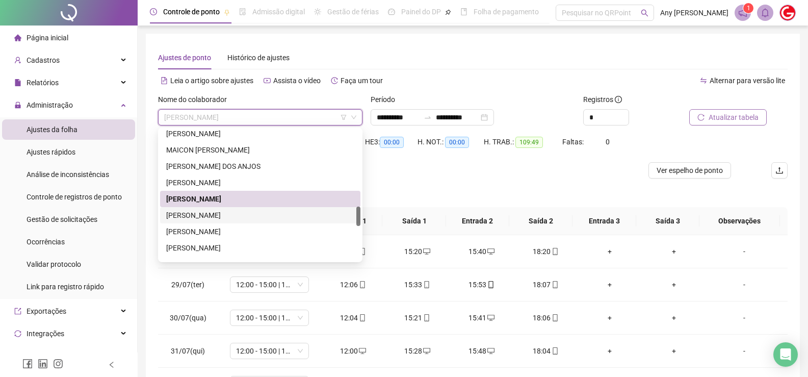
click at [211, 218] on div "MARCUS VINICIUS DUTRA DO NASCIMENTO" at bounding box center [260, 214] width 188 height 11
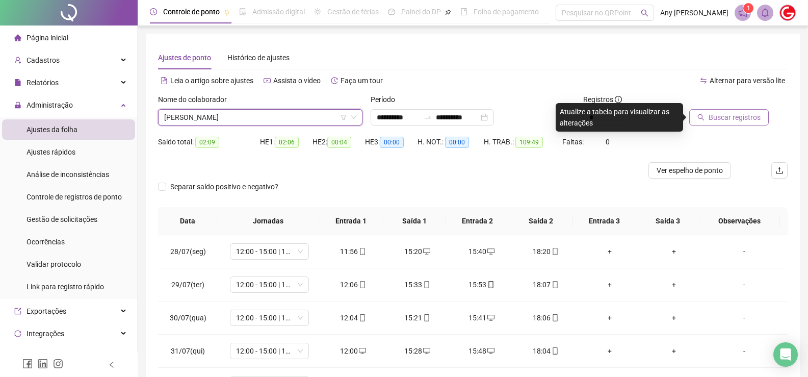
click at [718, 122] on span "Buscar registros" at bounding box center [734, 117] width 52 height 11
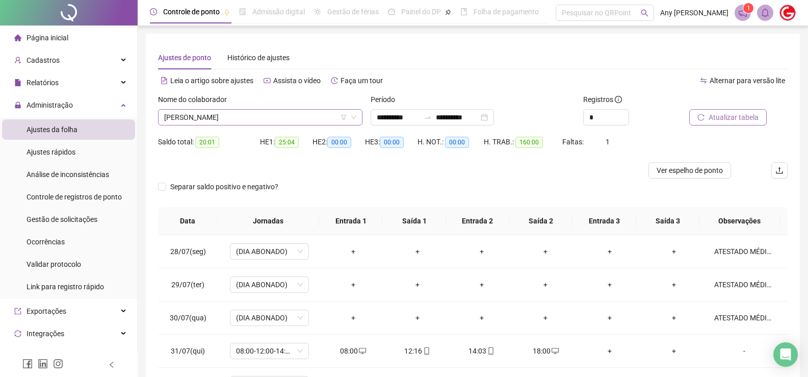
click at [199, 114] on span "MARCUS VINICIUS DUTRA DO NASCIMENTO" at bounding box center [260, 117] width 192 height 15
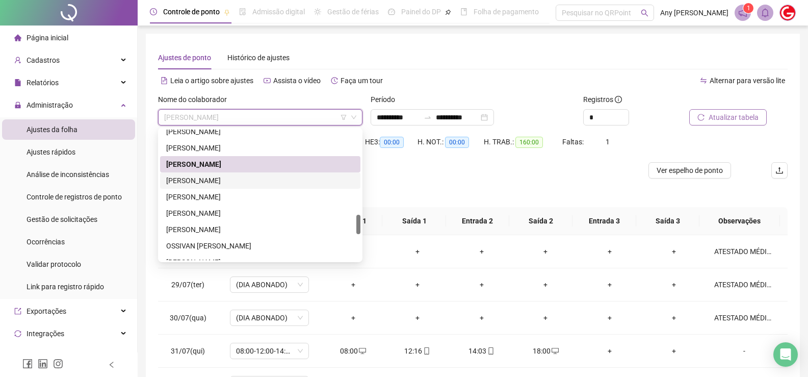
click at [201, 184] on div "MATEUS DA SILVA BARBOSA" at bounding box center [260, 180] width 188 height 11
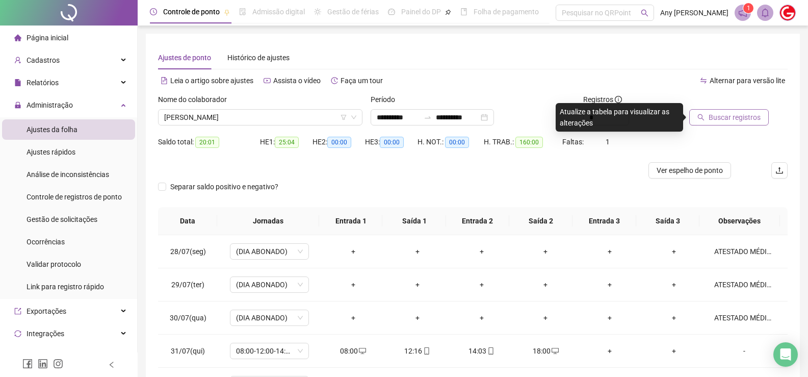
click at [714, 122] on span "Buscar registros" at bounding box center [734, 117] width 52 height 11
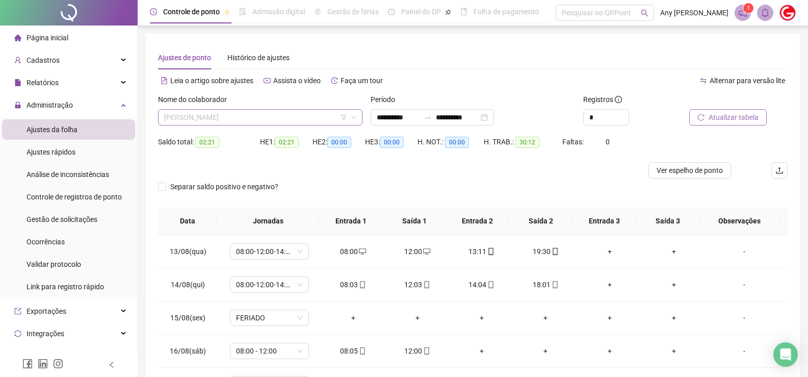
click at [199, 120] on span "MATEUS DA SILVA BARBOSA" at bounding box center [260, 117] width 192 height 15
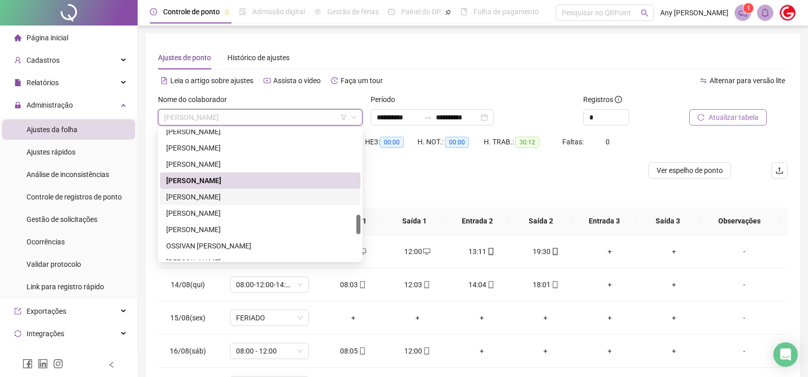
click at [194, 199] on div "MATEUS TIBÚRCIO DE ARAÚJO" at bounding box center [260, 196] width 188 height 11
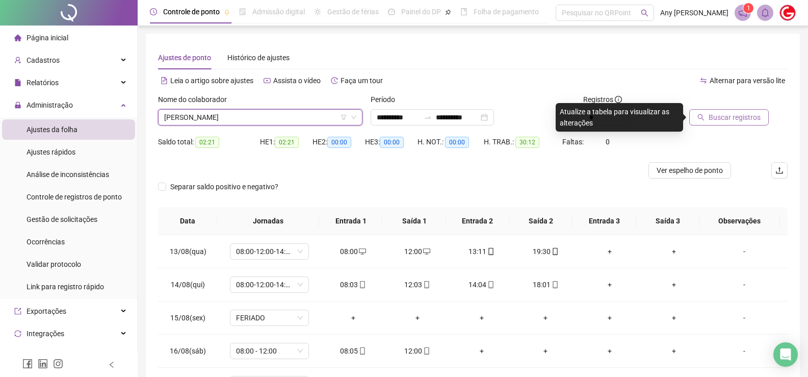
click at [719, 117] on span "Buscar registros" at bounding box center [734, 117] width 52 height 11
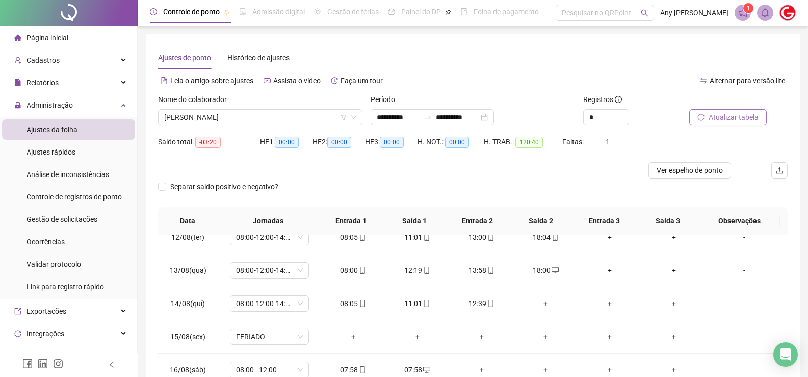
scroll to position [132, 0]
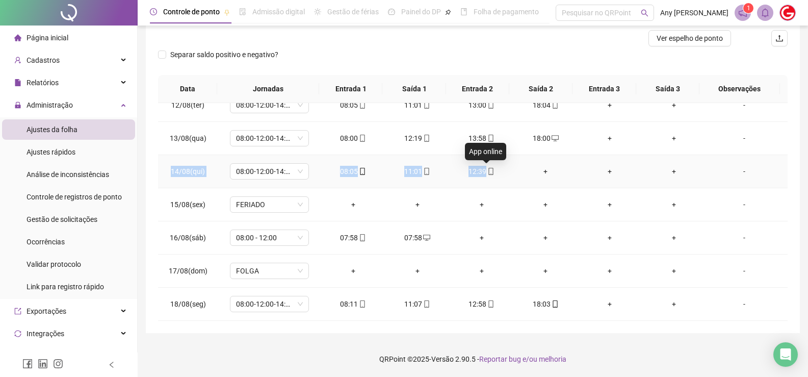
copy tr "14/08(qui) 08:00-12:00-14:00-18:00 08:05 11:01 12:39"
drag, startPoint x: 173, startPoint y: 174, endPoint x: 486, endPoint y: 171, distance: 312.9
click at [486, 171] on tr "14/08(qui) 08:00-12:00-14:00-18:00 08:05 11:01 12:39 + + + -" at bounding box center [472, 171] width 629 height 33
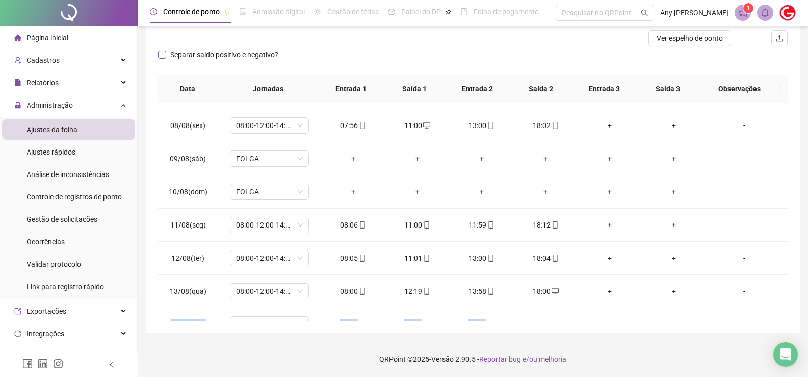
scroll to position [0, 0]
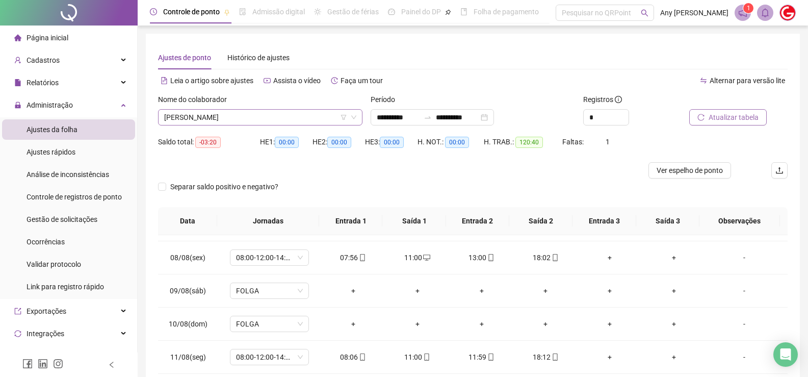
click at [193, 113] on span "MATEUS TIBÚRCIO DE ARAÚJO" at bounding box center [260, 117] width 192 height 15
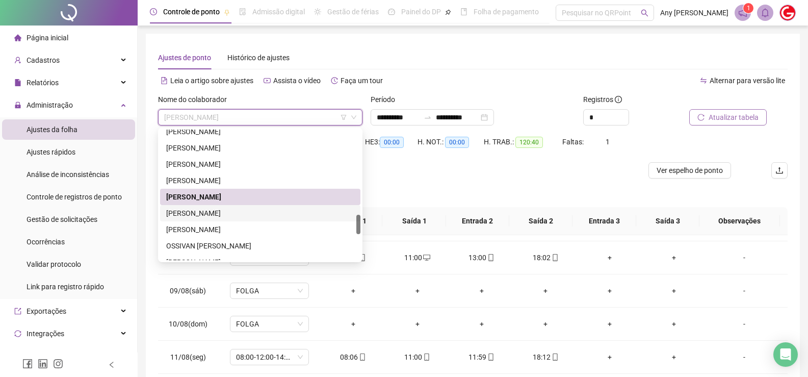
click at [194, 210] on div "MOISES DE OLIVEIRA SILVA" at bounding box center [260, 212] width 188 height 11
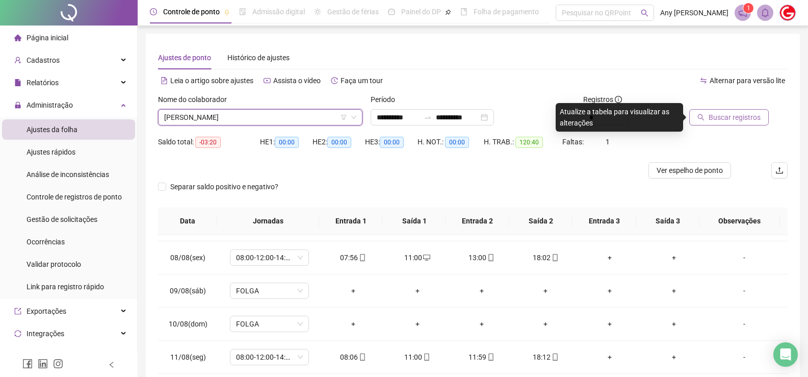
click at [730, 110] on button "Buscar registros" at bounding box center [728, 117] width 79 height 16
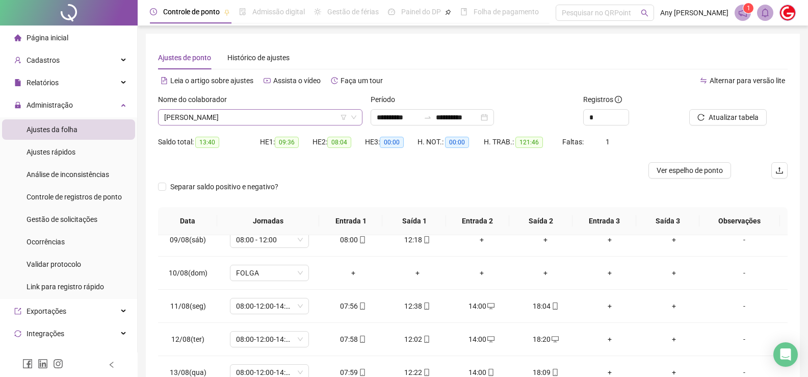
click at [181, 116] on span "MOISES DE OLIVEIRA SILVA" at bounding box center [260, 117] width 192 height 15
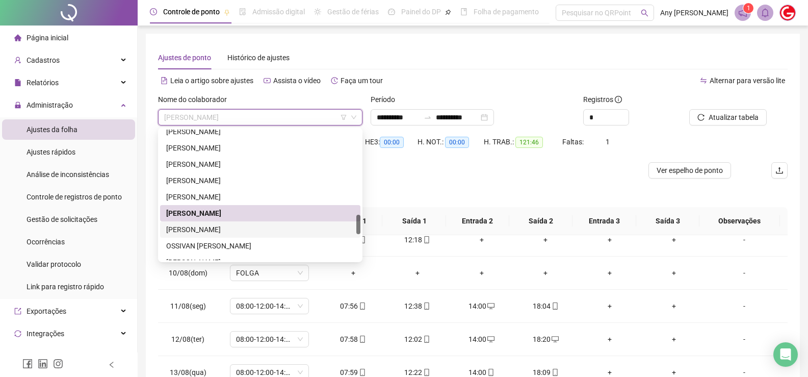
click at [202, 230] on div "NATANAEL MELO PEREIRA DO NASCIMENTO" at bounding box center [260, 229] width 188 height 11
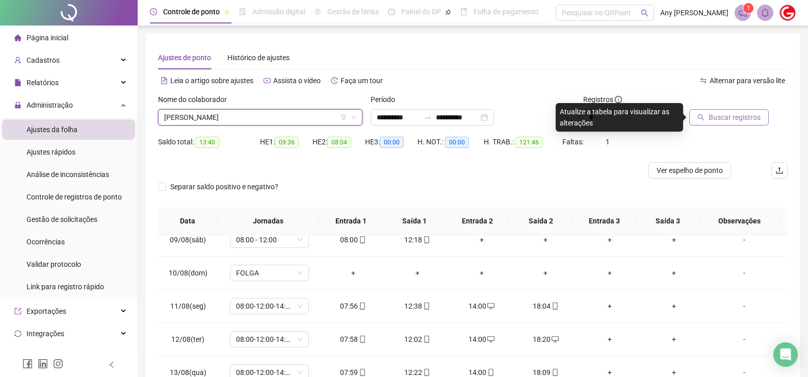
click at [703, 116] on icon "search" at bounding box center [700, 117] width 7 height 7
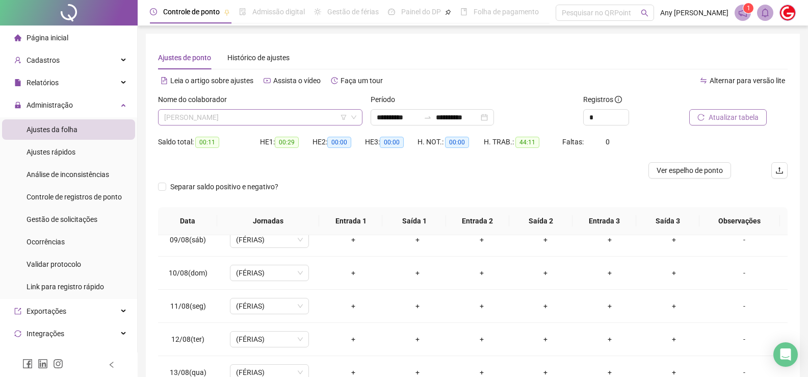
click at [212, 124] on div "NATANAEL MELO PEREIRA DO NASCIMENTO" at bounding box center [260, 117] width 204 height 16
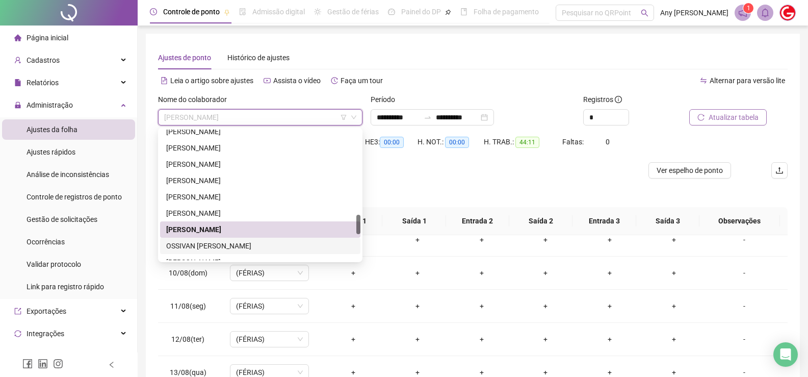
click at [203, 237] on div "OSSIVAN ARANDA TEIXEIRA" at bounding box center [260, 245] width 200 height 16
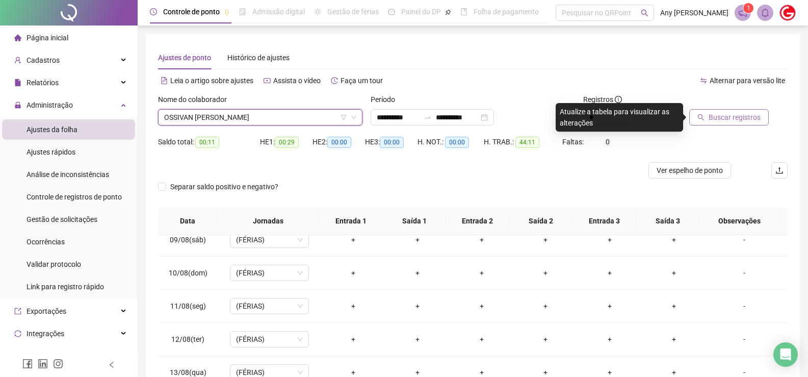
click at [716, 117] on span "Buscar registros" at bounding box center [734, 117] width 52 height 11
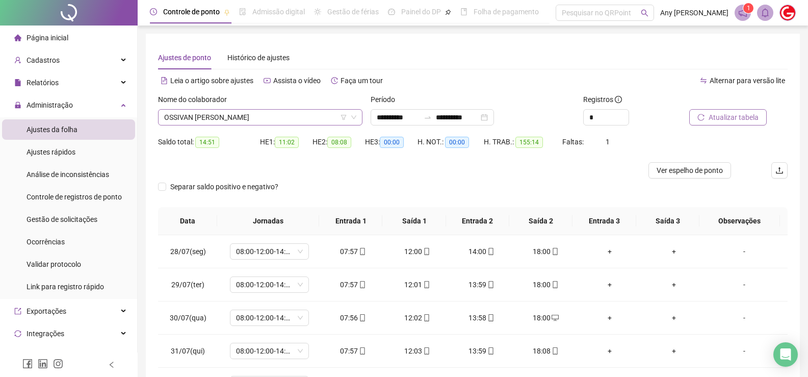
click at [191, 119] on span "OSSIVAN ARANDA TEIXEIRA" at bounding box center [260, 117] width 192 height 15
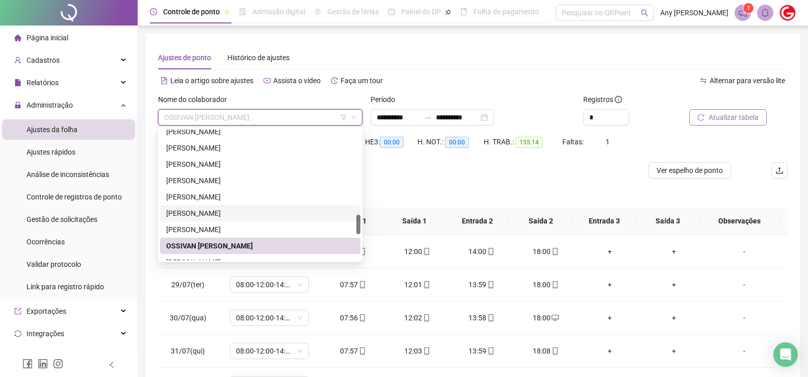
scroll to position [611, 0]
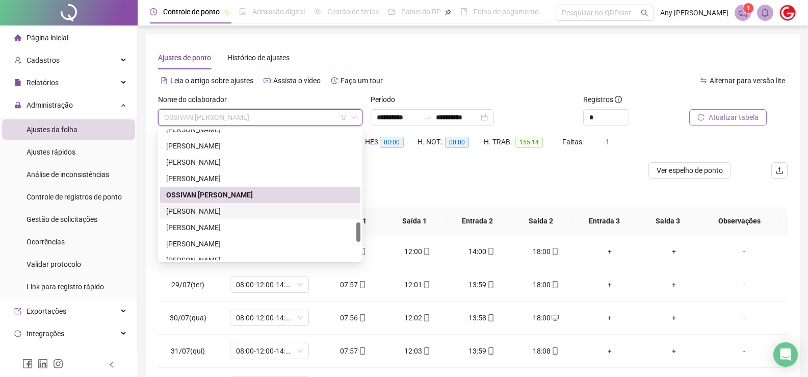
click at [197, 212] on div "PEDRO VITOR DO NASCIMENTO" at bounding box center [260, 210] width 188 height 11
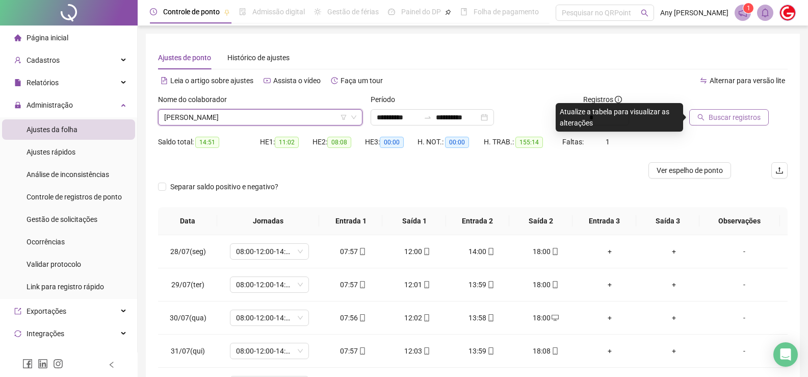
click at [734, 120] on span "Buscar registros" at bounding box center [734, 117] width 52 height 11
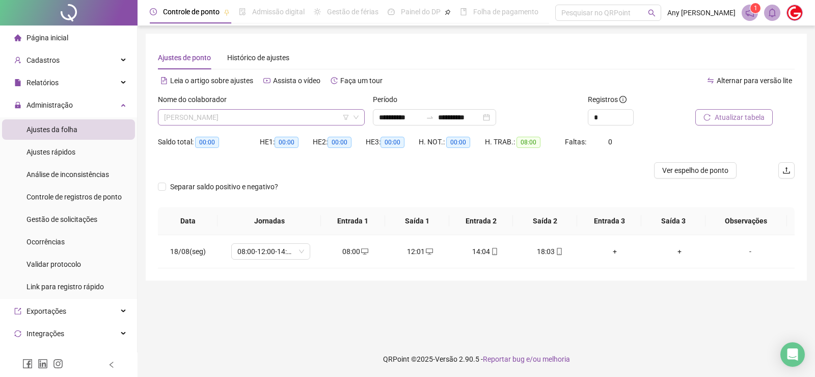
click at [245, 121] on span "PEDRO VITOR DO NASCIMENTO" at bounding box center [261, 117] width 195 height 15
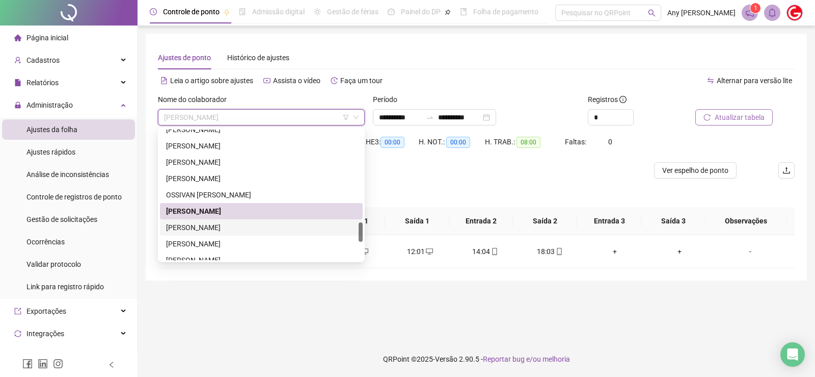
click at [241, 228] on div "RODRIGO CAETANO RIBEIRO MARTINS" at bounding box center [261, 227] width 191 height 11
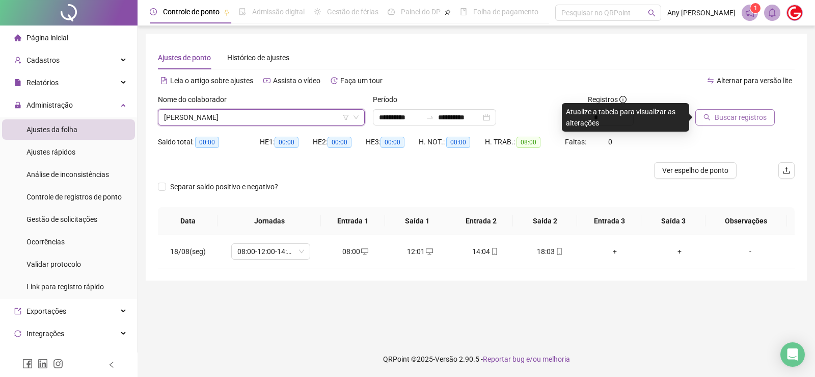
click at [718, 118] on span "Buscar registros" at bounding box center [741, 117] width 52 height 11
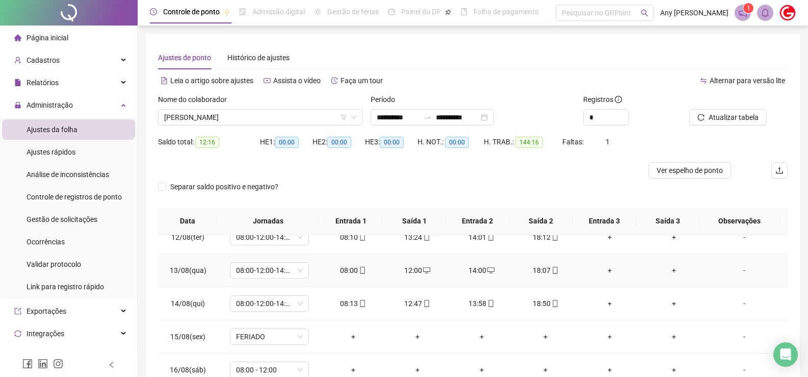
scroll to position [132, 0]
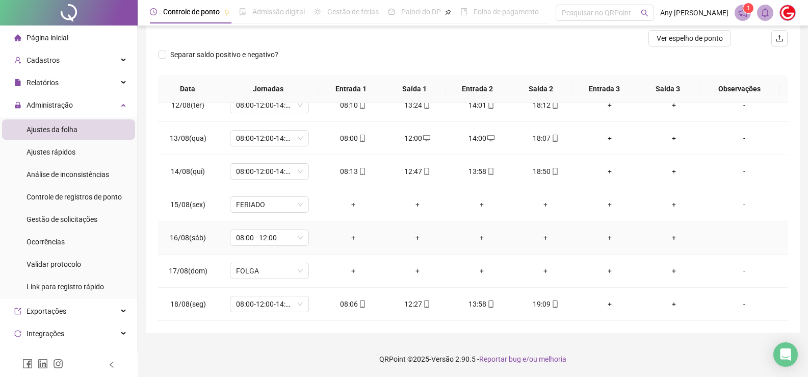
click at [740, 238] on div "-" at bounding box center [744, 237] width 60 height 11
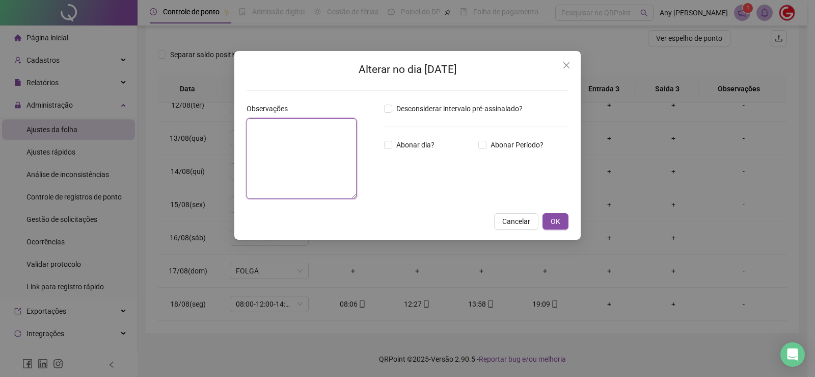
click at [288, 167] on textarea at bounding box center [302, 158] width 110 height 81
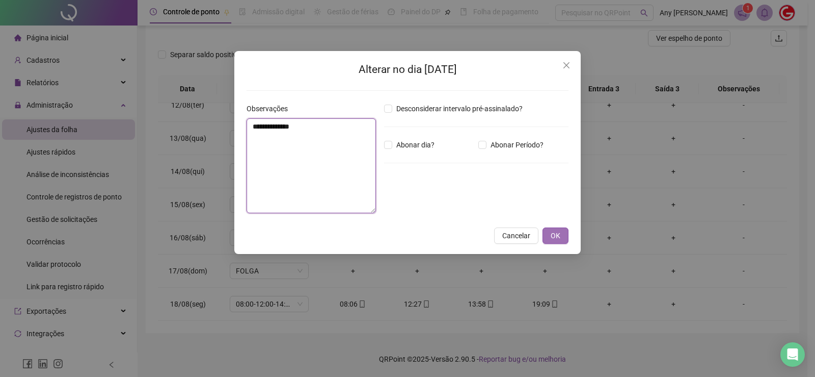
type textarea "**********"
click at [550, 235] on button "OK" at bounding box center [556, 235] width 26 height 16
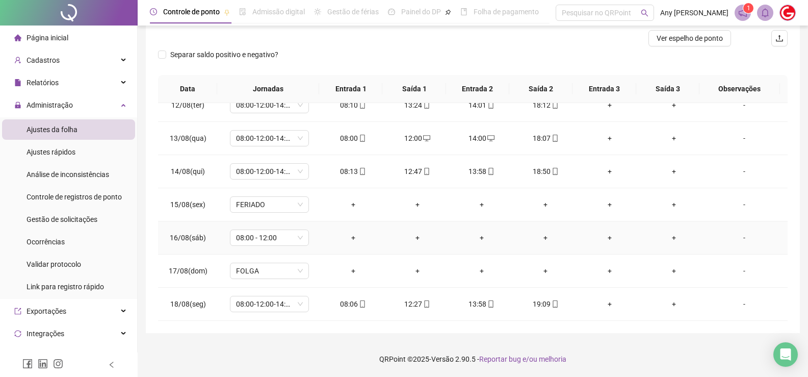
click at [739, 237] on div "-" at bounding box center [744, 237] width 60 height 11
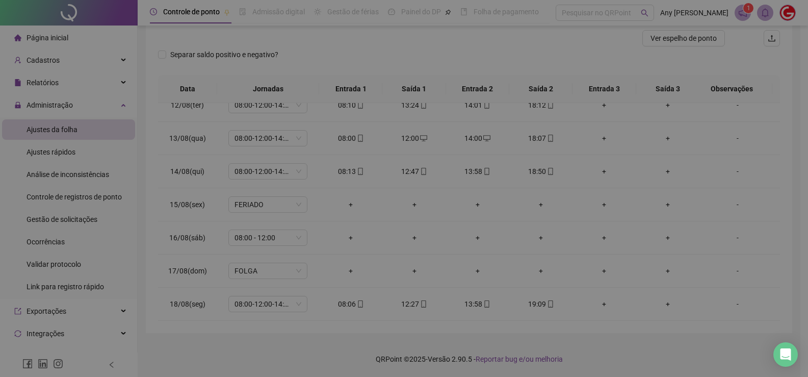
type textarea "**********"
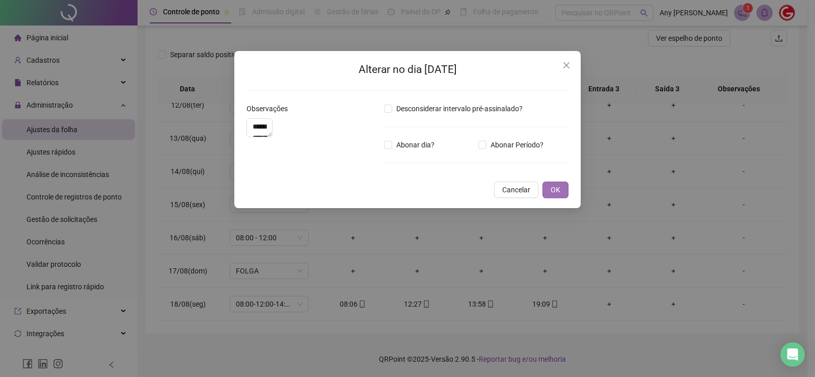
click at [554, 195] on span "OK" at bounding box center [556, 189] width 10 height 11
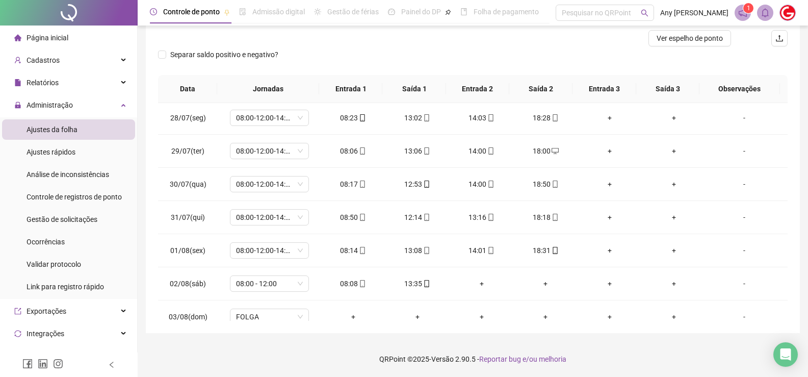
scroll to position [0, 0]
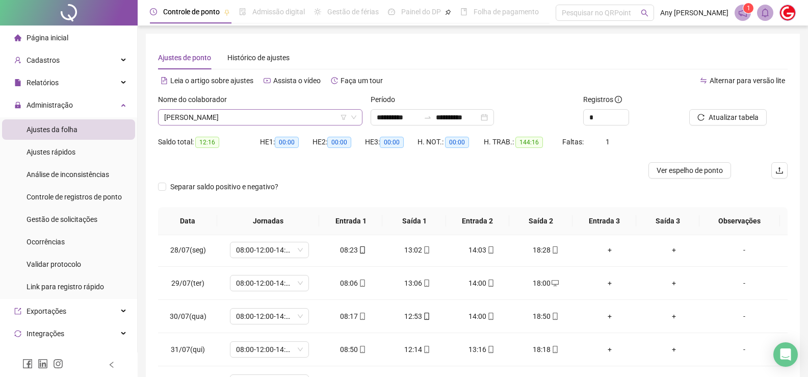
click at [201, 111] on span "RODRIGO CAETANO RIBEIRO MARTINS" at bounding box center [260, 117] width 192 height 15
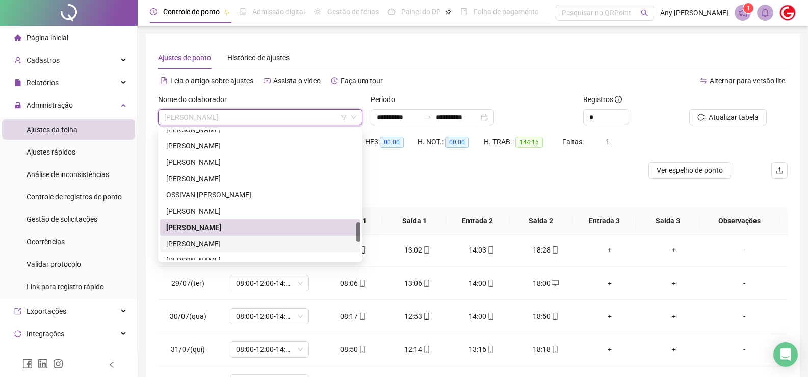
click at [194, 239] on div "RONALD KAUÃ DE LIMA SOUSA MARTINS" at bounding box center [260, 243] width 188 height 11
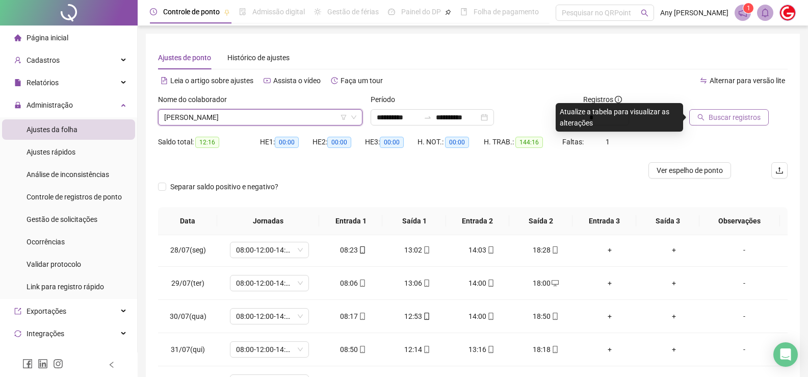
click at [722, 109] on button "Buscar registros" at bounding box center [728, 117] width 79 height 16
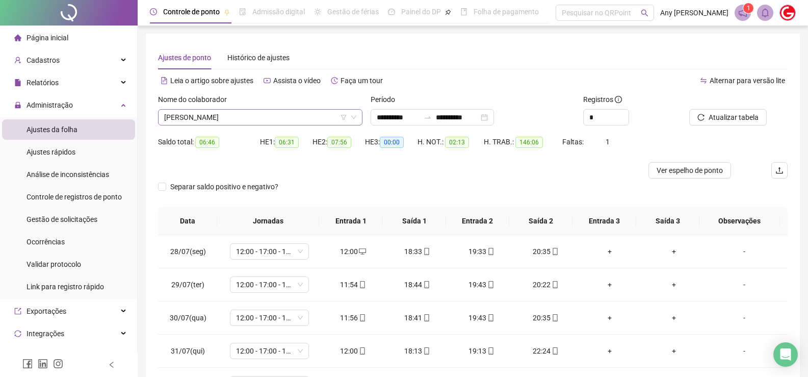
click at [180, 117] on span "RONALD KAUÃ DE LIMA SOUSA MARTINS" at bounding box center [260, 117] width 192 height 15
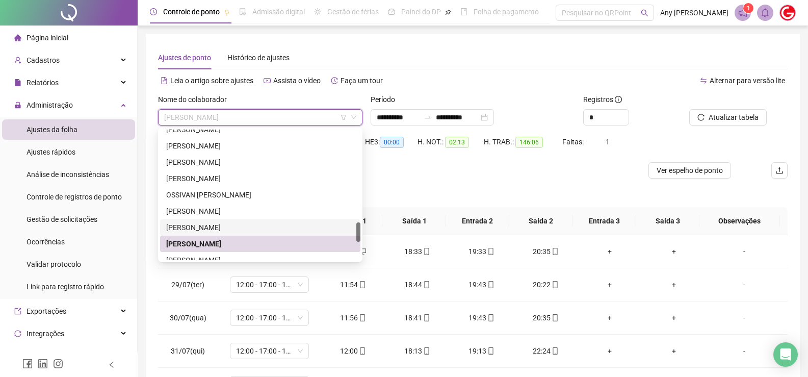
scroll to position [713, 0]
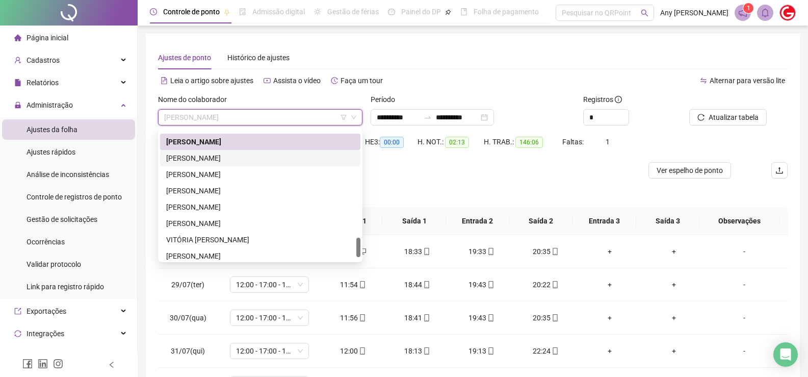
click at [187, 163] on div "SARA DE CASTRO VIANA" at bounding box center [260, 157] width 188 height 11
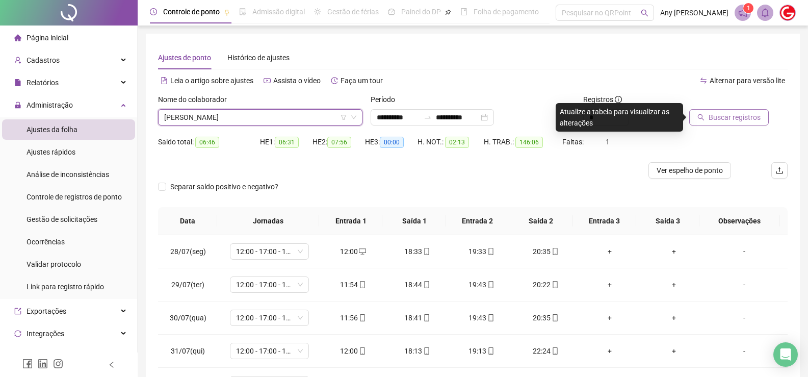
click at [715, 118] on span "Buscar registros" at bounding box center [734, 117] width 52 height 11
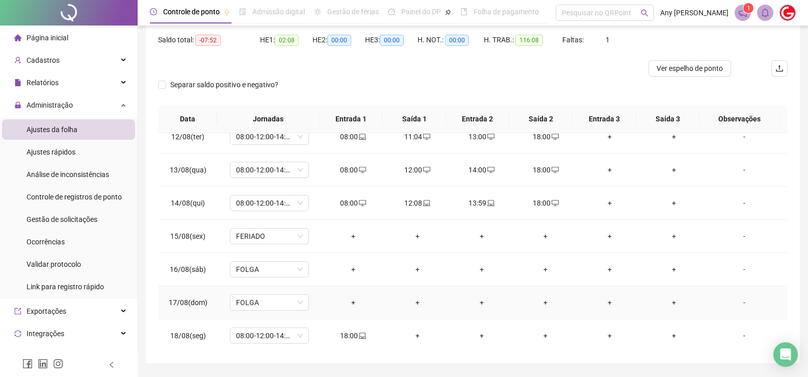
scroll to position [511, 0]
click at [414, 336] on div "+" at bounding box center [417, 333] width 48 height 11
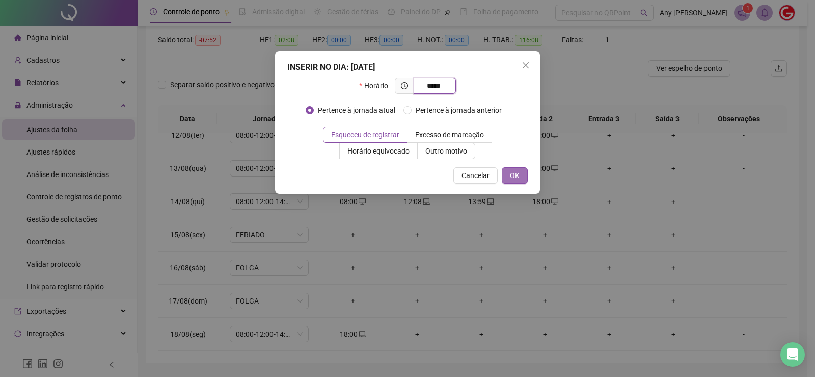
type input "*****"
click at [515, 177] on span "OK" at bounding box center [515, 175] width 10 height 11
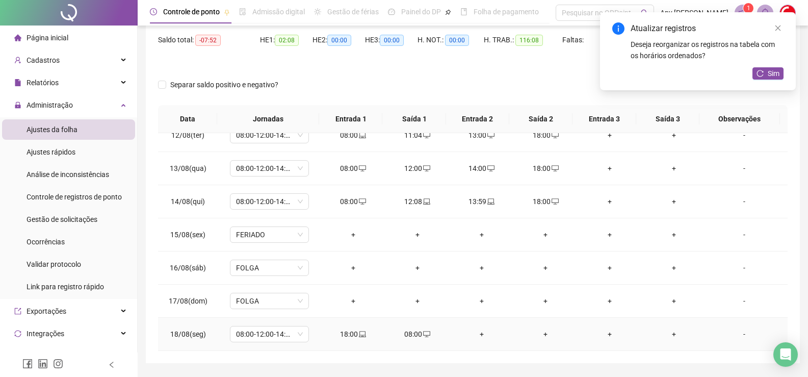
click at [480, 335] on div "+" at bounding box center [482, 333] width 48 height 11
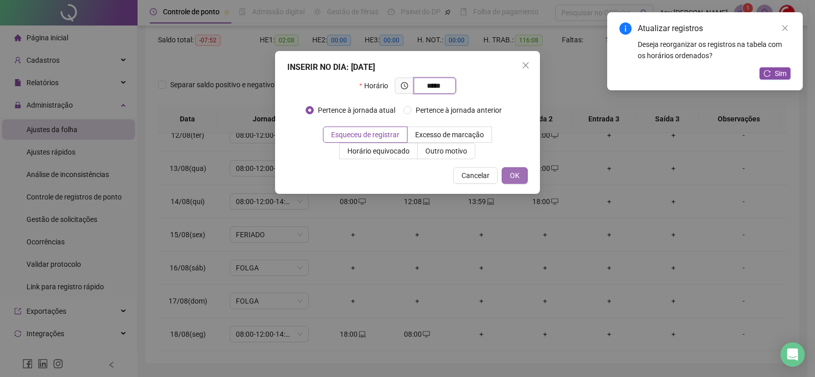
type input "*****"
click at [521, 171] on button "OK" at bounding box center [515, 175] width 26 height 16
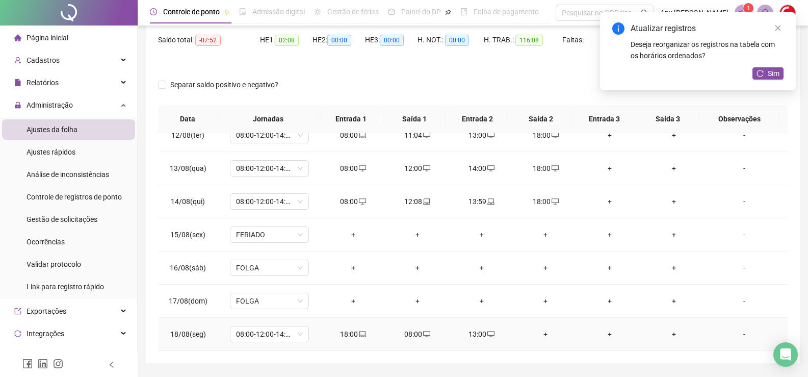
click at [537, 335] on div "+" at bounding box center [545, 333] width 48 height 11
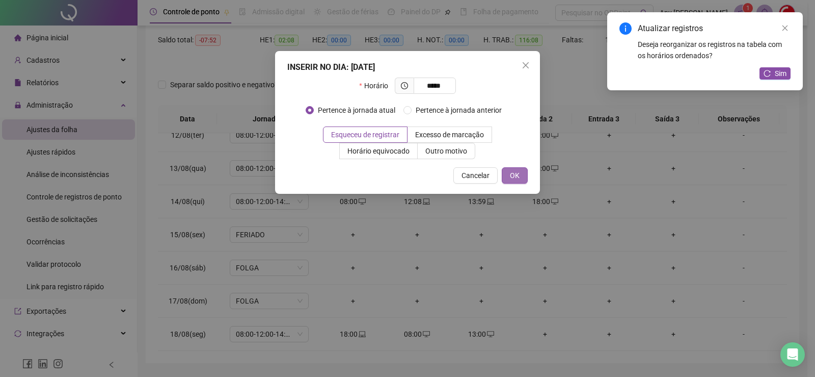
type input "*****"
click at [514, 179] on span "OK" at bounding box center [515, 175] width 10 height 11
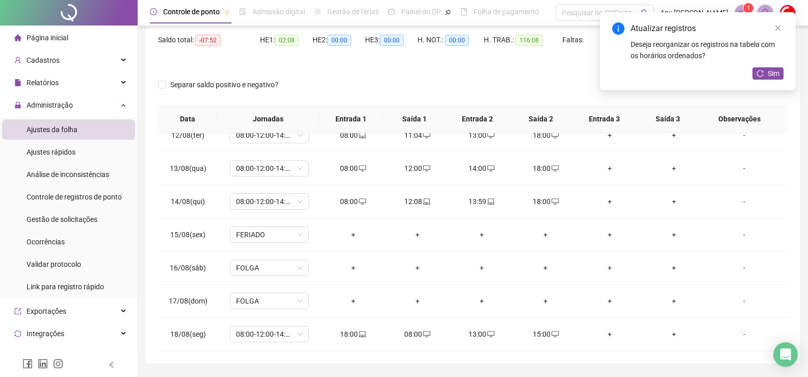
scroll to position [0, 0]
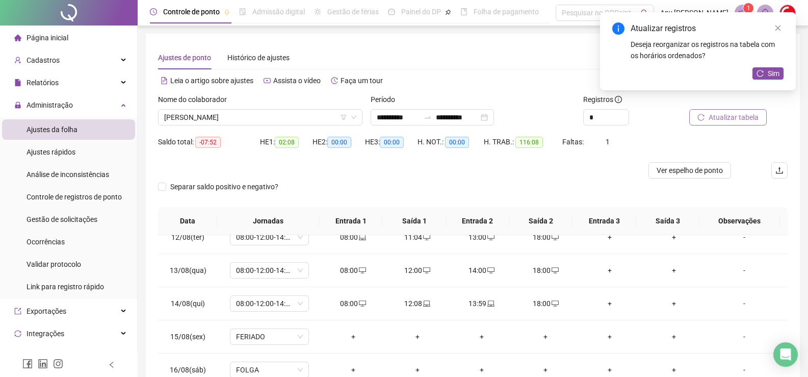
click at [702, 111] on button "Atualizar tabela" at bounding box center [727, 117] width 77 height 16
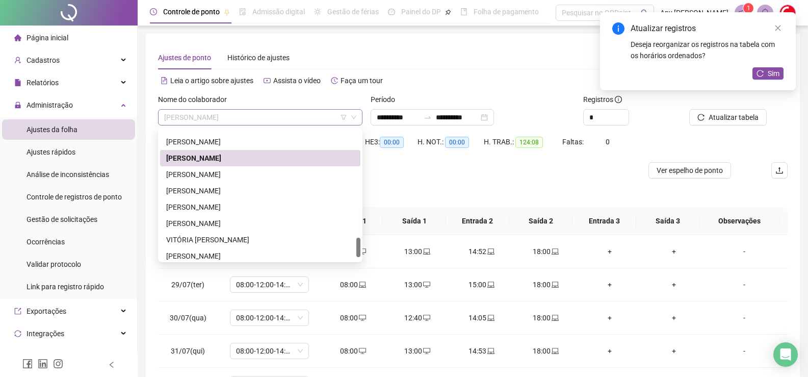
click at [200, 121] on span "SARA DE CASTRO VIANA" at bounding box center [260, 117] width 192 height 15
click at [200, 175] on div "THIAGO MARCELO PEREIRA" at bounding box center [260, 174] width 188 height 11
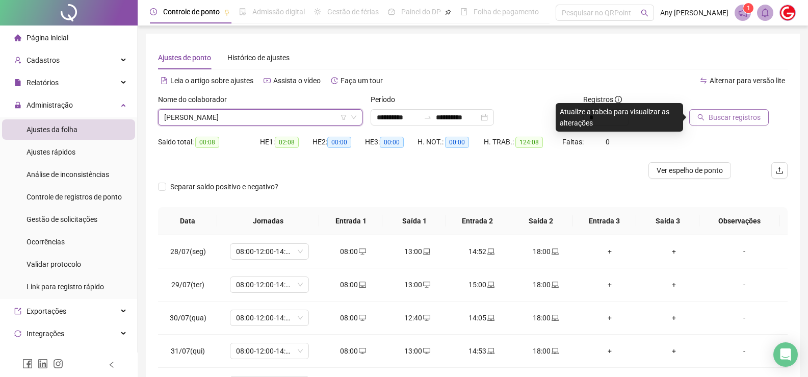
click at [716, 121] on span "Buscar registros" at bounding box center [734, 117] width 52 height 11
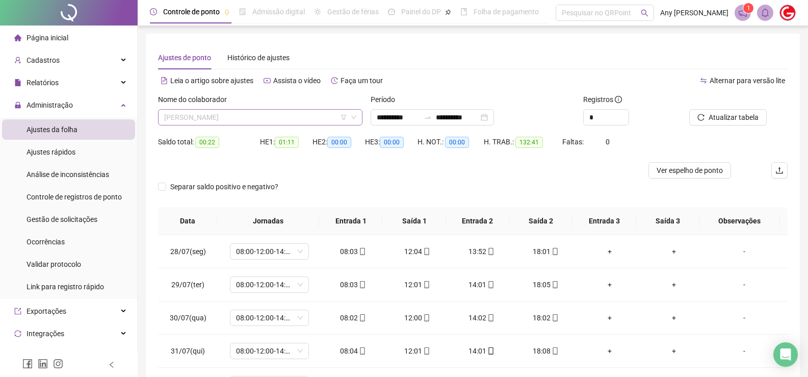
click at [215, 119] on span "THIAGO MARCELO PEREIRA" at bounding box center [260, 117] width 192 height 15
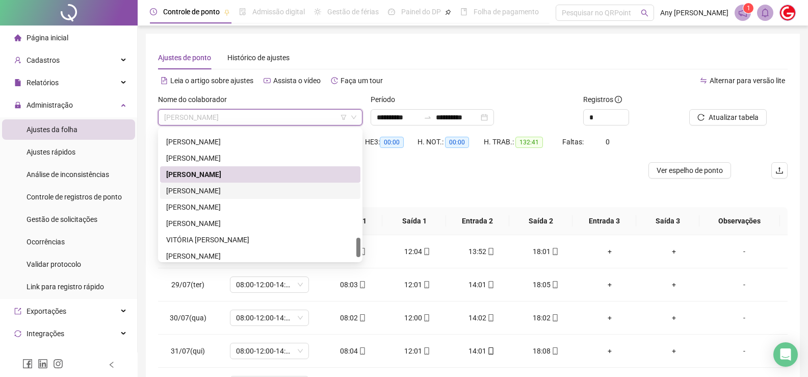
click at [206, 186] on div "THICIANO PEREIRA DE SOUSA" at bounding box center [260, 190] width 188 height 11
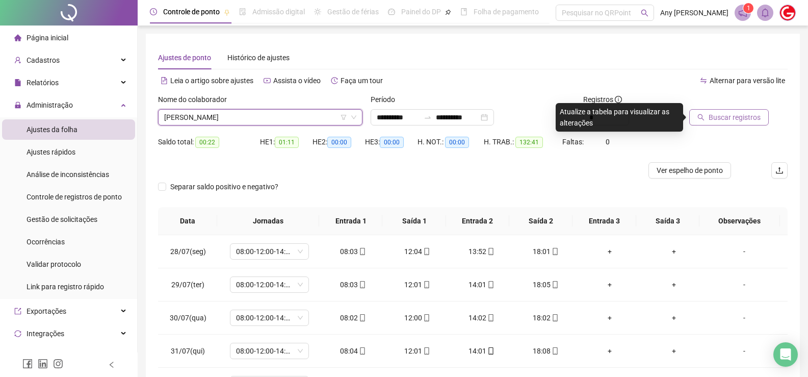
click at [734, 114] on span "Buscar registros" at bounding box center [734, 117] width 52 height 11
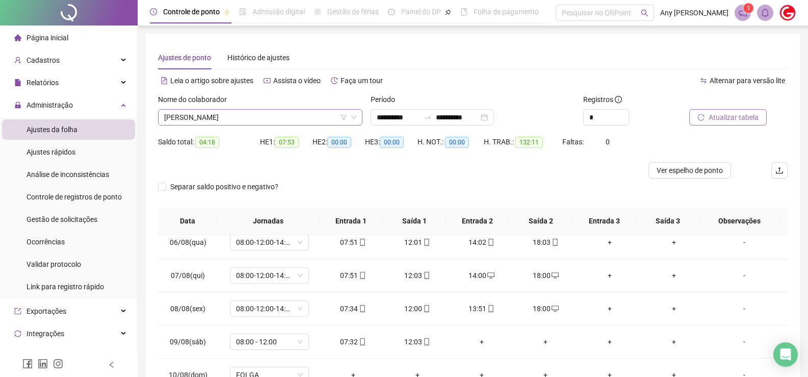
click at [226, 122] on span "THICIANO PEREIRA DE SOUSA" at bounding box center [260, 117] width 192 height 15
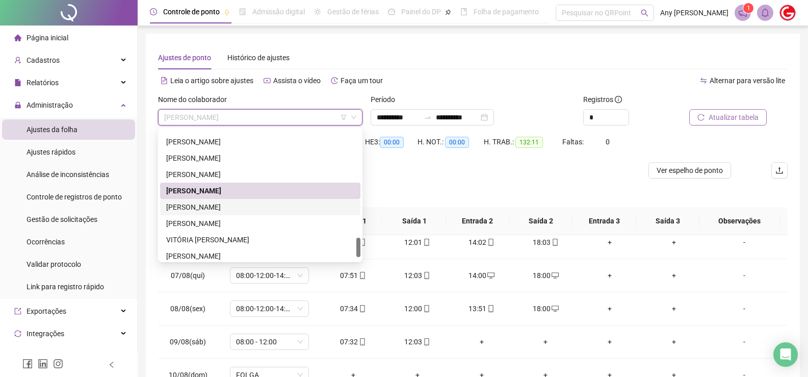
click at [193, 211] on div "VINÍCIUS SANTANA DE OLIVEIRA SOUSA" at bounding box center [260, 206] width 188 height 11
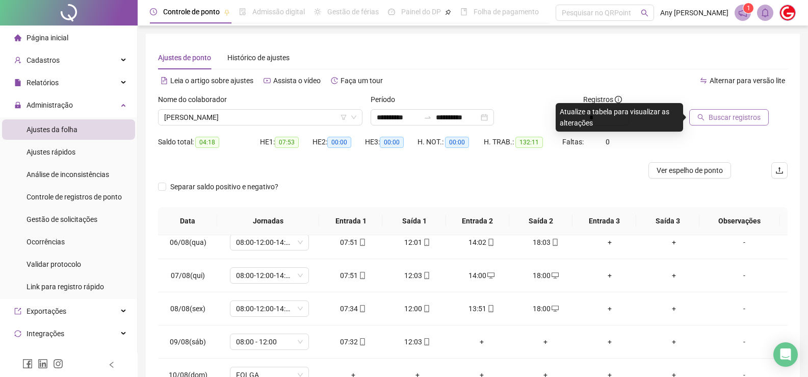
click at [745, 113] on span "Buscar registros" at bounding box center [734, 117] width 52 height 11
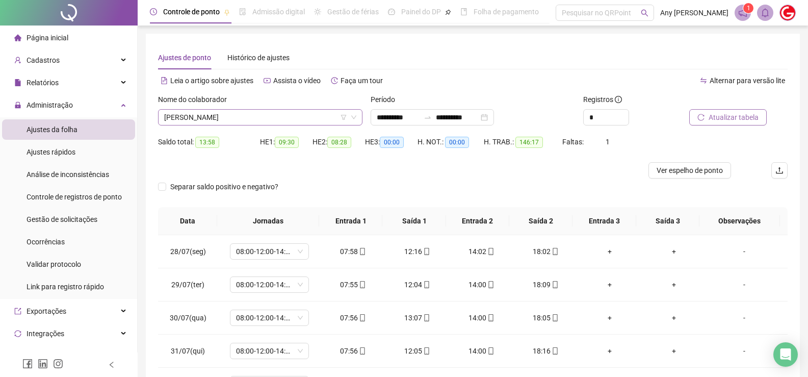
click at [196, 118] on span "VINÍCIUS SANTANA DE OLIVEIRA SOUSA" at bounding box center [260, 117] width 192 height 15
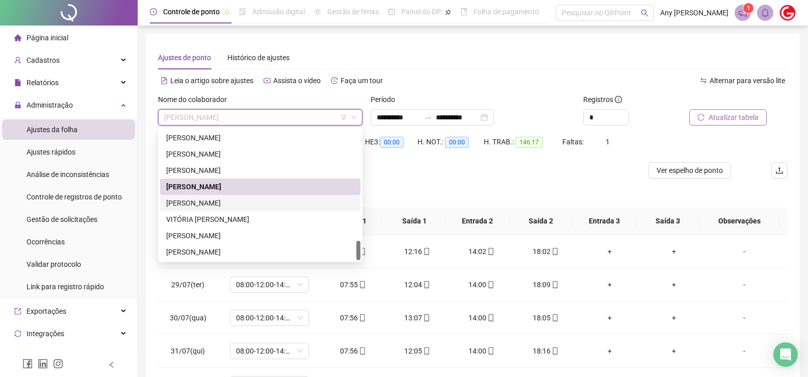
scroll to position [51, 0]
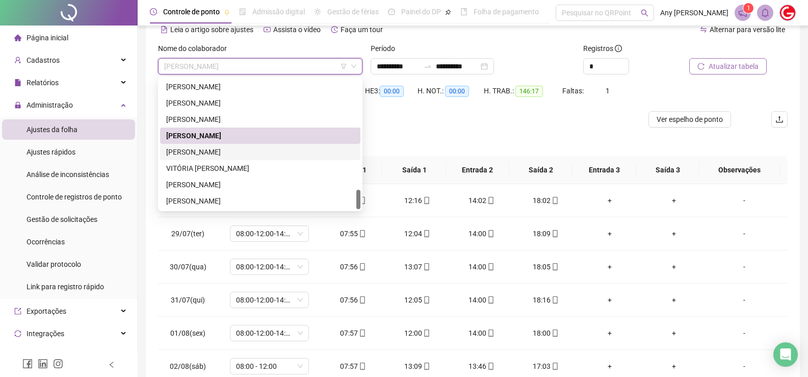
click at [212, 156] on div "VÍTOR GABRIEL CARVALHO FERNANDES" at bounding box center [260, 151] width 188 height 11
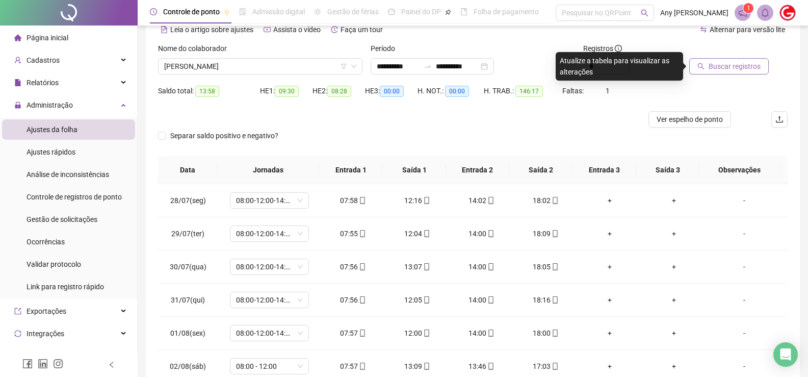
click at [746, 64] on span "Buscar registros" at bounding box center [734, 66] width 52 height 11
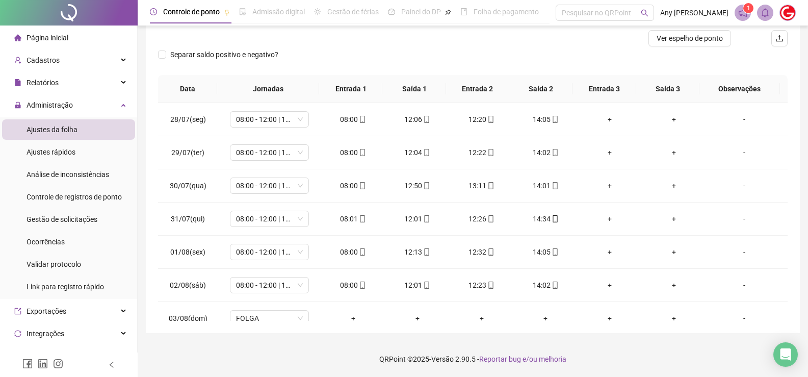
scroll to position [30, 0]
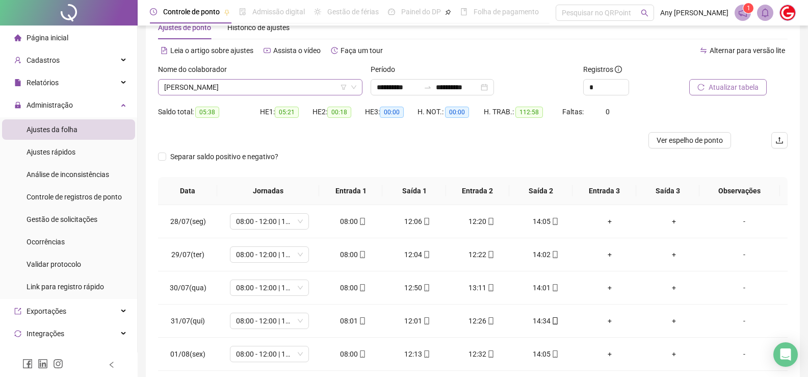
click at [203, 87] on span "VÍTOR GABRIEL CARVALHO FERNANDES" at bounding box center [260, 86] width 192 height 15
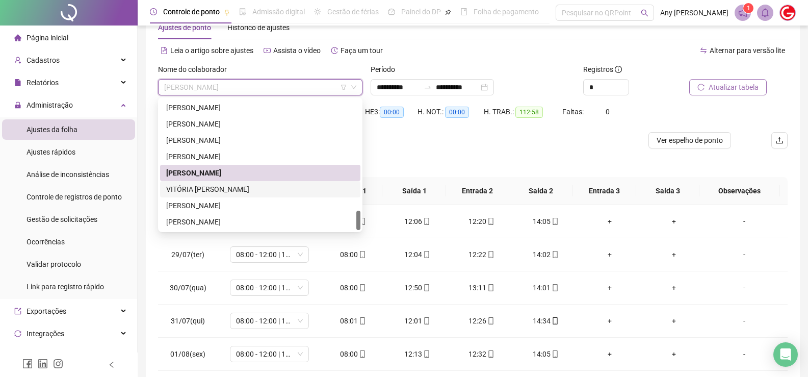
click at [224, 185] on div "VITÓRIA ELEN RIBEIRO DE MORAES" at bounding box center [260, 188] width 188 height 11
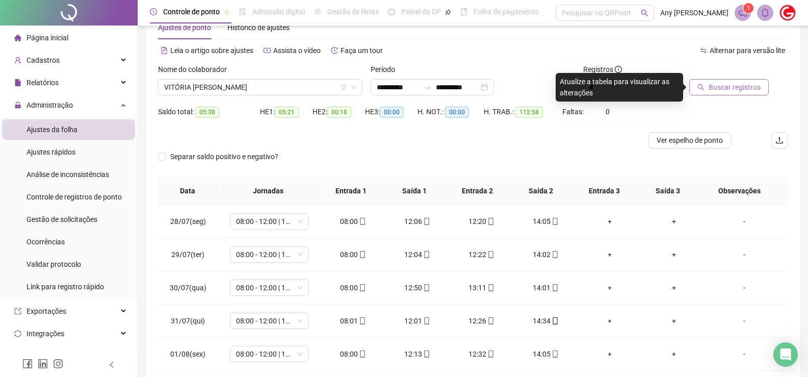
click at [723, 90] on span "Buscar registros" at bounding box center [734, 87] width 52 height 11
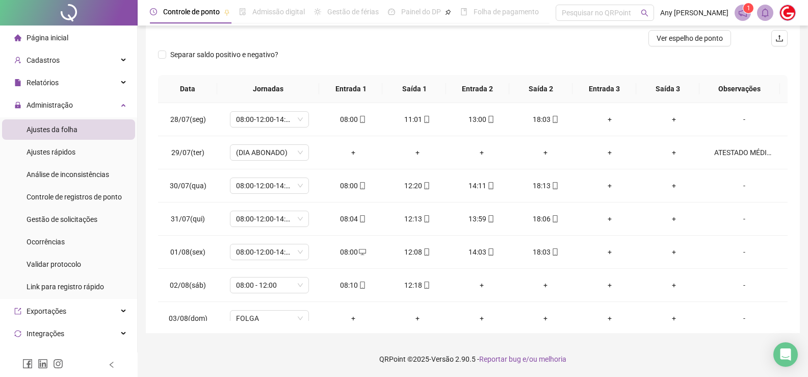
scroll to position [0, 0]
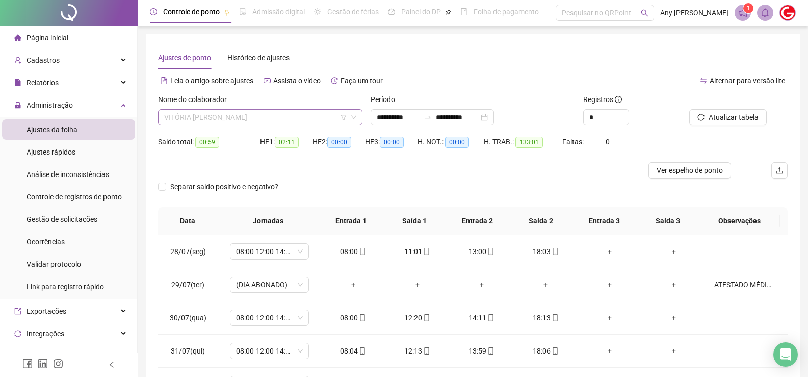
click at [224, 118] on span "VITÓRIA ELEN RIBEIRO DE MORAES" at bounding box center [260, 117] width 192 height 15
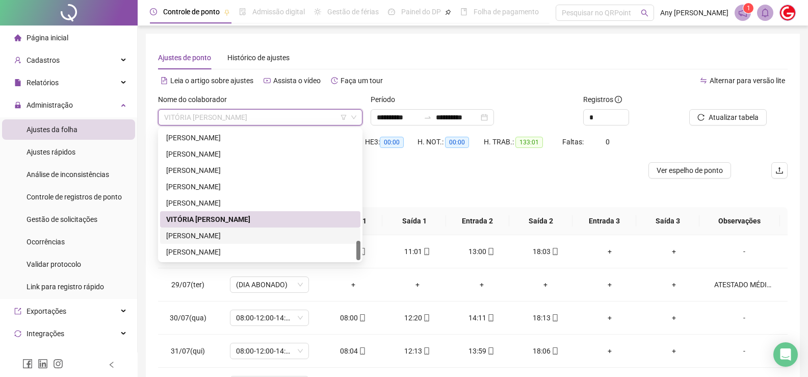
click at [214, 235] on div "WELLINGTON DO NASCIMENTO DE SOUSA" at bounding box center [260, 235] width 188 height 11
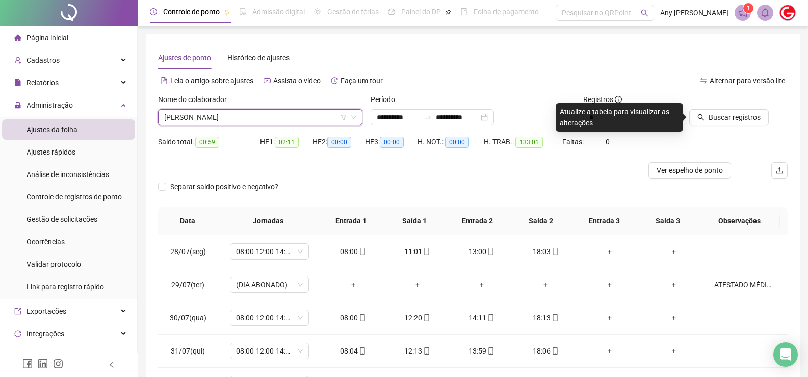
click at [215, 120] on span "WELLINGTON DO NASCIMENTO DE SOUSA" at bounding box center [260, 117] width 192 height 15
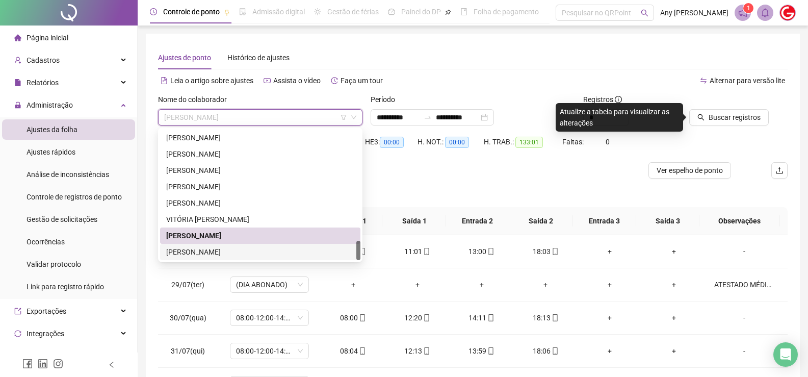
click at [208, 247] on div "ZAIRA LIMA DE SOUZA" at bounding box center [260, 251] width 188 height 11
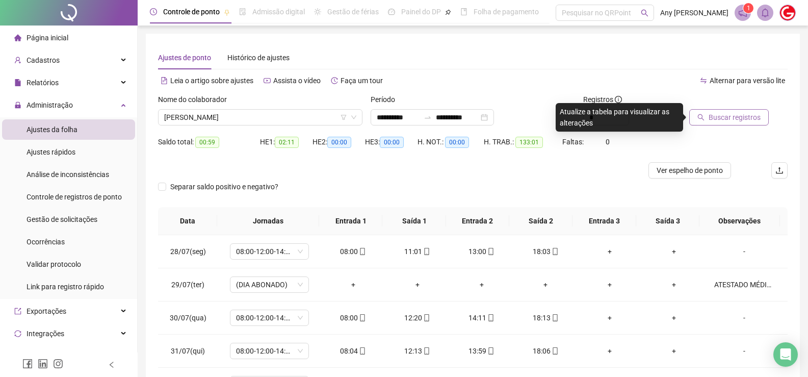
click at [711, 118] on span "Buscar registros" at bounding box center [734, 117] width 52 height 11
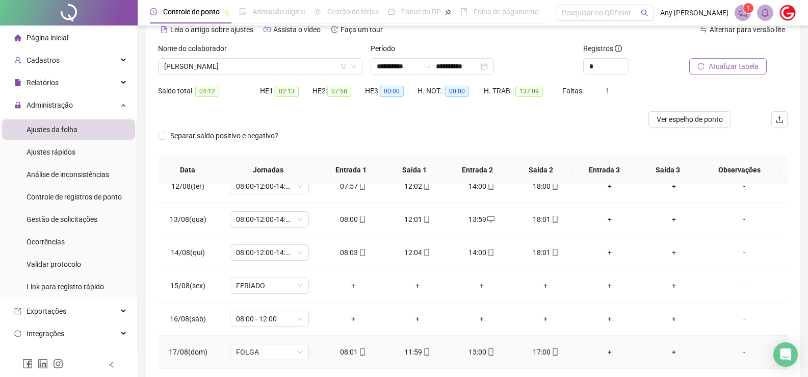
scroll to position [132, 0]
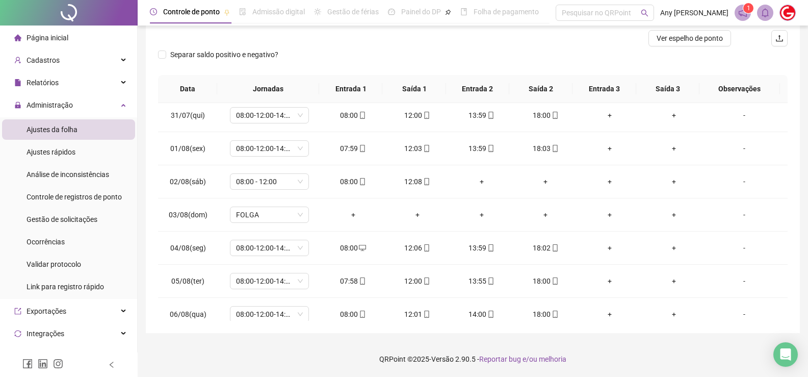
scroll to position [0, 0]
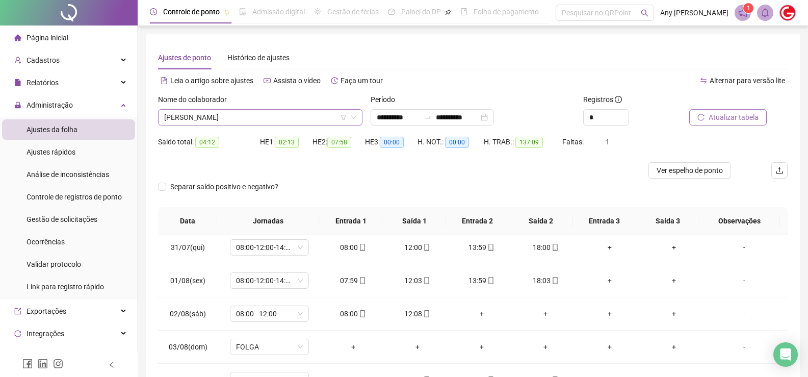
click at [316, 113] on span "ZAIRA LIMA DE SOUZA" at bounding box center [260, 117] width 192 height 15
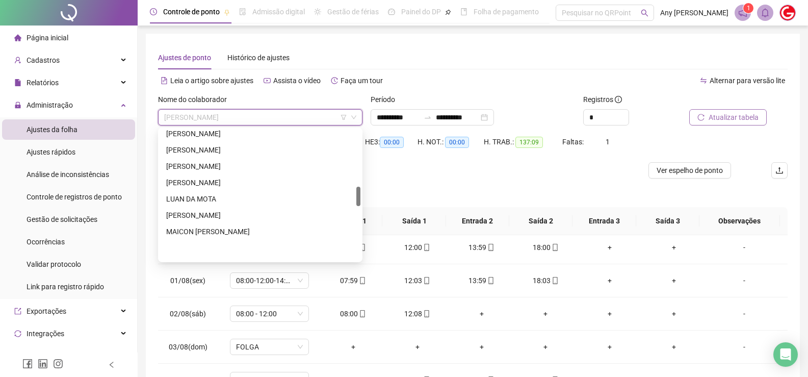
scroll to position [377, 0]
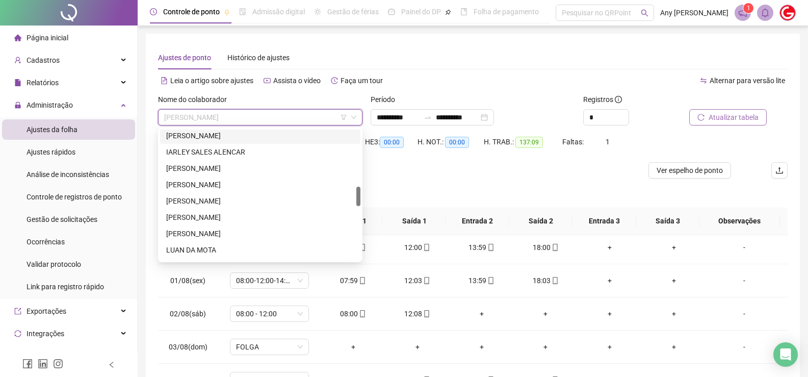
click at [207, 134] on div "HERBERSON GONÇALVES TARGINO" at bounding box center [260, 135] width 188 height 11
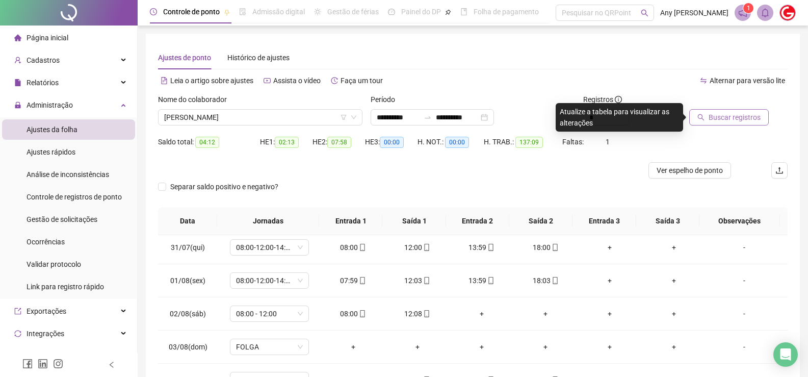
click at [714, 113] on span "Buscar registros" at bounding box center [734, 117] width 52 height 11
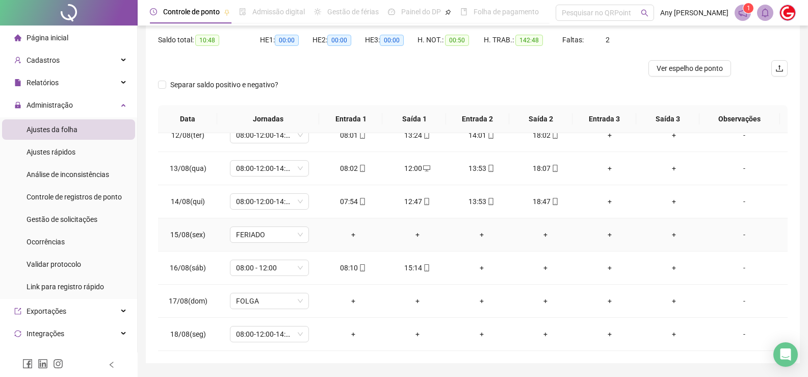
scroll to position [132, 0]
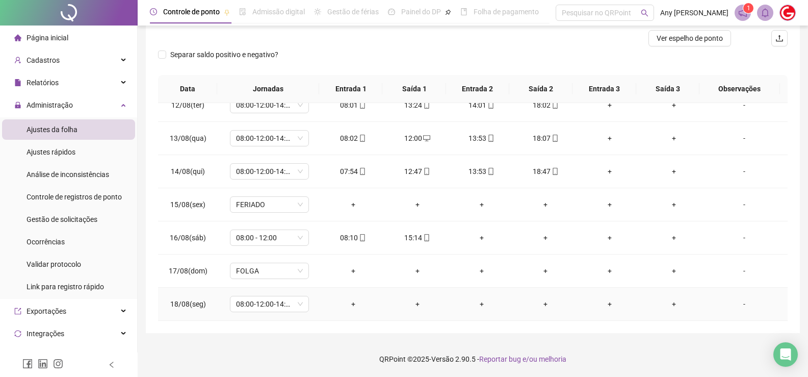
click at [735, 304] on div "-" at bounding box center [744, 303] width 60 height 11
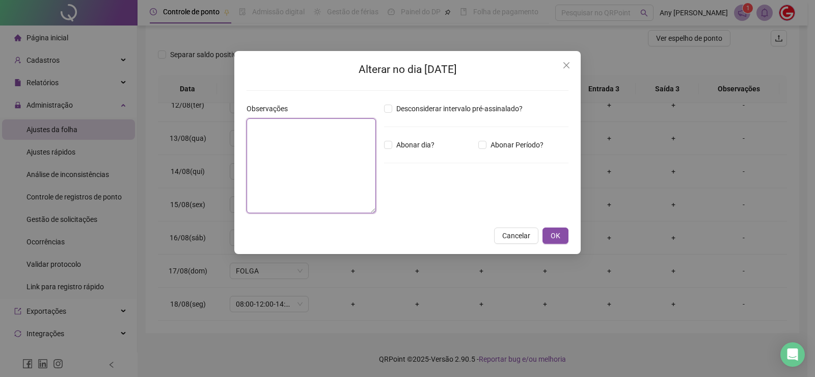
click at [307, 148] on textarea at bounding box center [311, 165] width 129 height 95
type textarea "**********"
click at [553, 236] on span "OK" at bounding box center [556, 235] width 10 height 11
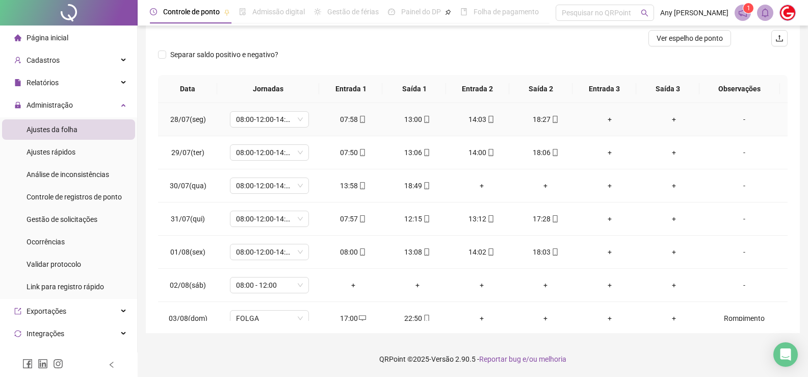
scroll to position [0, 0]
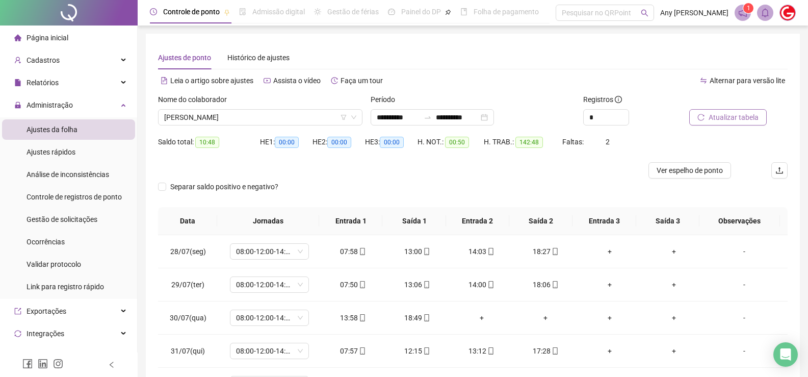
click at [725, 116] on span "Atualizar tabela" at bounding box center [733, 117] width 50 height 11
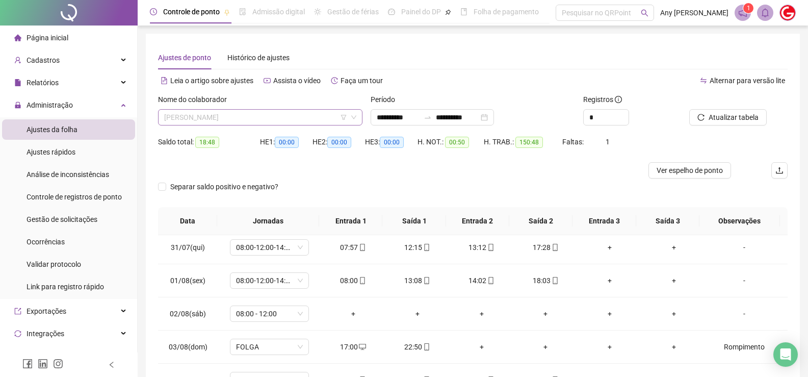
click at [252, 116] on span "HERBERSON GONÇALVES TARGINO" at bounding box center [260, 117] width 192 height 15
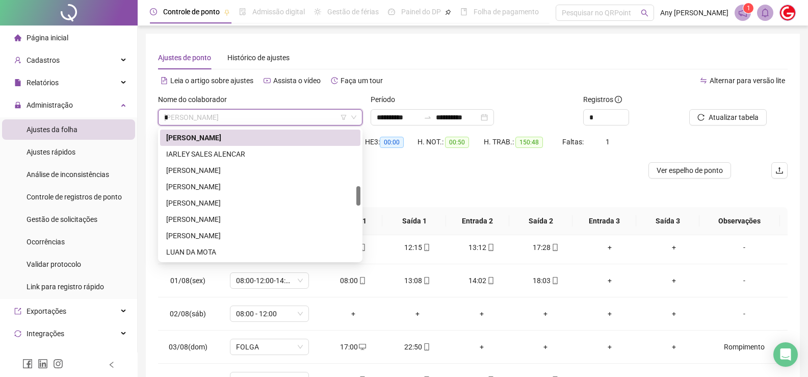
scroll to position [65, 0]
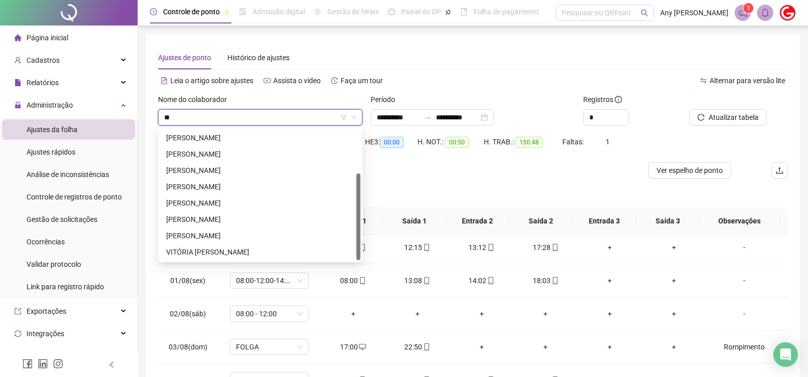
type input "***"
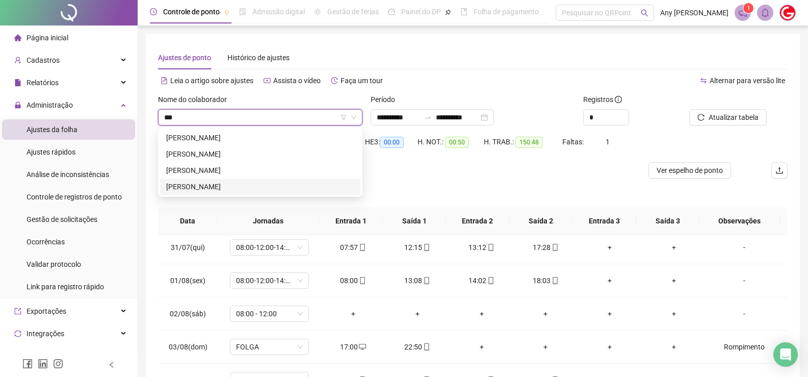
click at [242, 181] on div "RODRIGO CAETANO RIBEIRO MARTINS" at bounding box center [260, 186] width 188 height 11
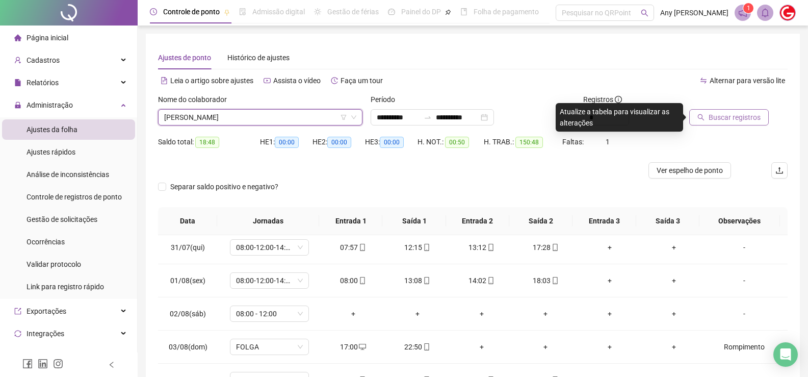
click at [712, 121] on span "Buscar registros" at bounding box center [734, 117] width 52 height 11
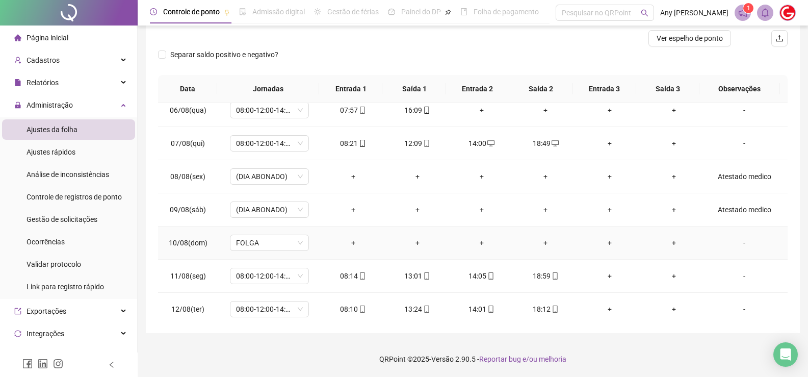
scroll to position [511, 0]
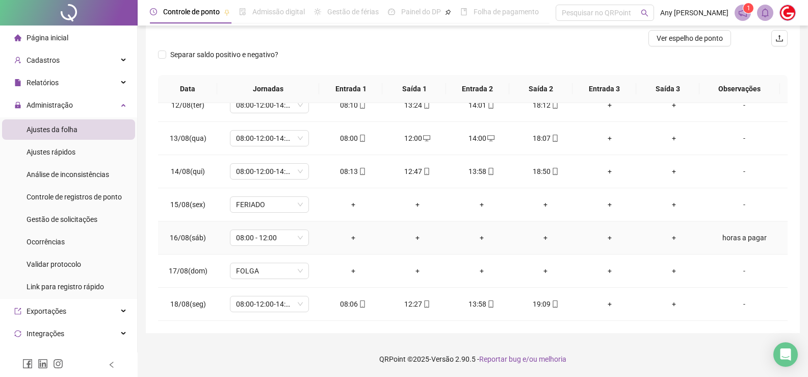
click at [727, 241] on div "horas a pagar" at bounding box center [744, 237] width 60 height 11
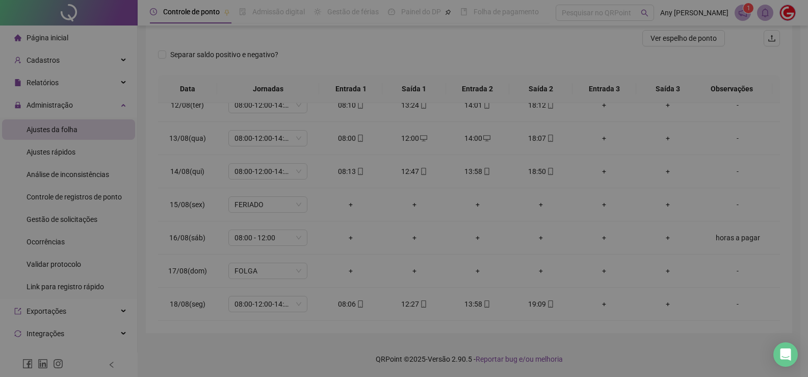
type textarea "**********"
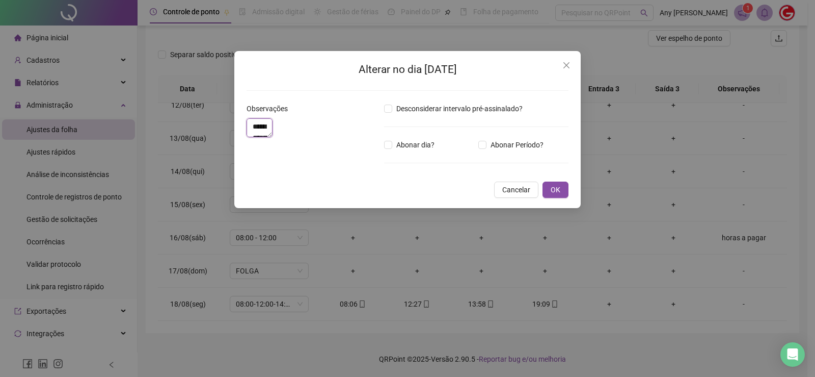
drag, startPoint x: 251, startPoint y: 126, endPoint x: 306, endPoint y: 129, distance: 54.6
click at [273, 129] on textarea "**********" at bounding box center [260, 127] width 26 height 19
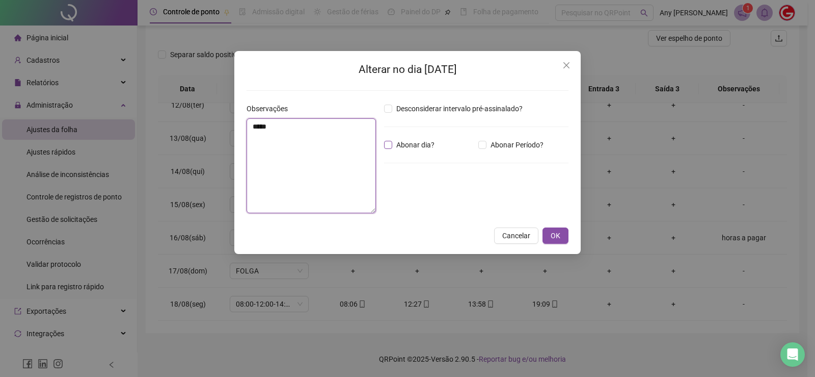
type textarea "*****"
click at [555, 239] on span "OK" at bounding box center [556, 235] width 10 height 11
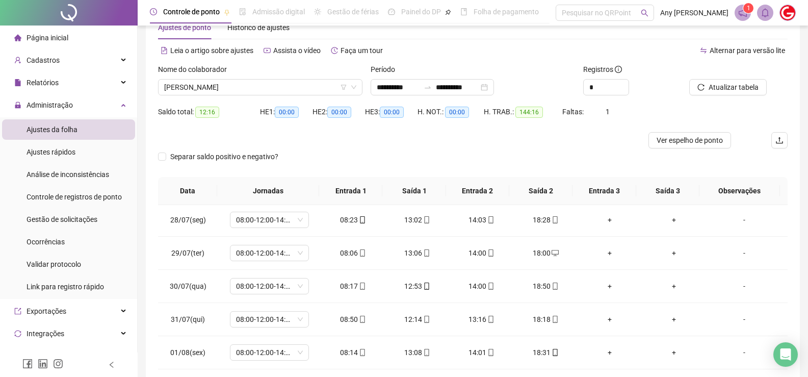
scroll to position [0, 0]
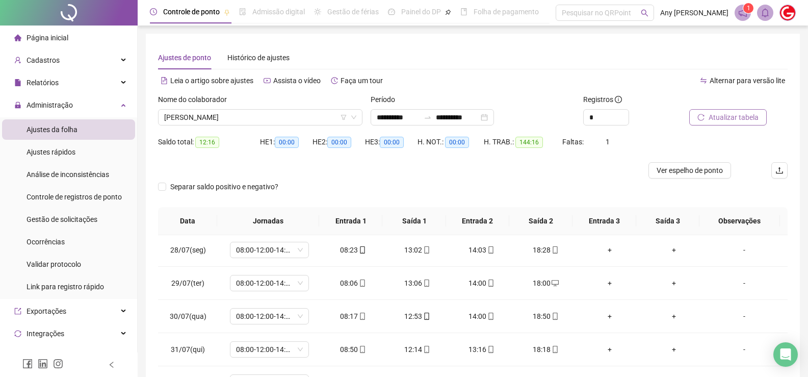
click at [738, 117] on span "Atualizar tabela" at bounding box center [733, 117] width 50 height 11
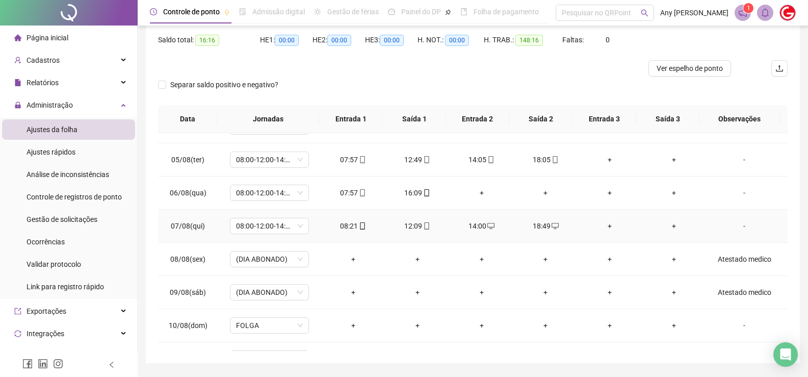
scroll to position [511, 0]
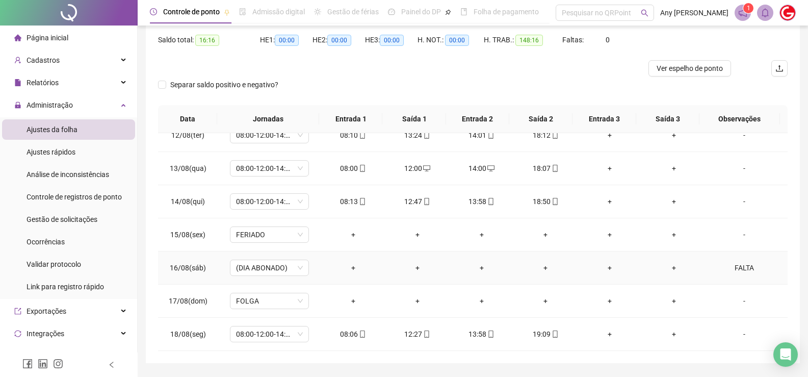
click at [739, 270] on div "FALTA" at bounding box center [744, 267] width 60 height 11
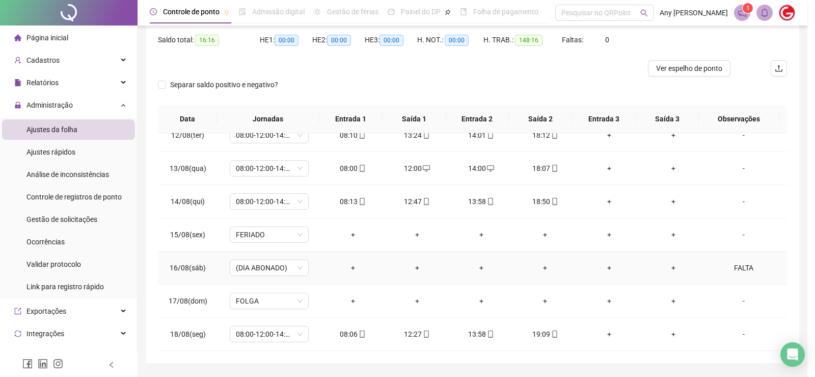
type textarea "*****"
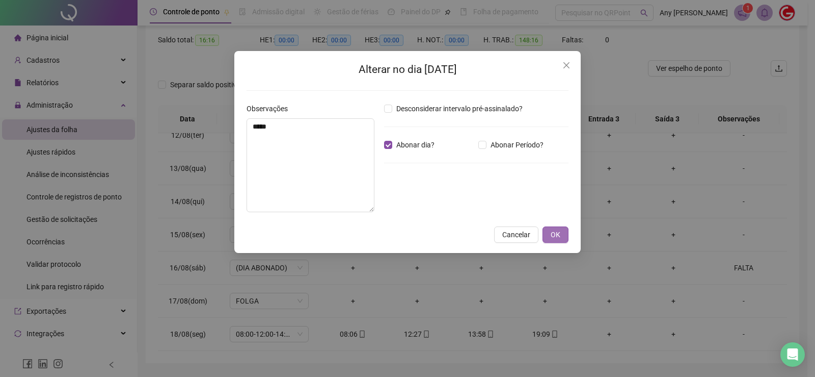
click at [558, 234] on span "OK" at bounding box center [556, 234] width 10 height 11
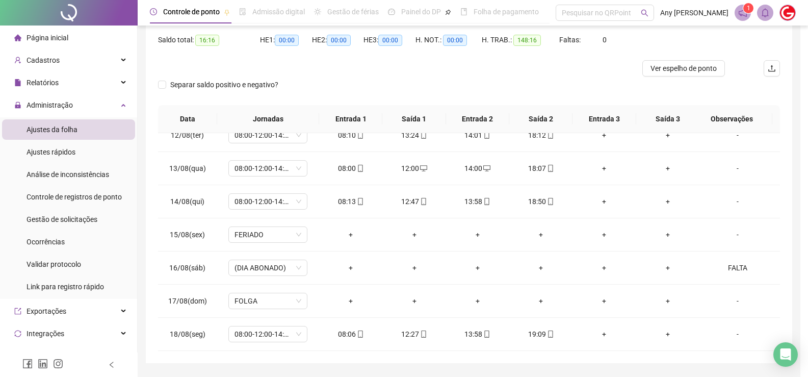
click at [551, 234] on div "+" at bounding box center [540, 234] width 47 height 11
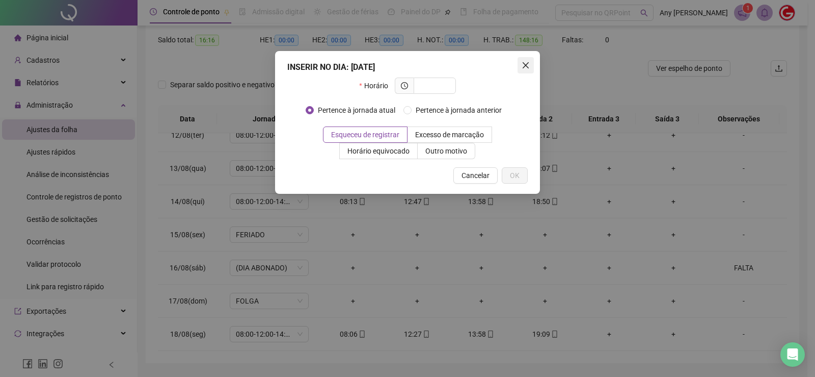
click at [527, 65] on icon "close" at bounding box center [526, 65] width 6 height 6
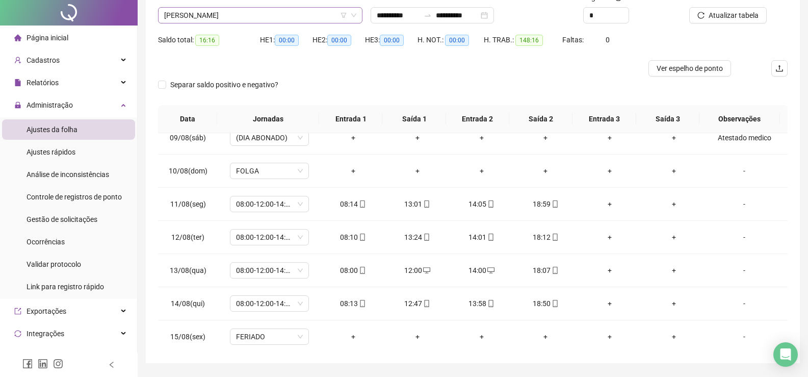
scroll to position [0, 0]
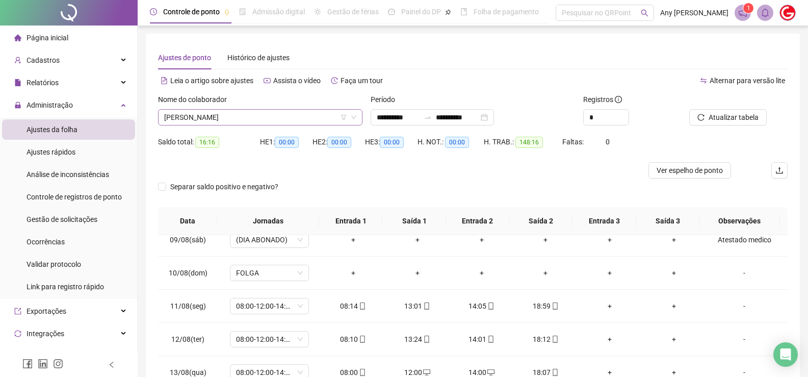
click at [191, 118] on span "RODRIGO CAETANO RIBEIRO MARTINS" at bounding box center [260, 117] width 192 height 15
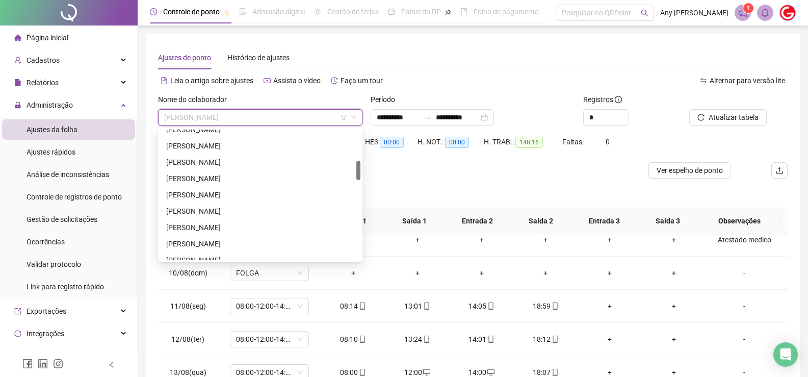
scroll to position [306, 0]
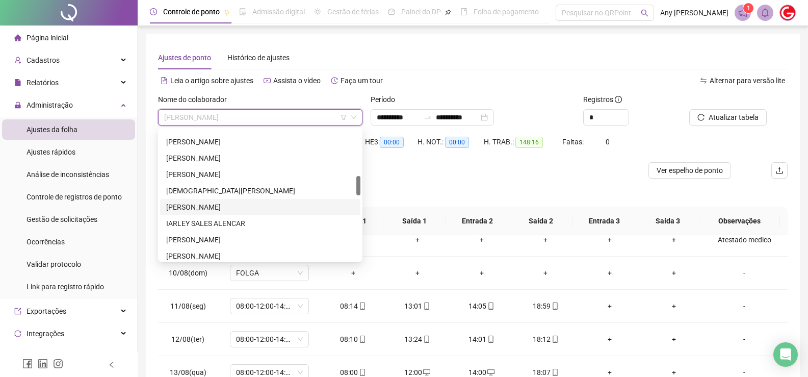
click at [188, 203] on div "HERBERSON GONÇALVES TARGINO" at bounding box center [260, 206] width 188 height 11
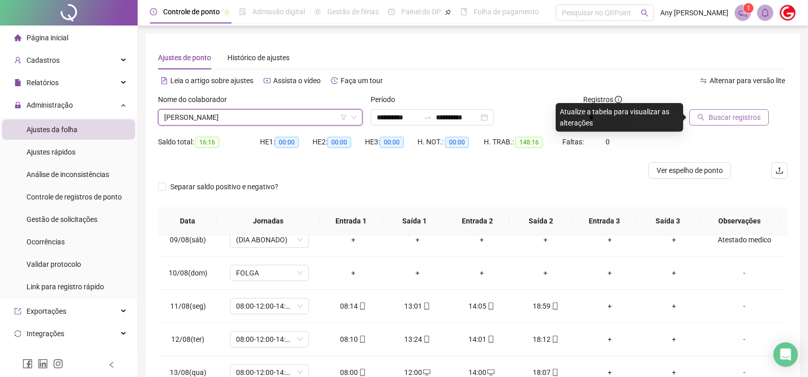
click at [740, 118] on span "Buscar registros" at bounding box center [734, 117] width 52 height 11
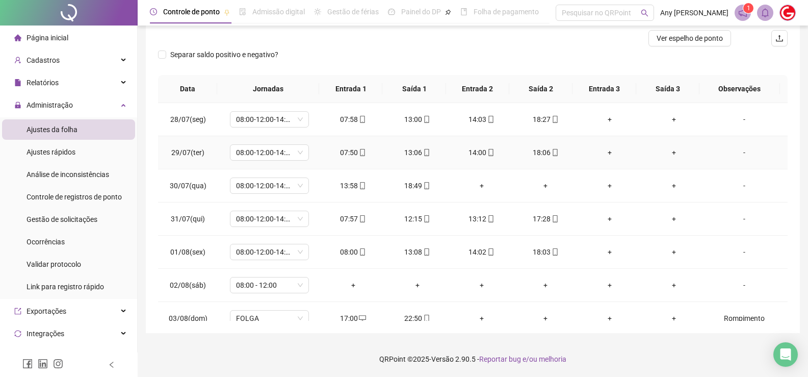
scroll to position [0, 0]
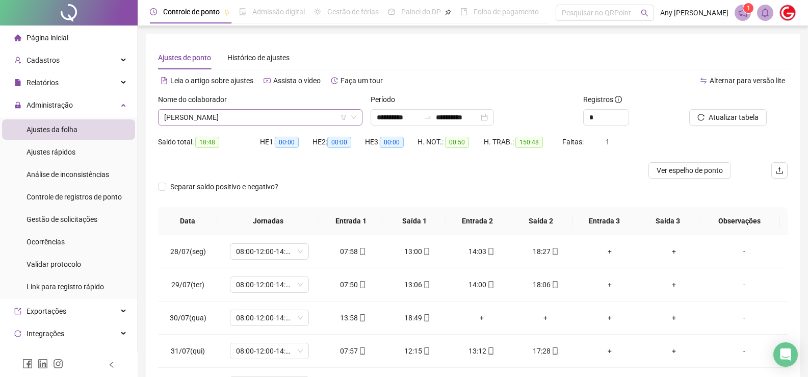
click at [220, 117] on span "HERBERSON GONÇALVES TARGINO" at bounding box center [260, 117] width 192 height 15
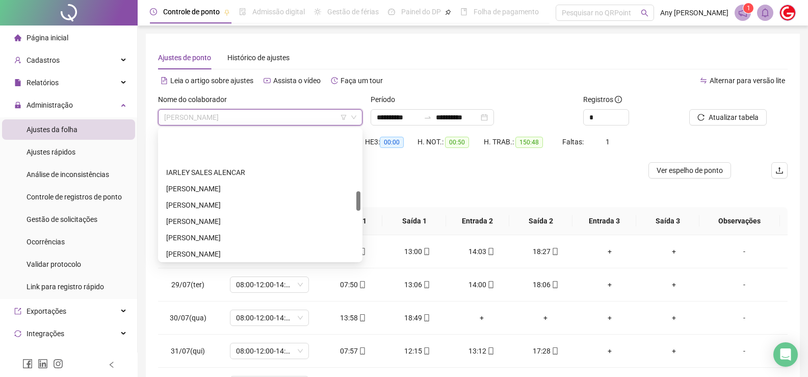
scroll to position [408, 0]
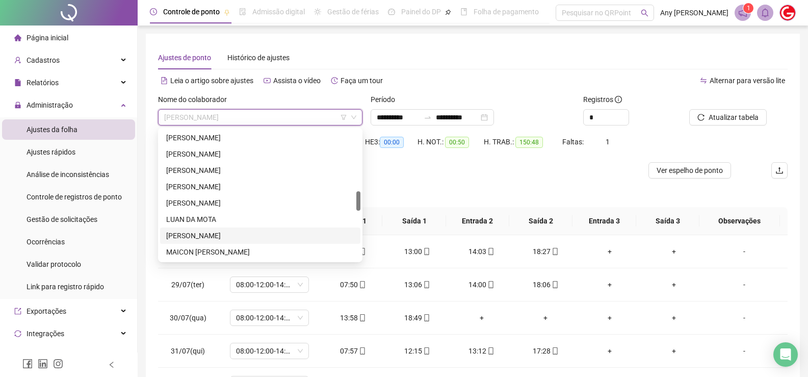
click at [194, 233] on div "LUCAS LIMA" at bounding box center [260, 235] width 188 height 11
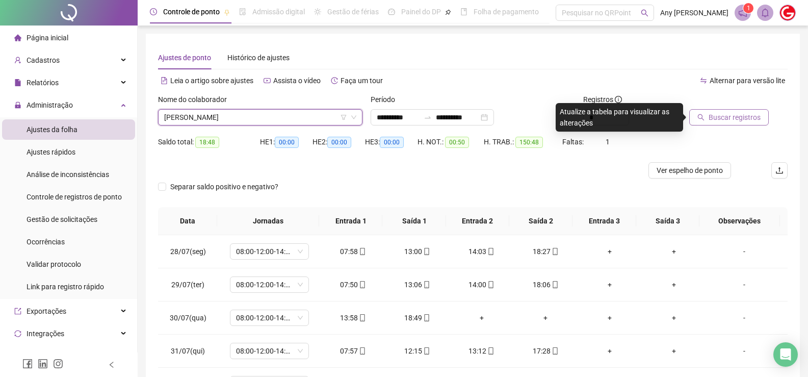
click at [736, 121] on span "Buscar registros" at bounding box center [734, 117] width 52 height 11
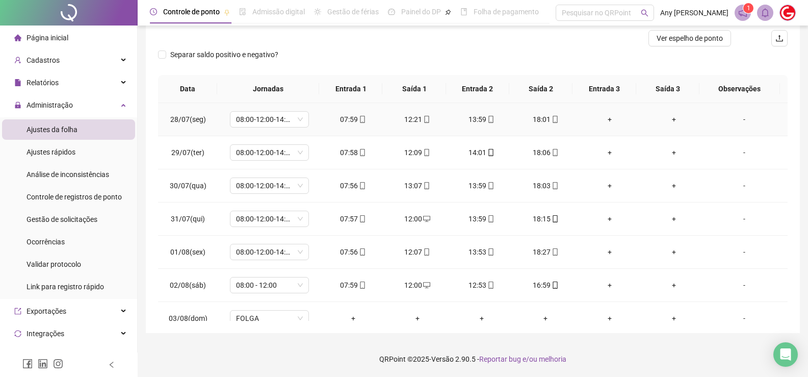
scroll to position [0, 0]
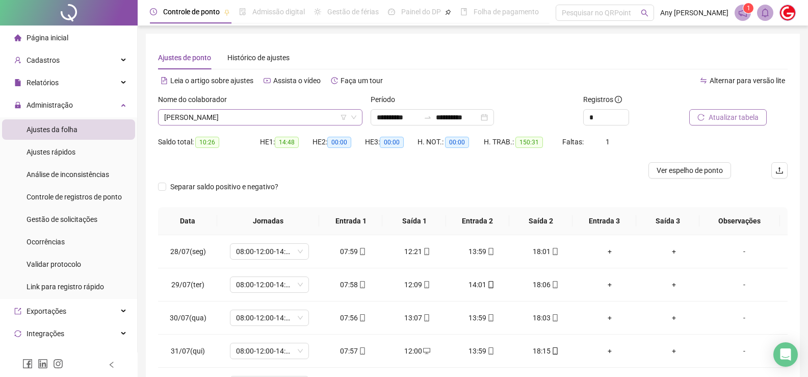
click at [228, 120] on span "LUCAS LIMA" at bounding box center [260, 117] width 192 height 15
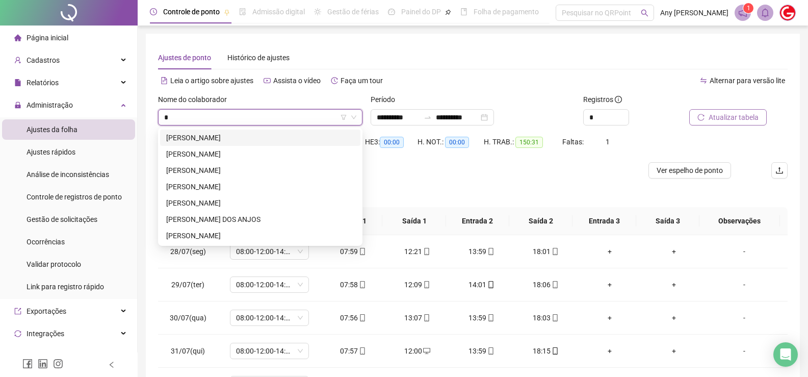
type input "**"
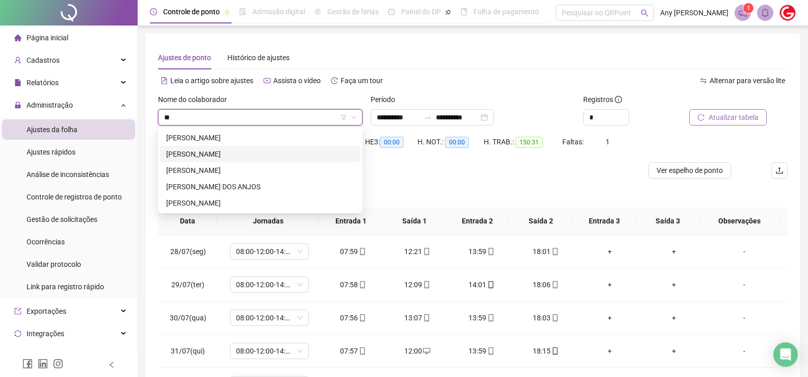
click at [221, 160] on div "JOHNSON CATARINO DUARTE" at bounding box center [260, 154] width 200 height 16
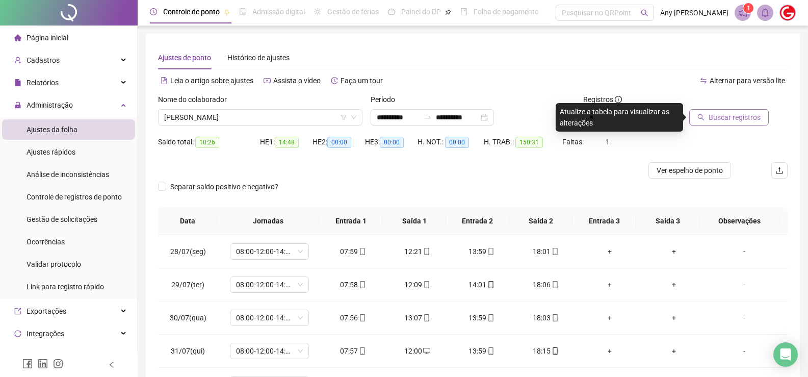
click at [702, 113] on button "Buscar registros" at bounding box center [728, 117] width 79 height 16
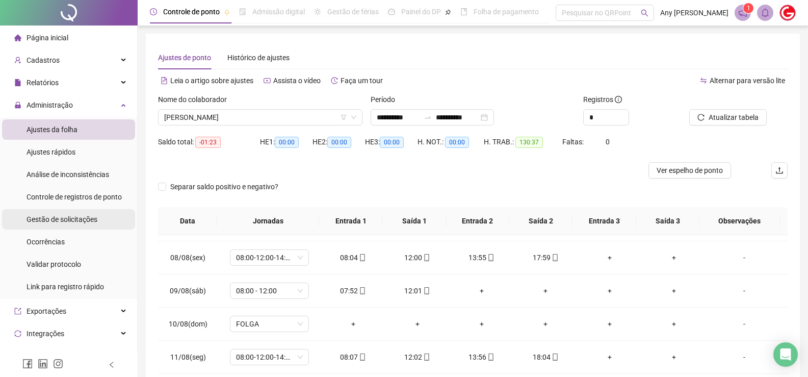
click at [60, 216] on span "Gestão de solicitações" at bounding box center [61, 219] width 71 height 8
